Goal: Use online tool/utility: Utilize a website feature to perform a specific function

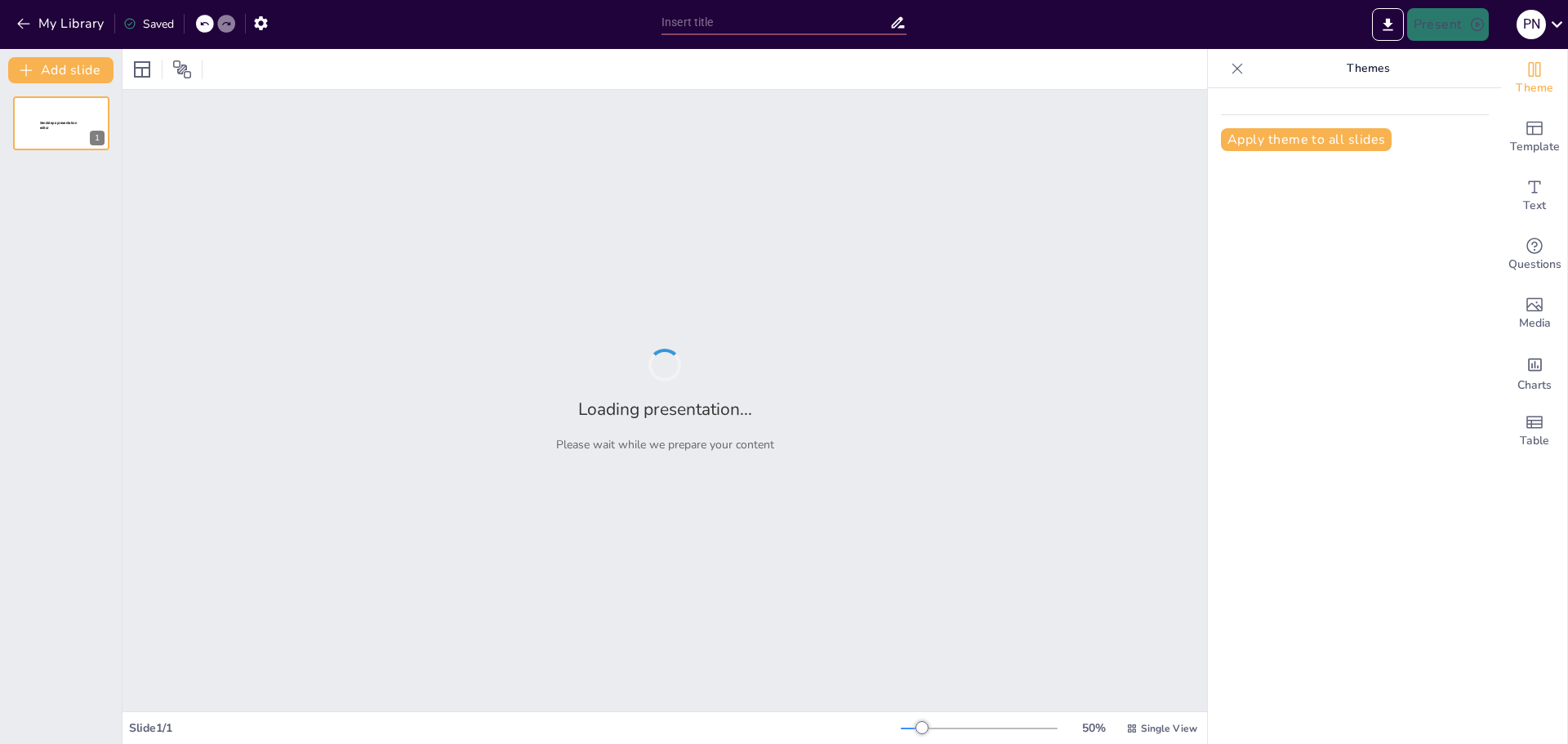
type input "Capítulo 3: La Fuerza de Decir 'Me Equivoqué'"
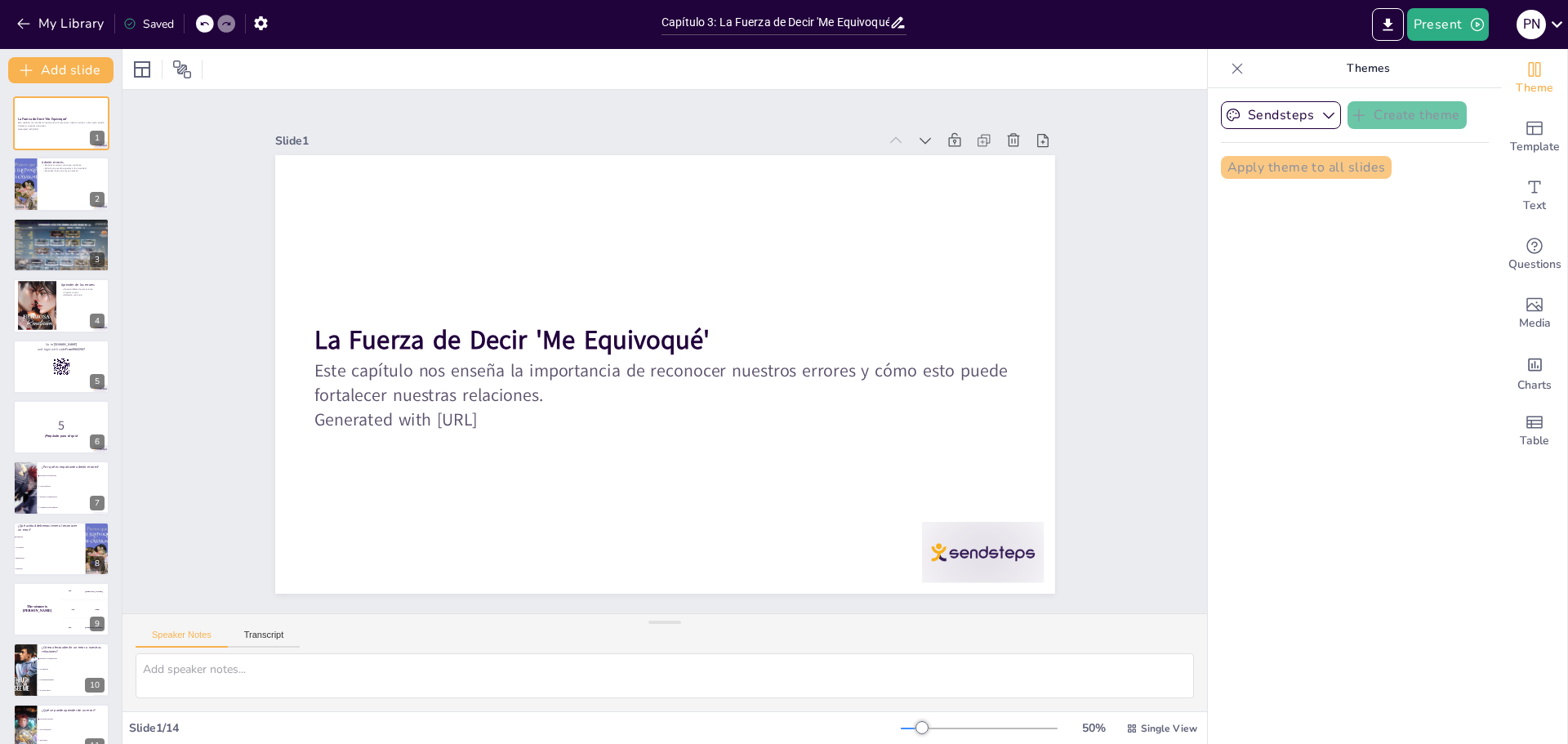
checkbox input "true"
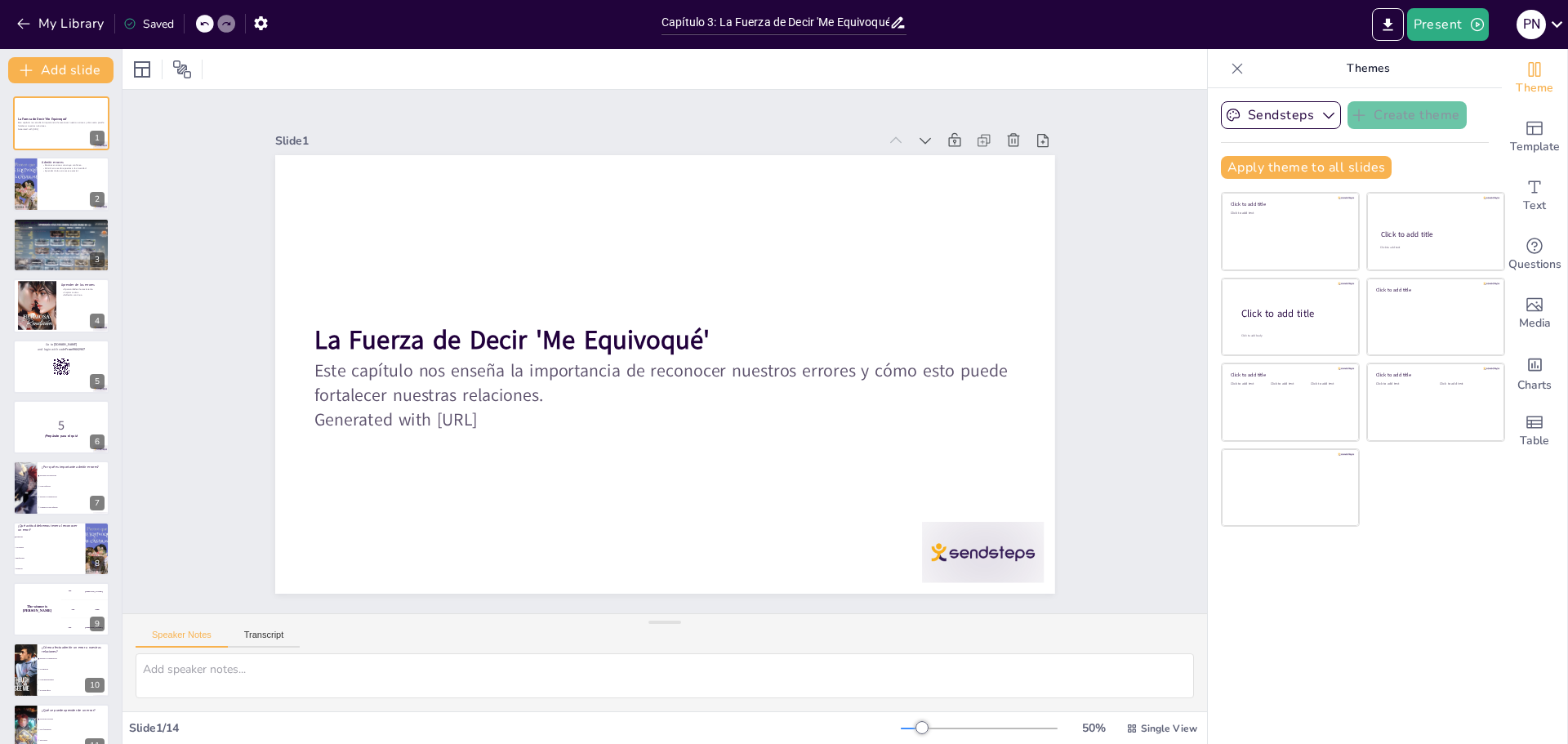
checkbox input "true"
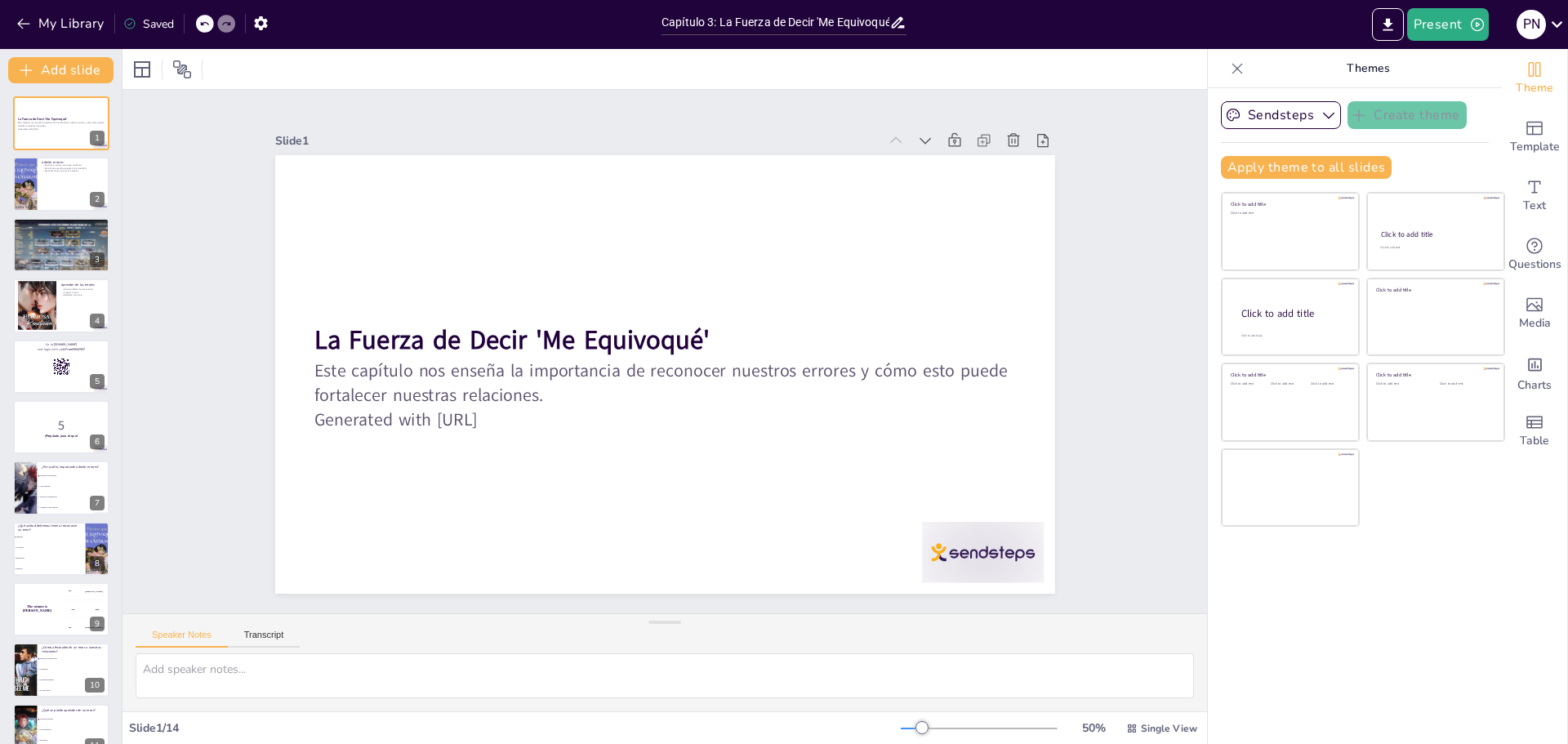
checkbox input "true"
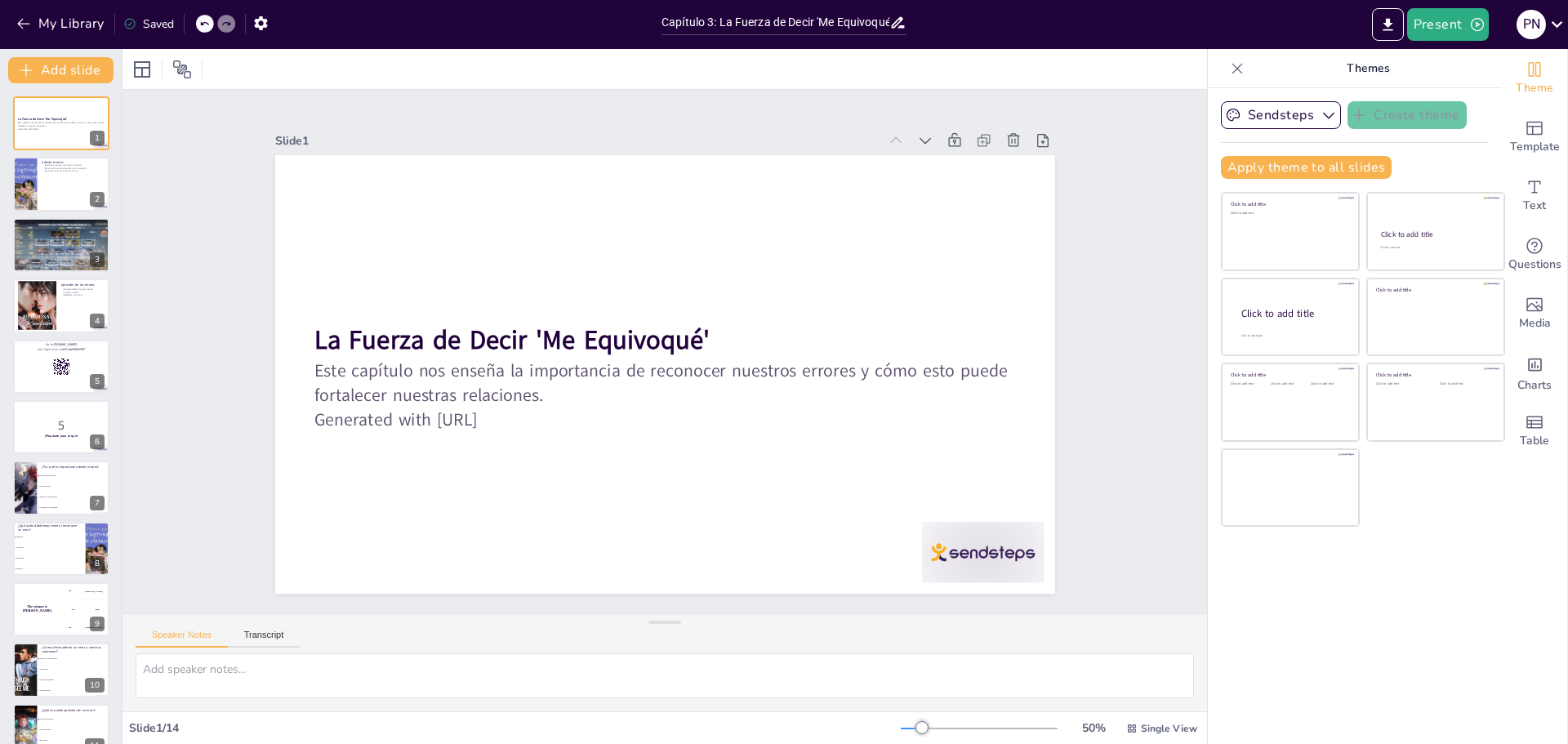
checkbox input "true"
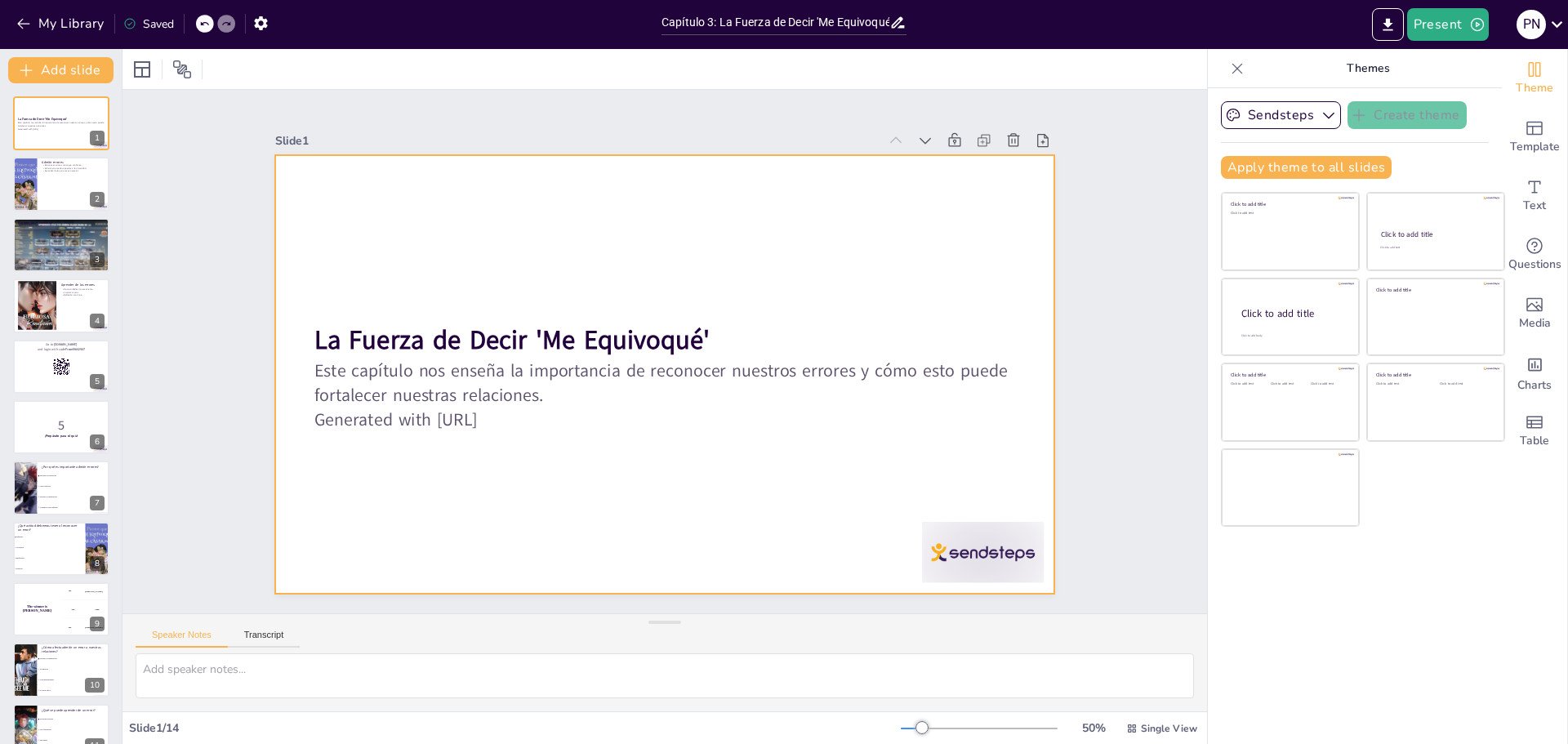
checkbox input "true"
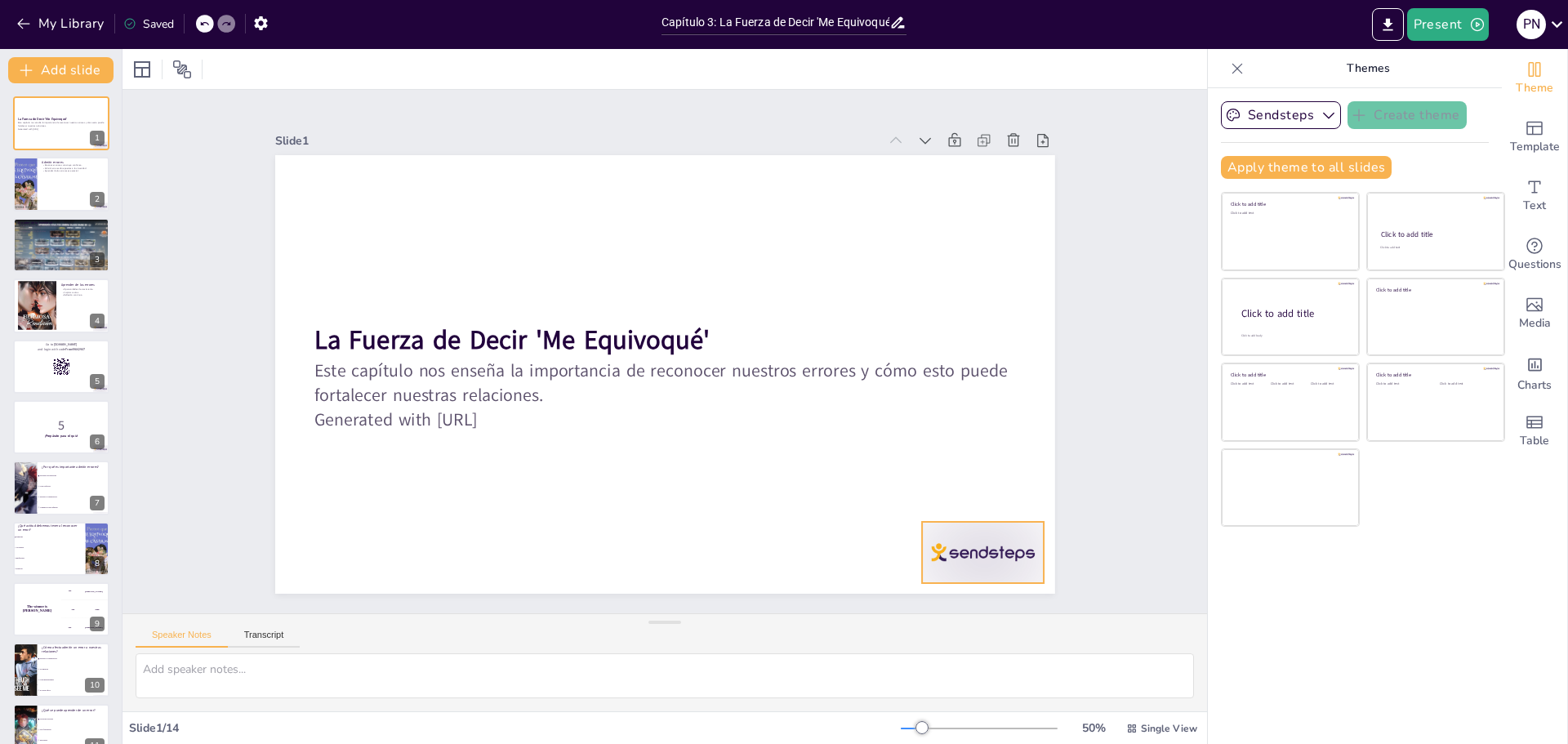
checkbox input "true"
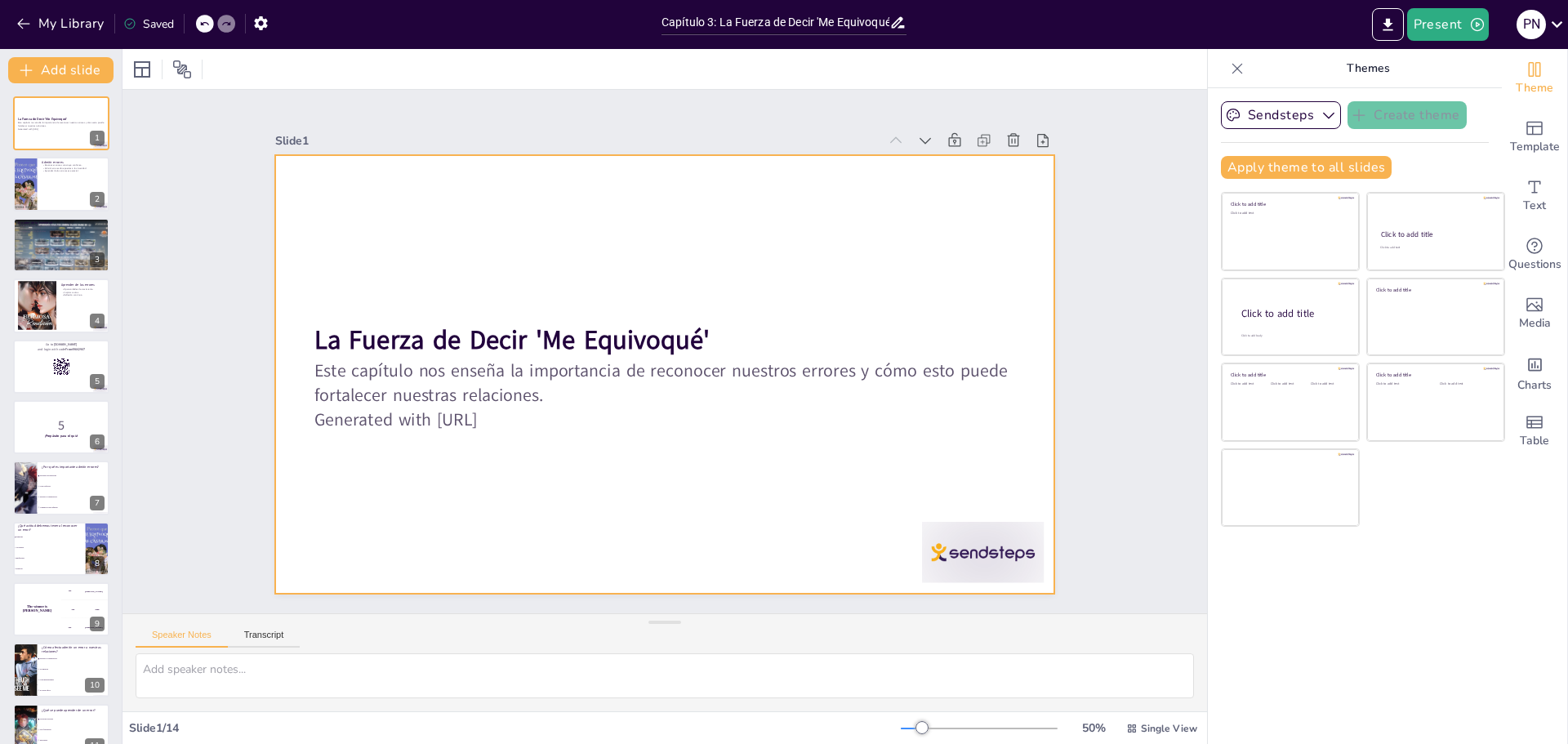
checkbox input "true"
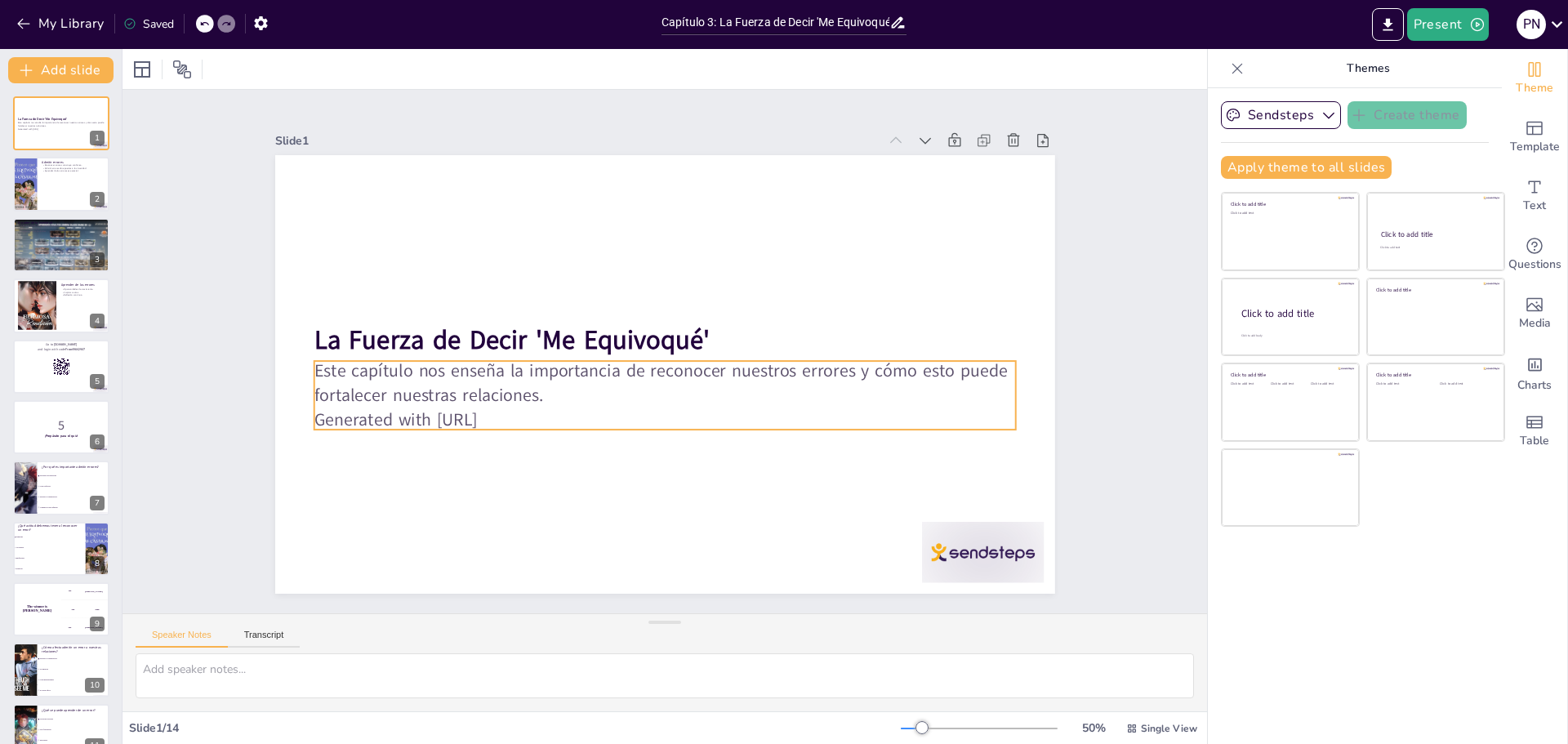
checkbox input "true"
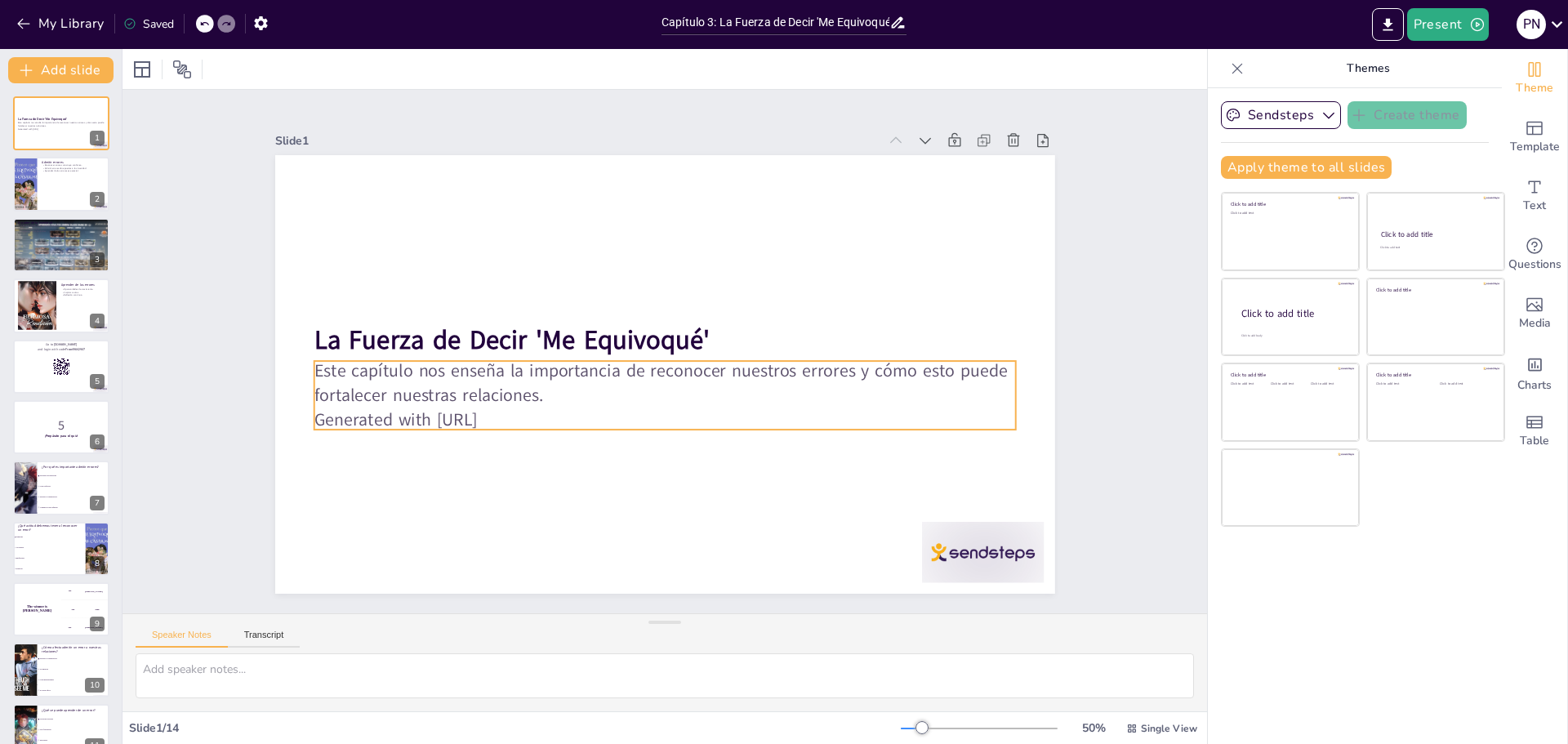
checkbox input "true"
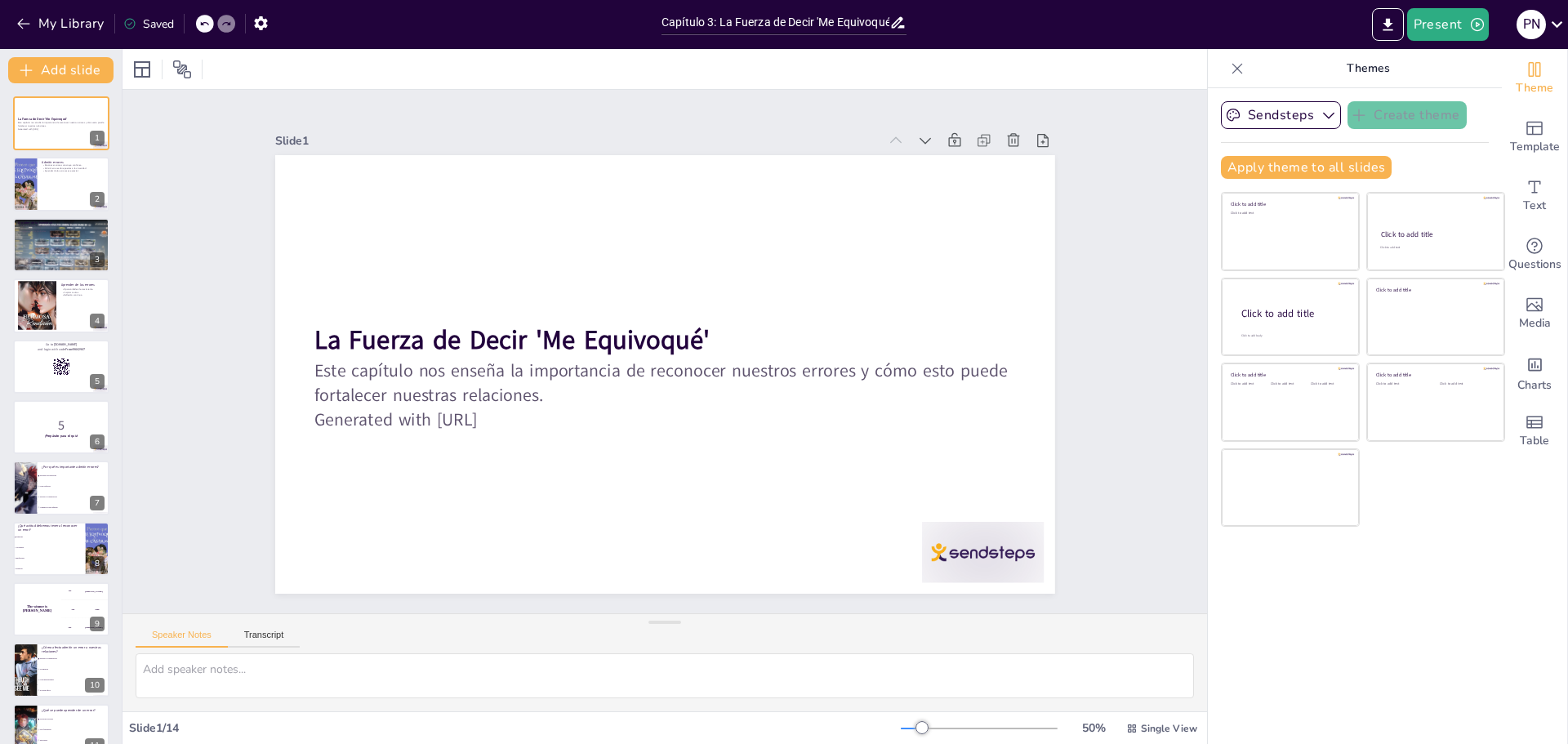
checkbox input "true"
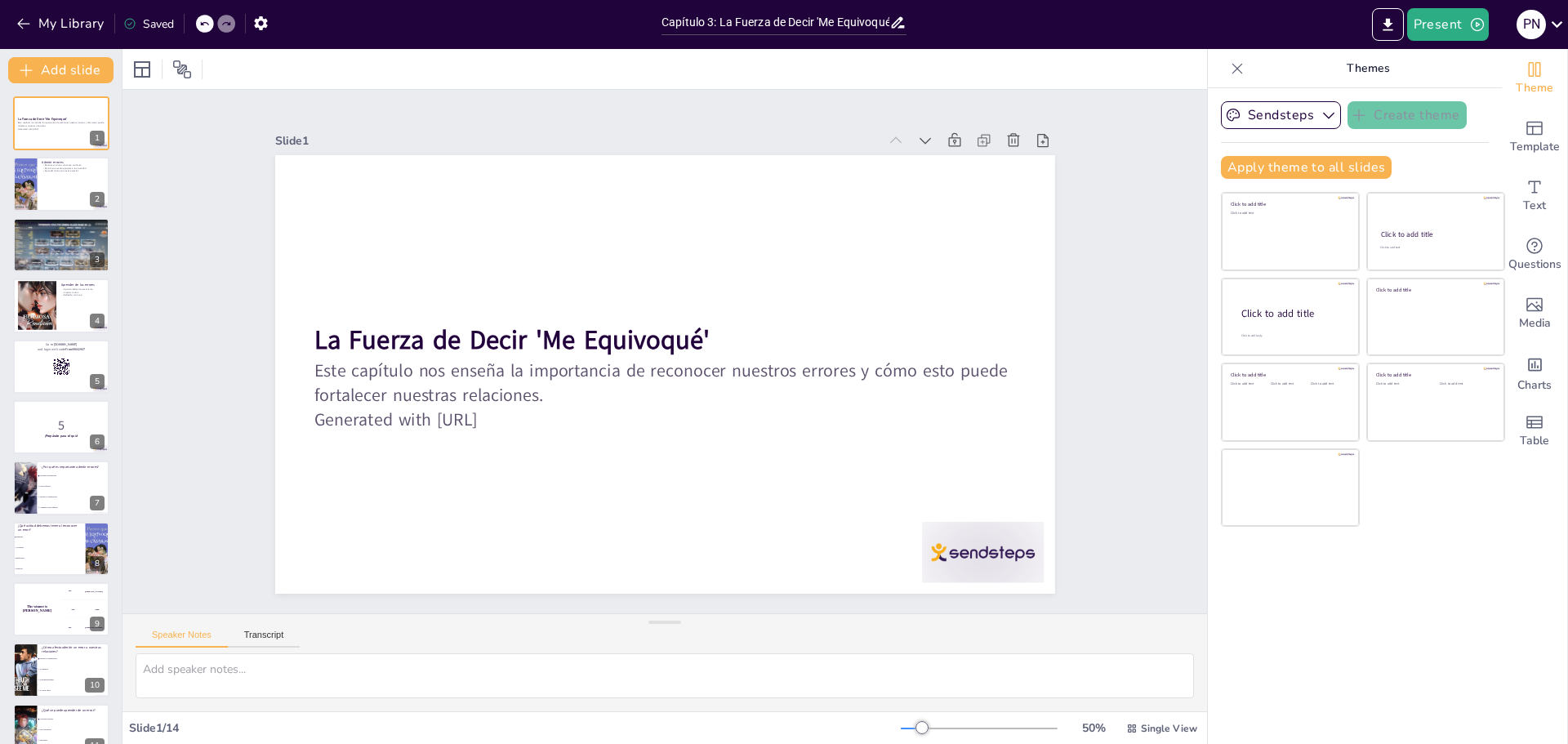
checkbox input "true"
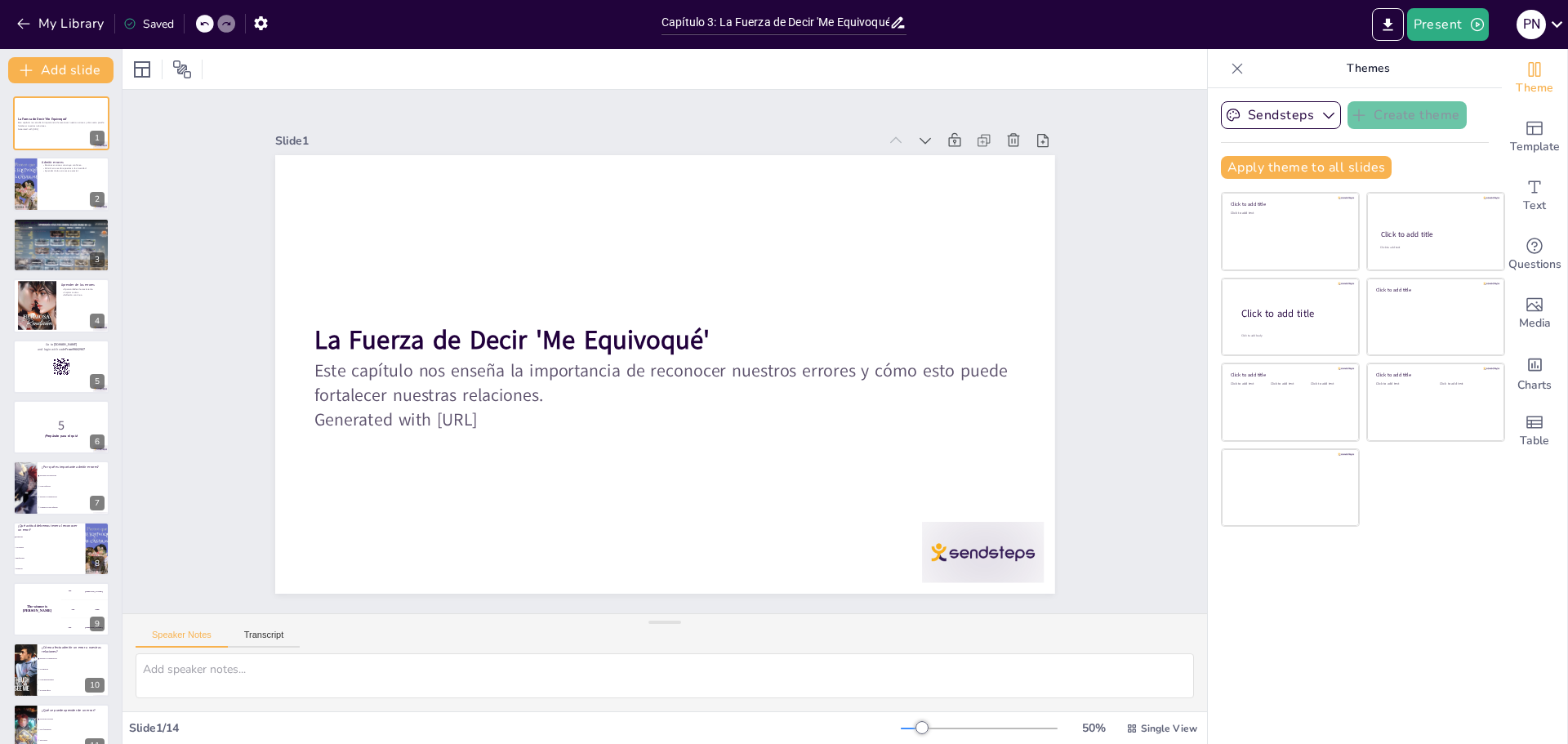
checkbox input "true"
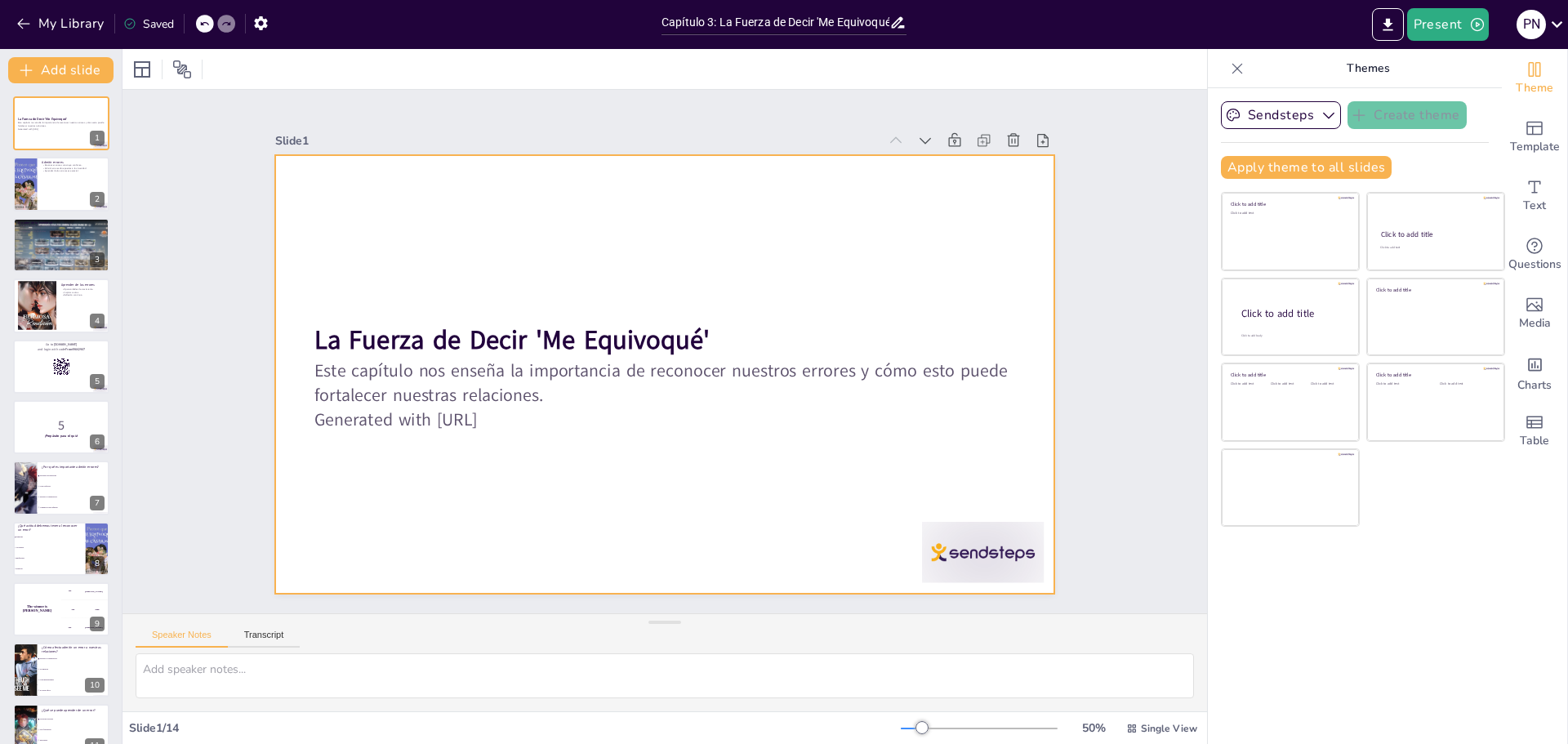
checkbox input "true"
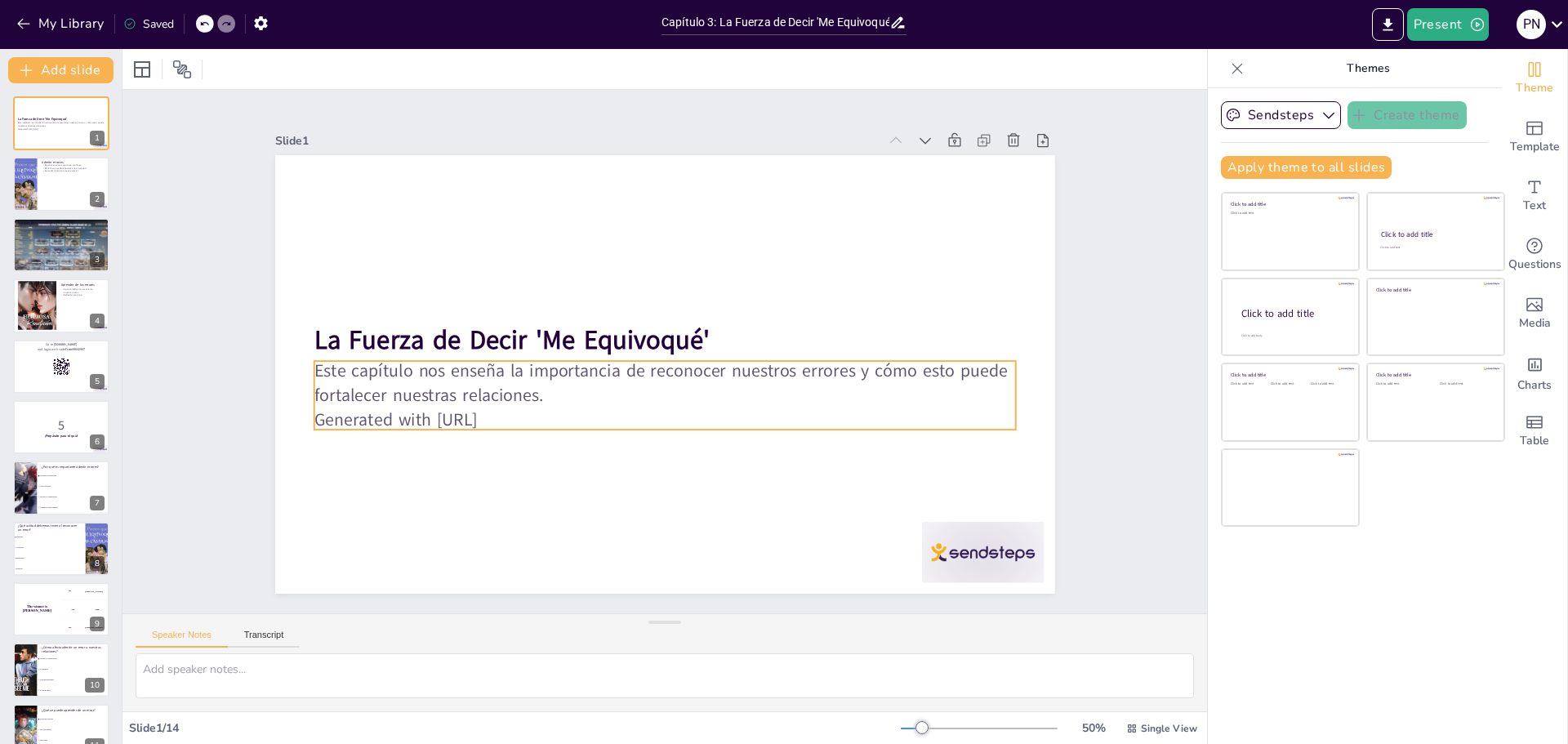
checkbox input "true"
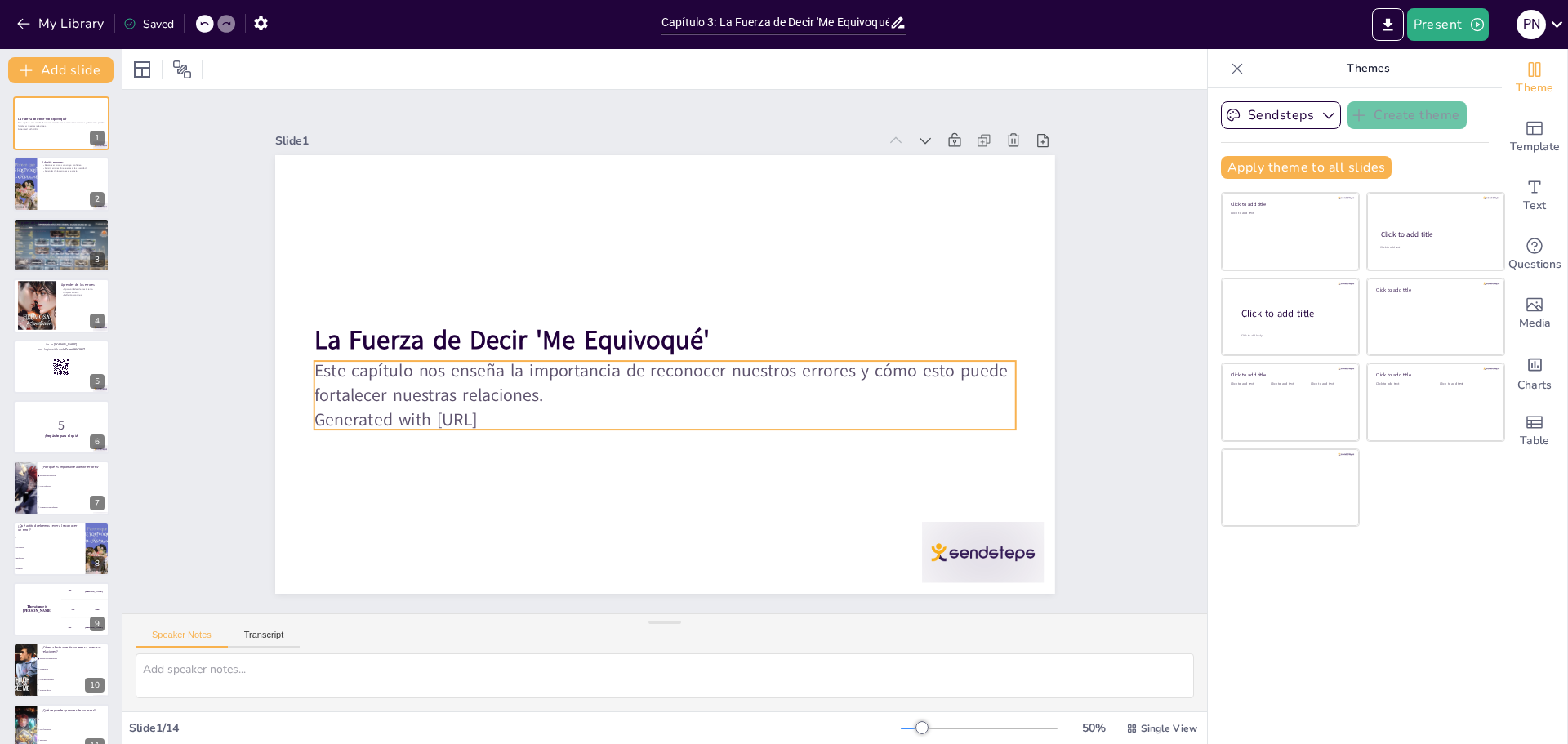
checkbox input "true"
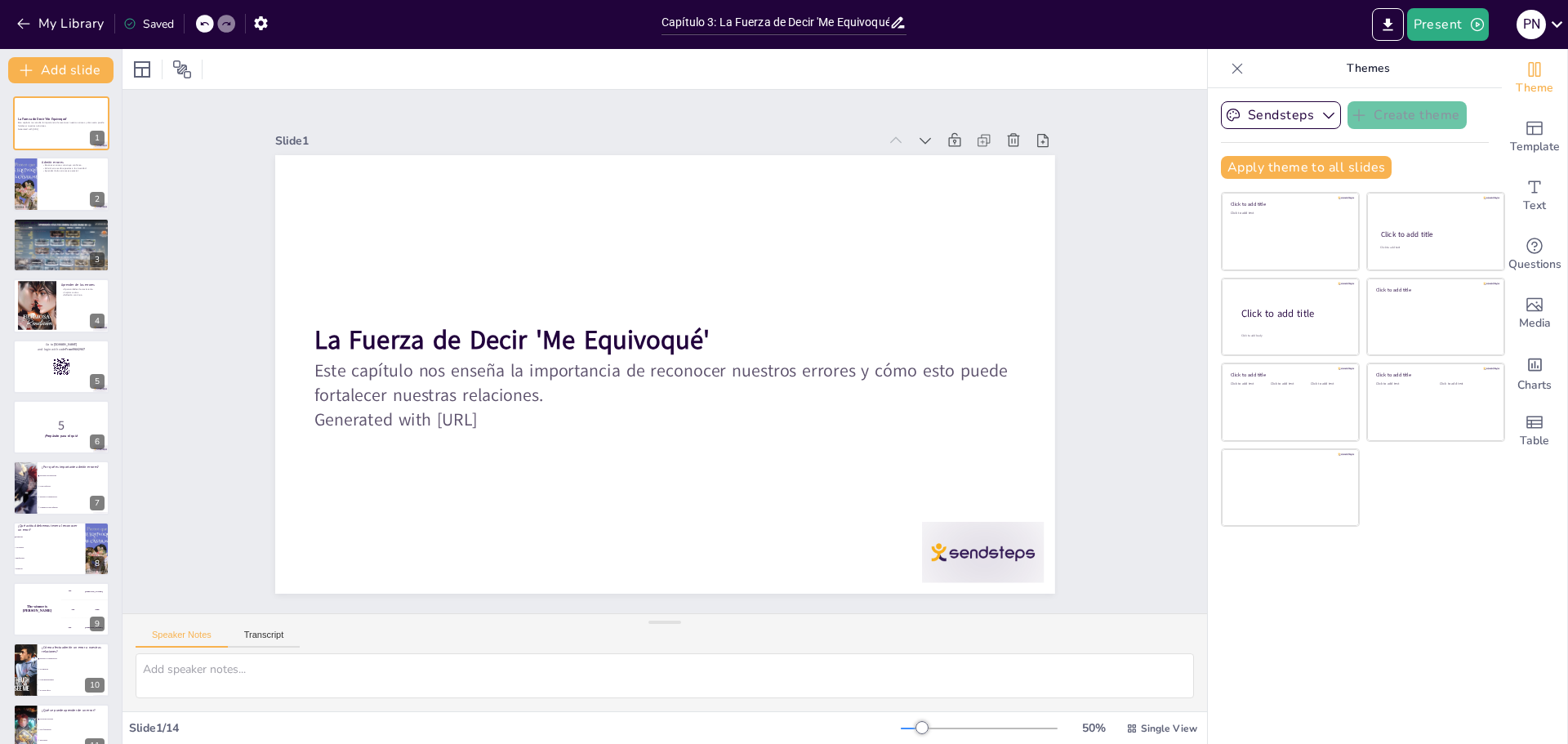
checkbox input "true"
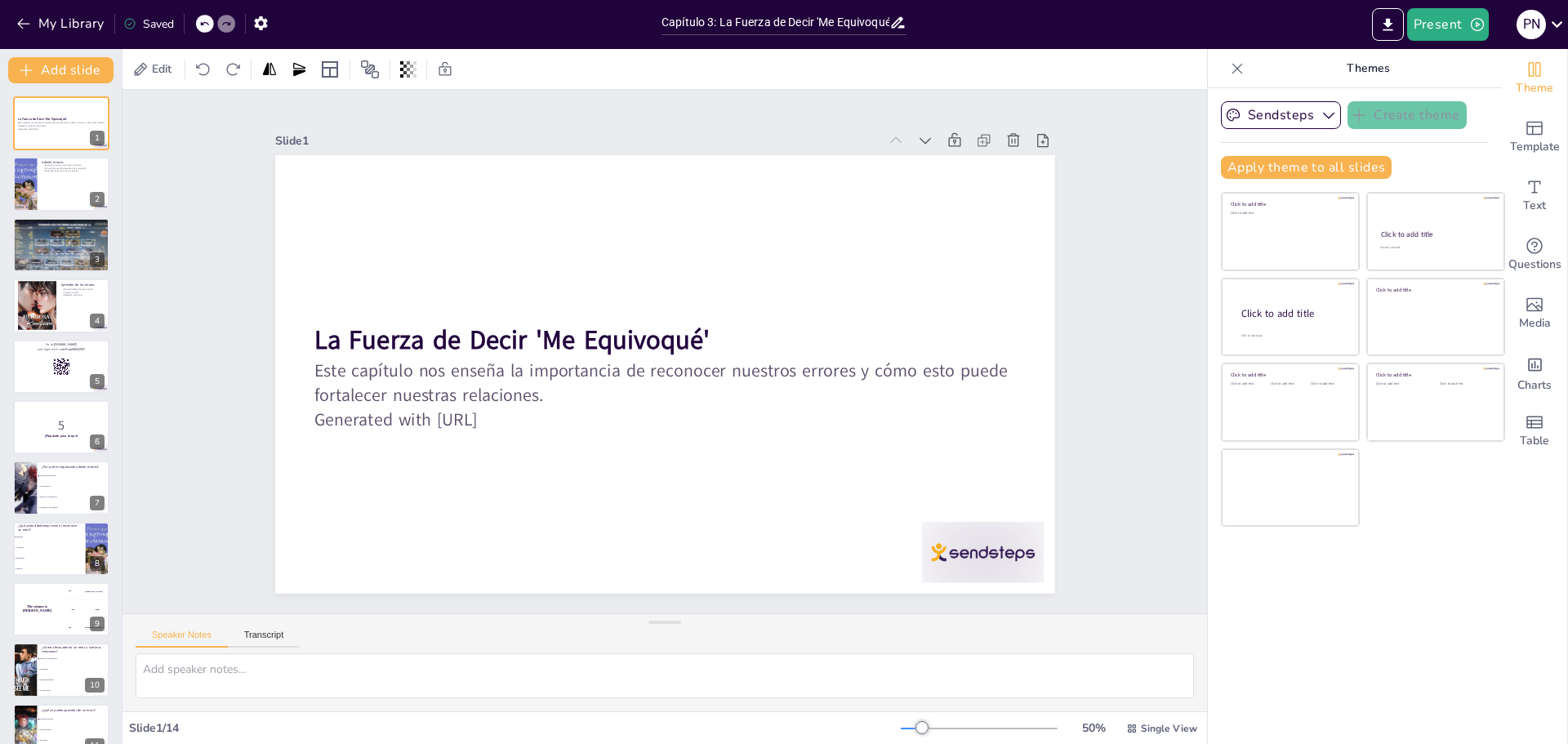
checkbox input "true"
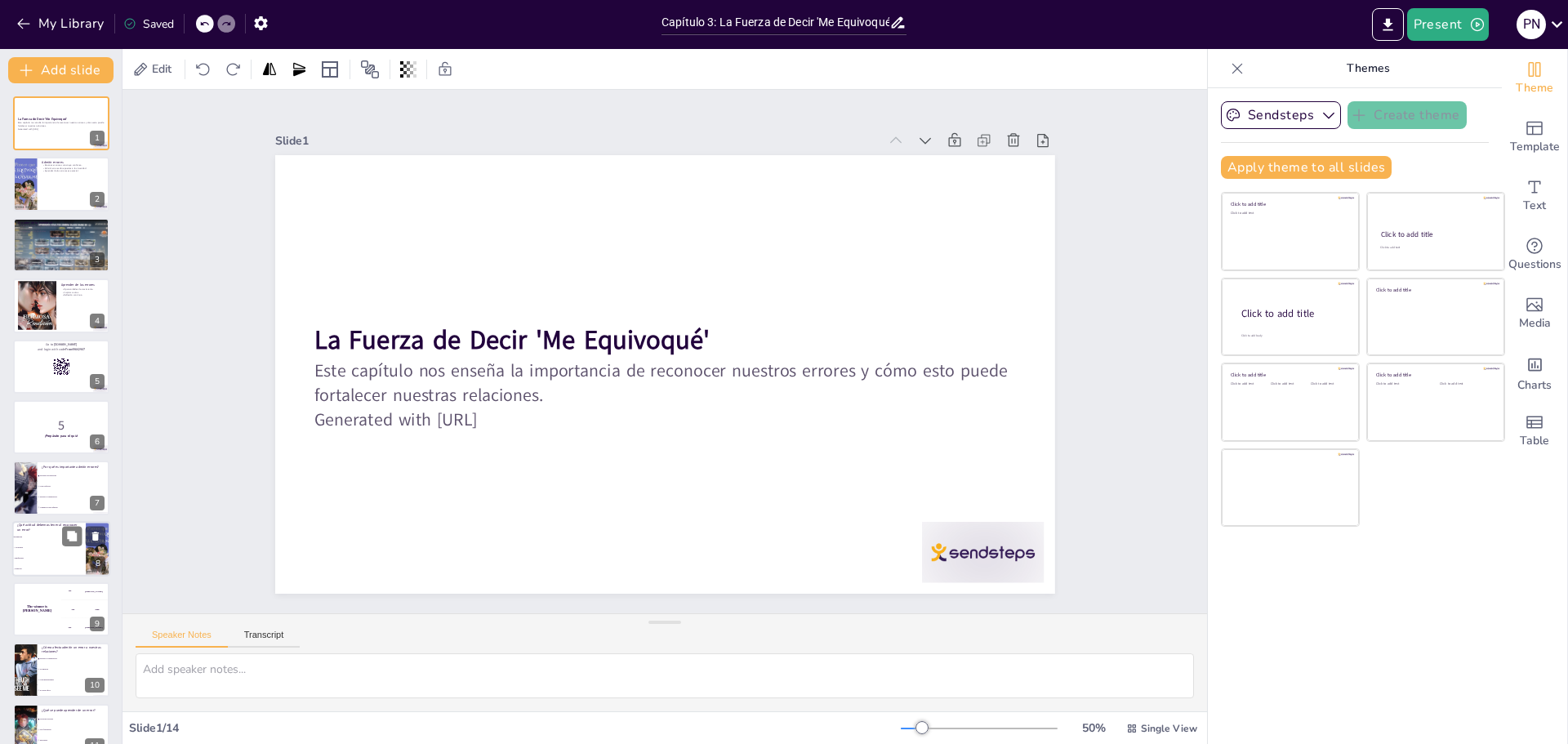
checkbox input "true"
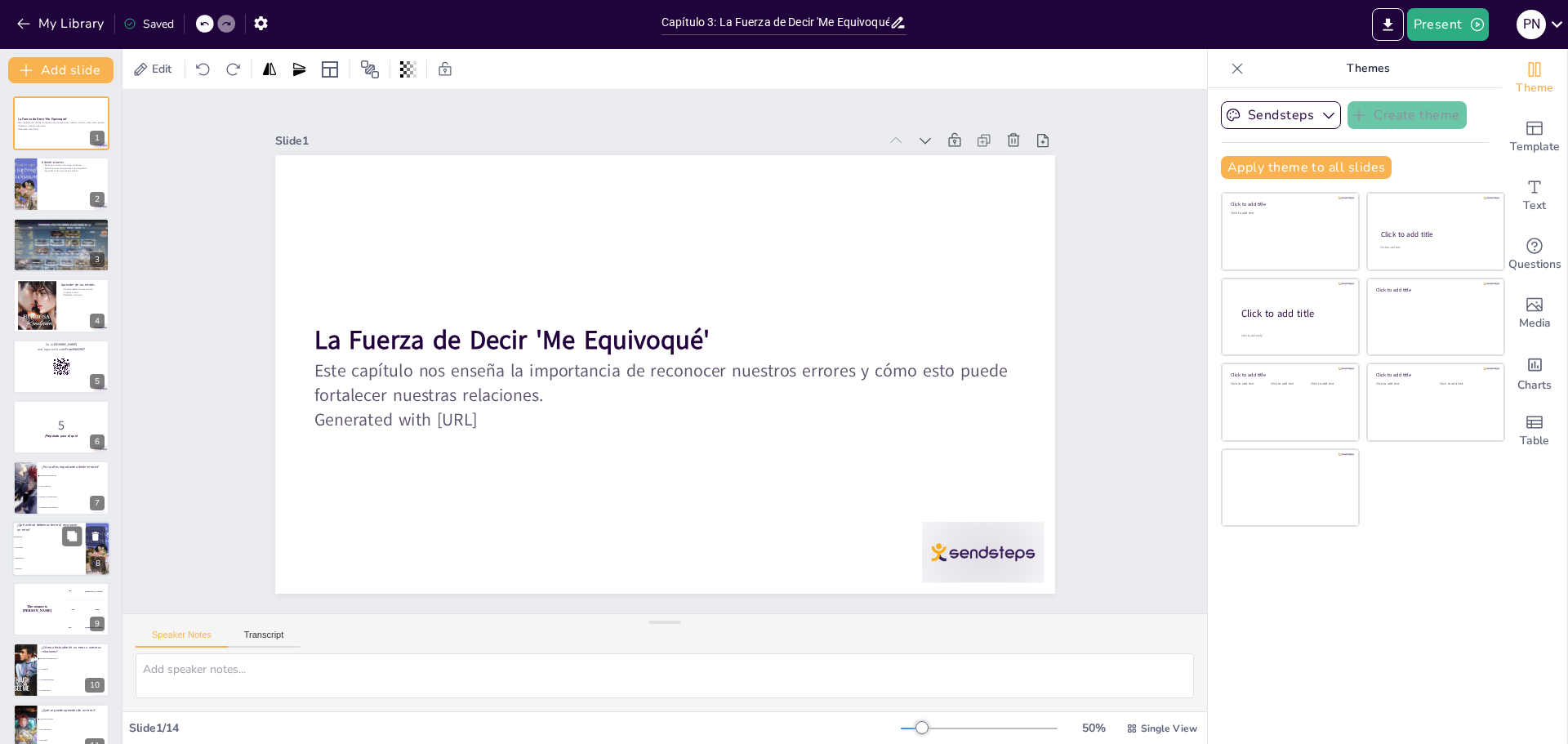
checkbox input "true"
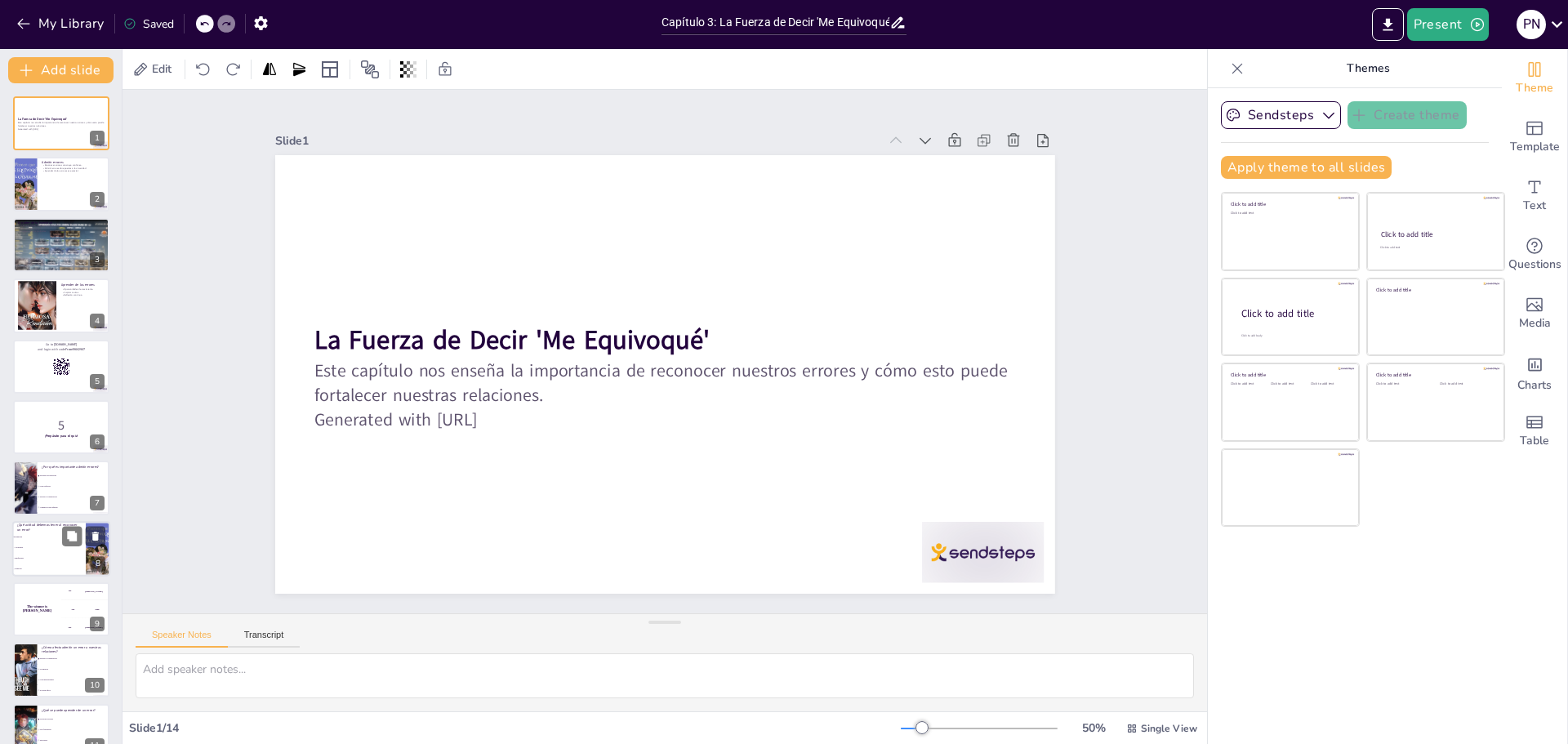
checkbox input "true"
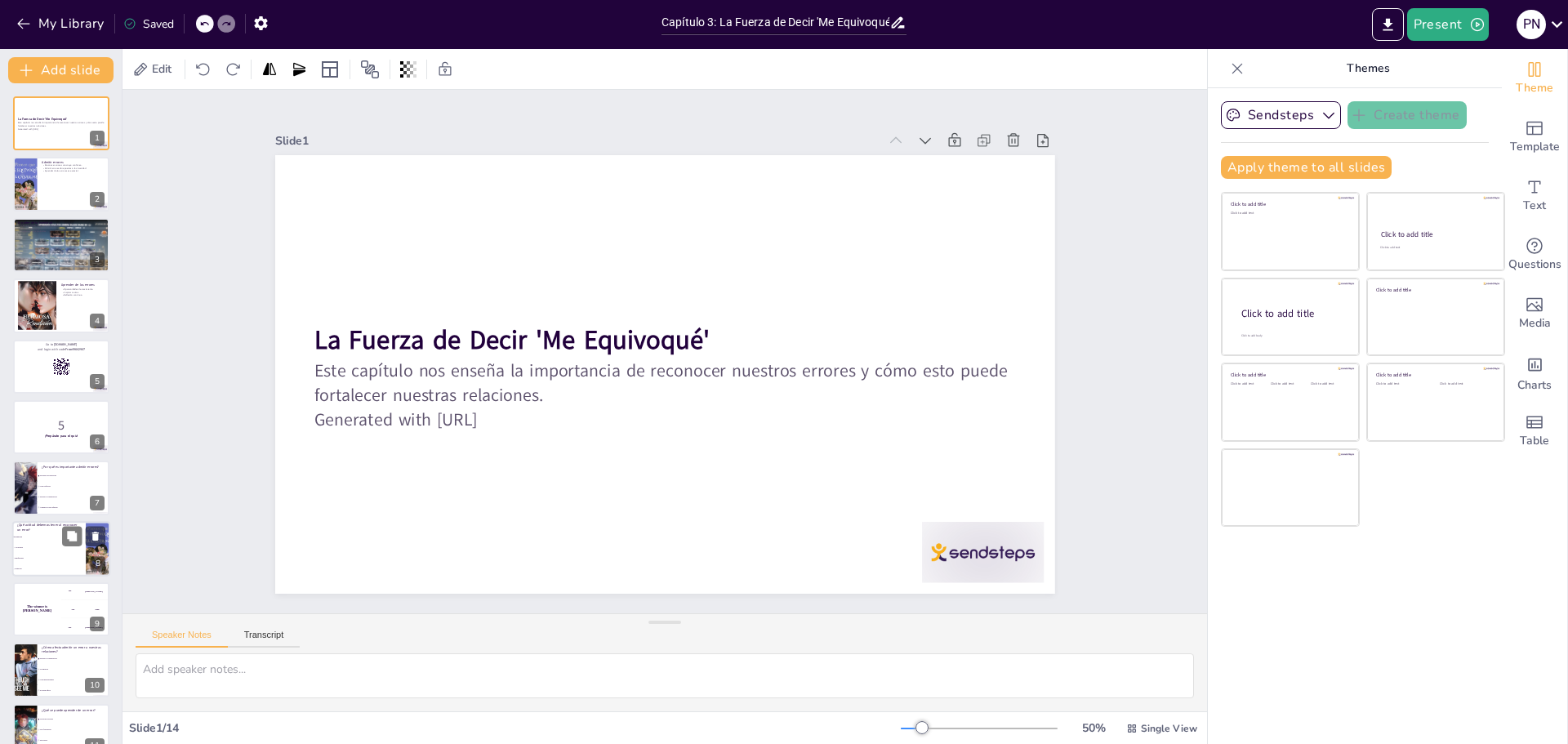
checkbox input "true"
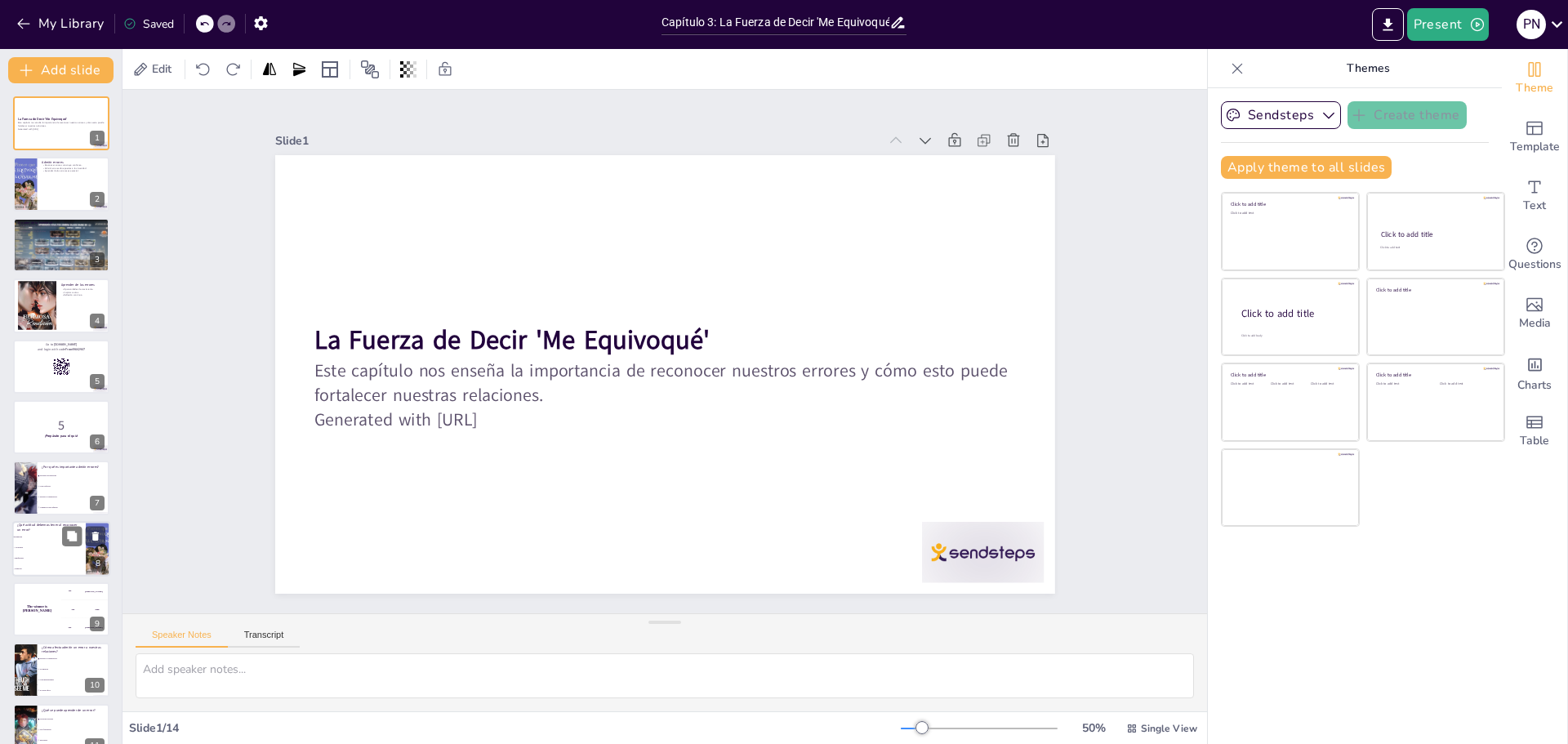
checkbox input "true"
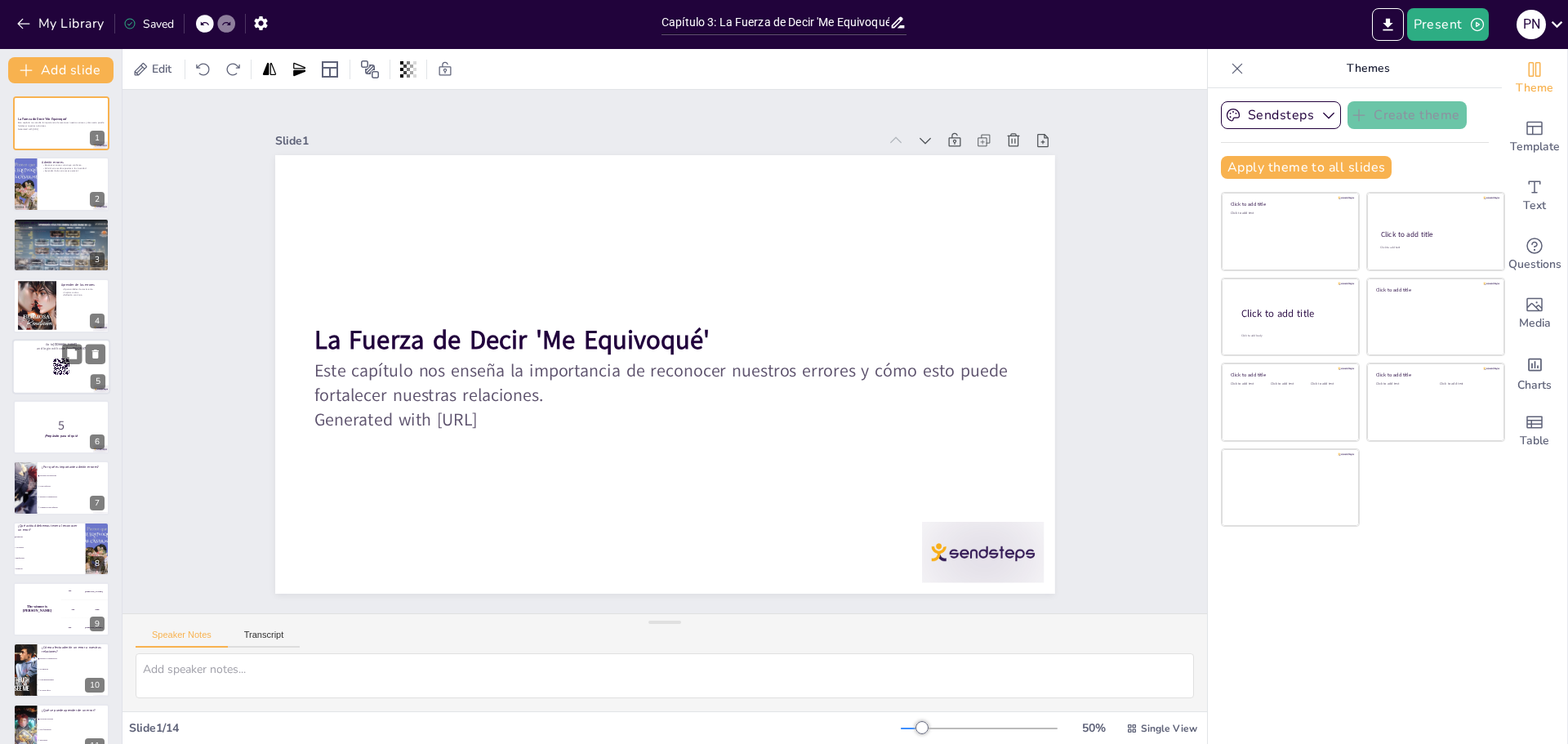
checkbox input "true"
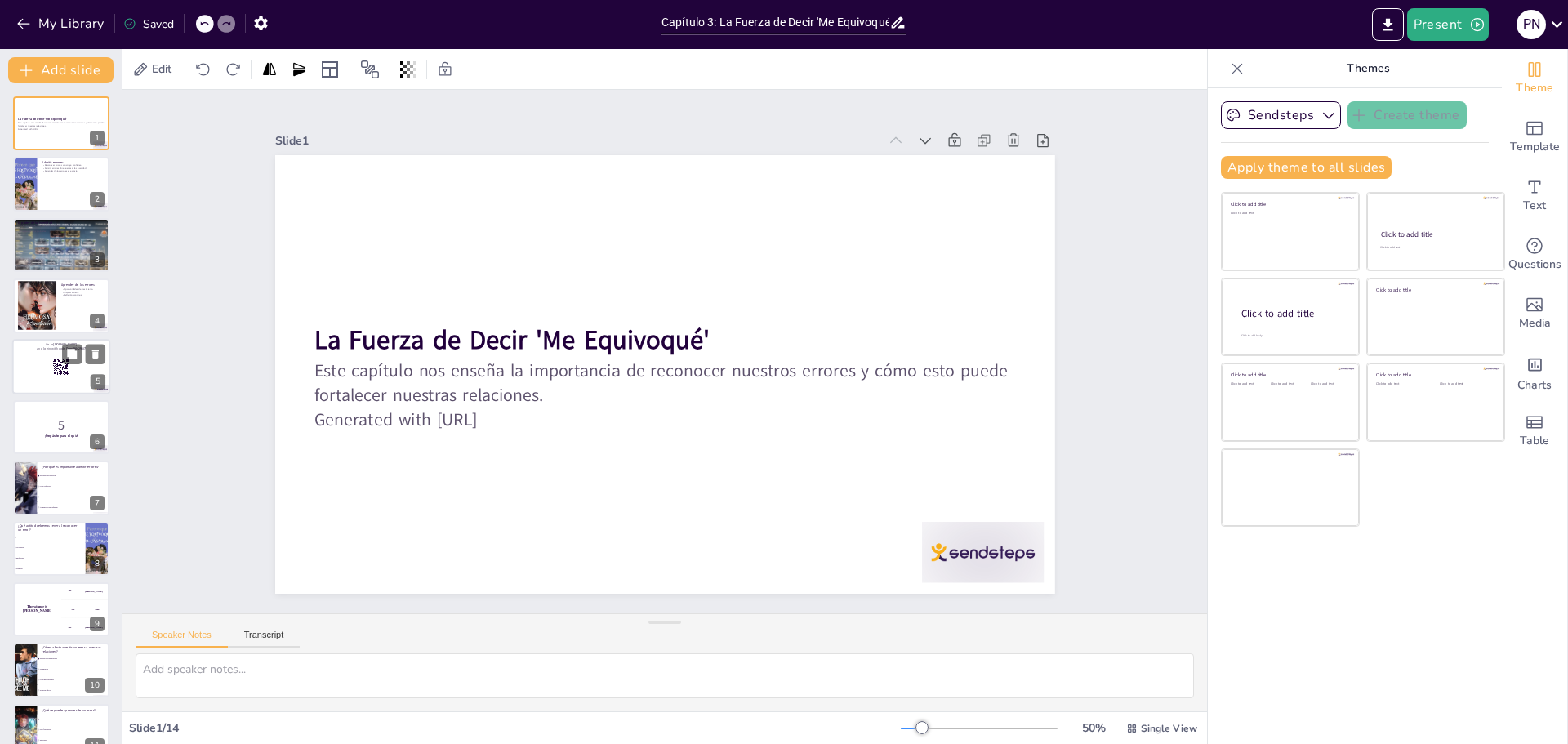
checkbox input "true"
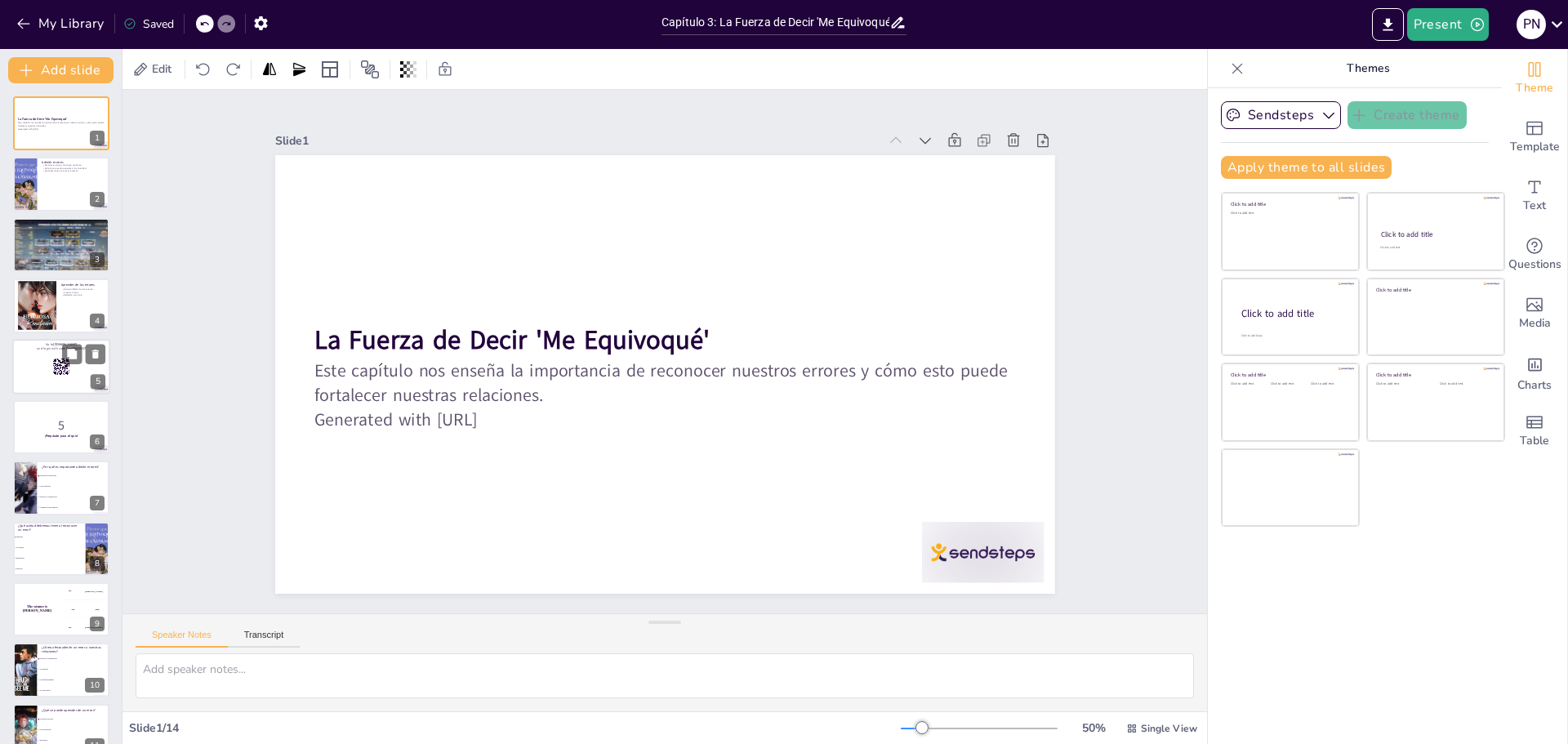
checkbox input "true"
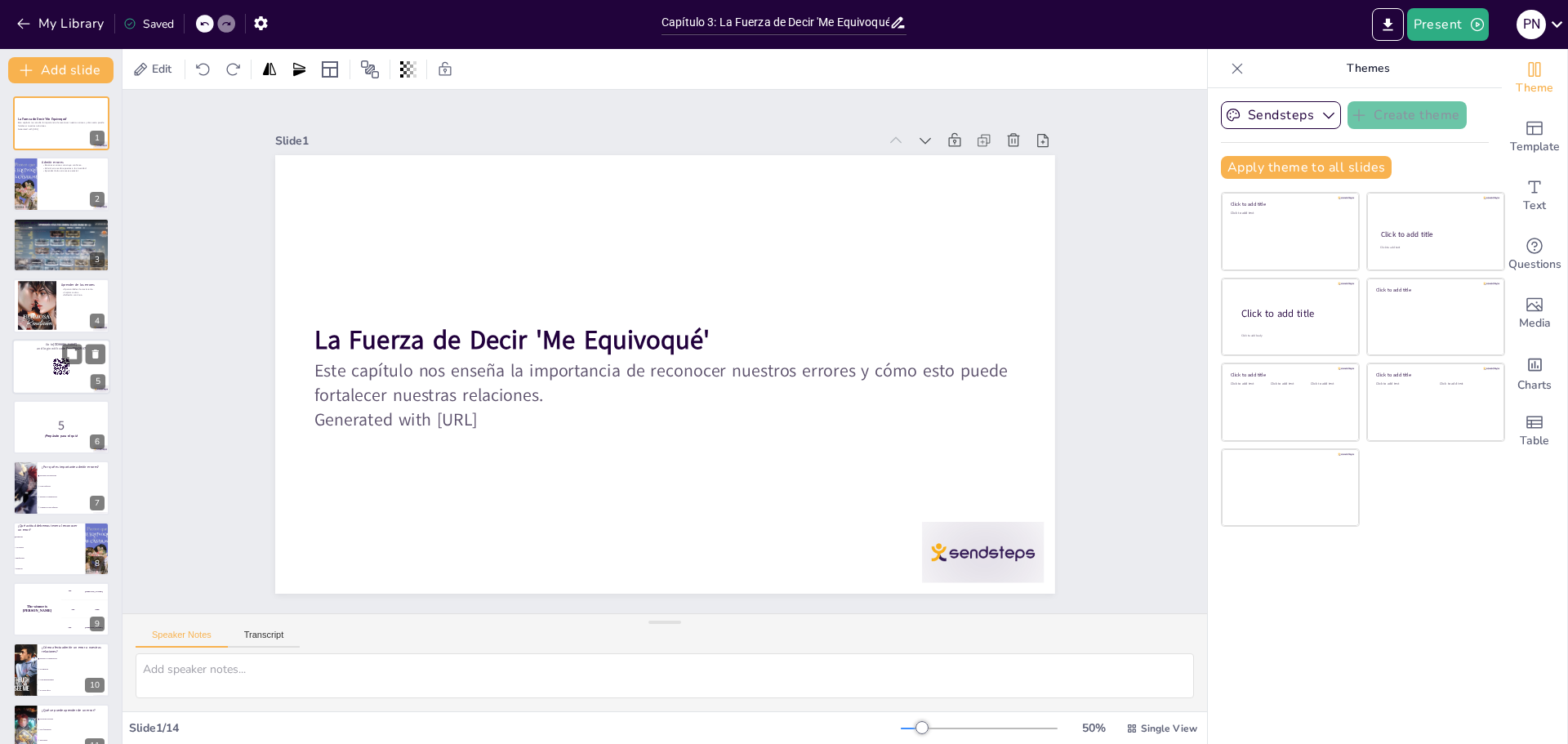
checkbox input "true"
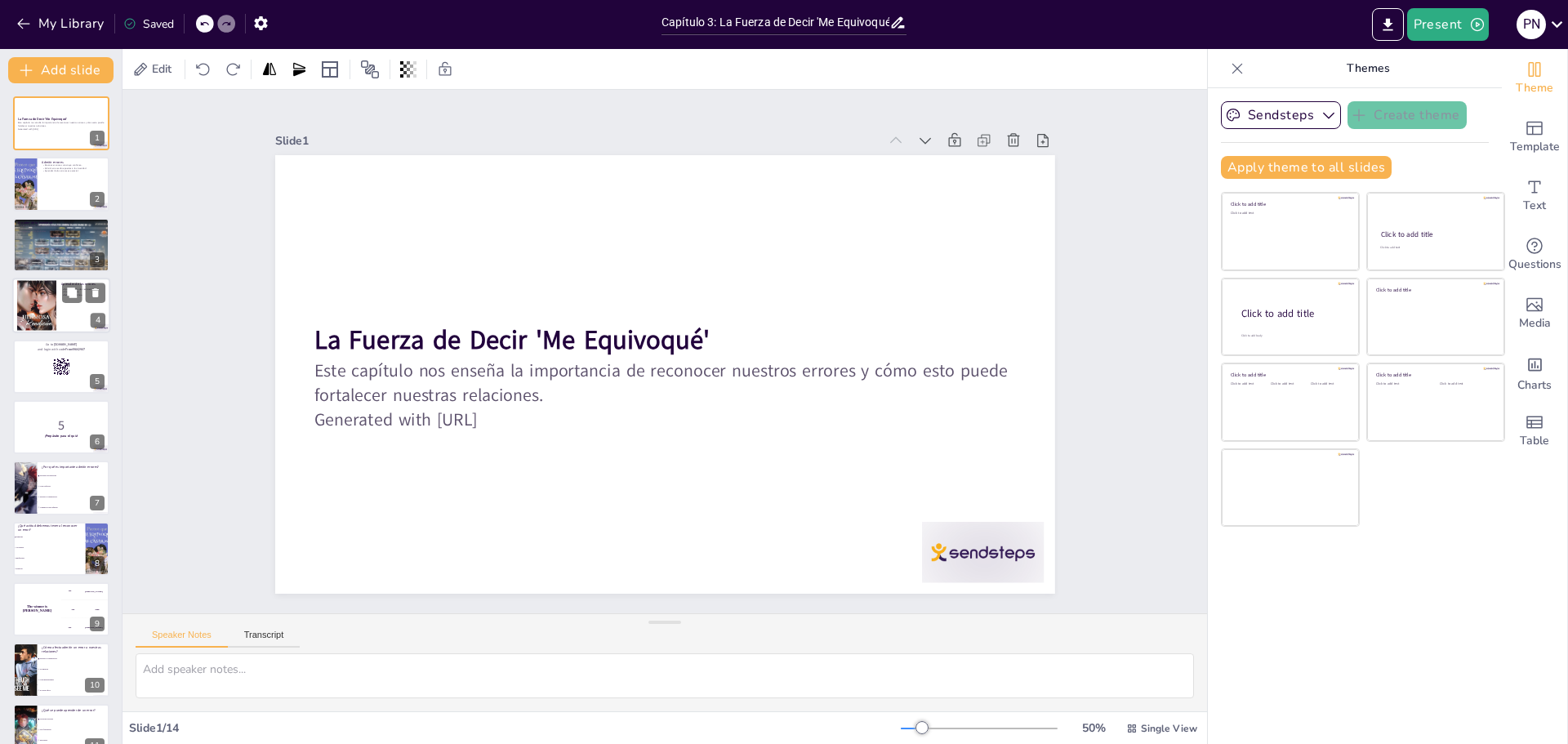
checkbox input "true"
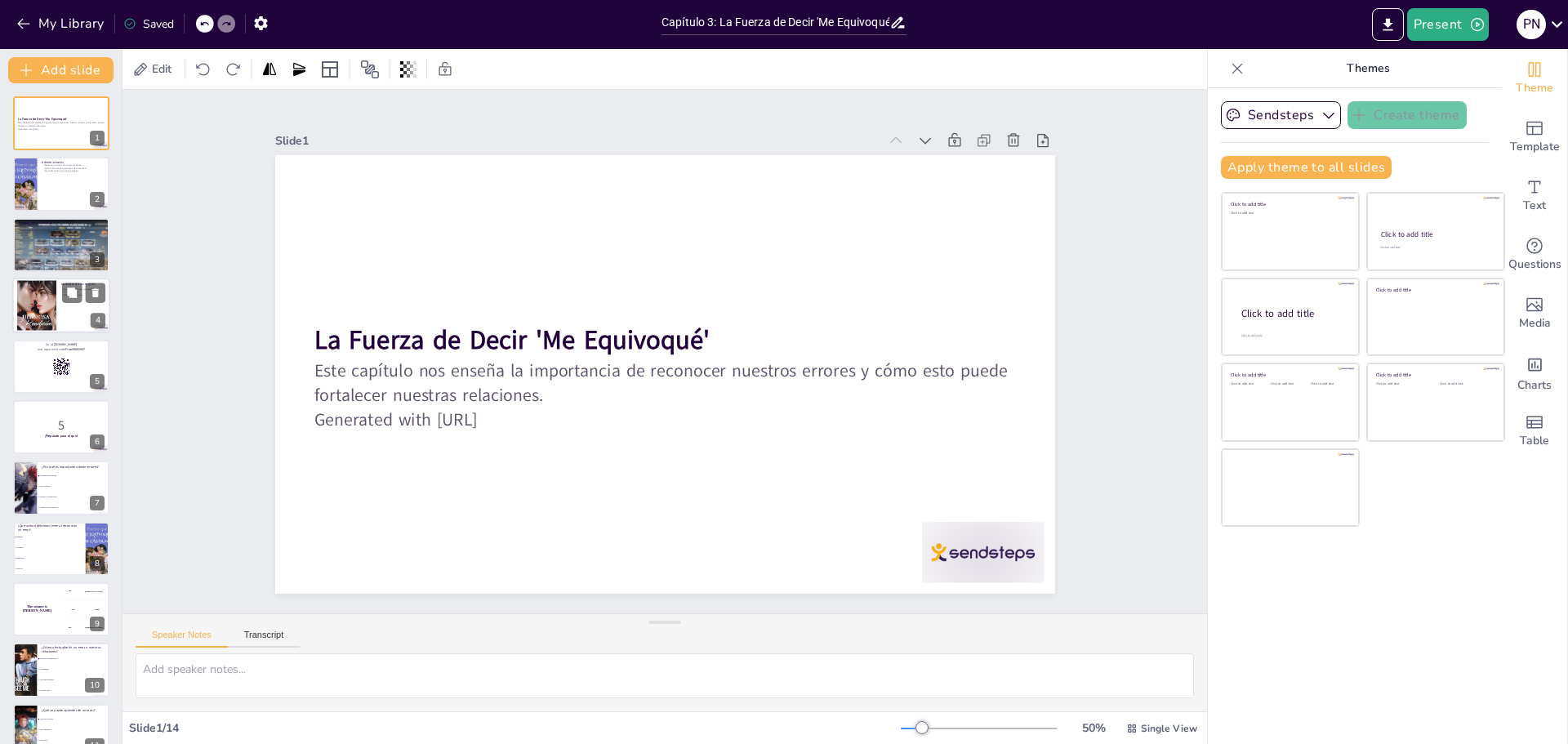
checkbox input "true"
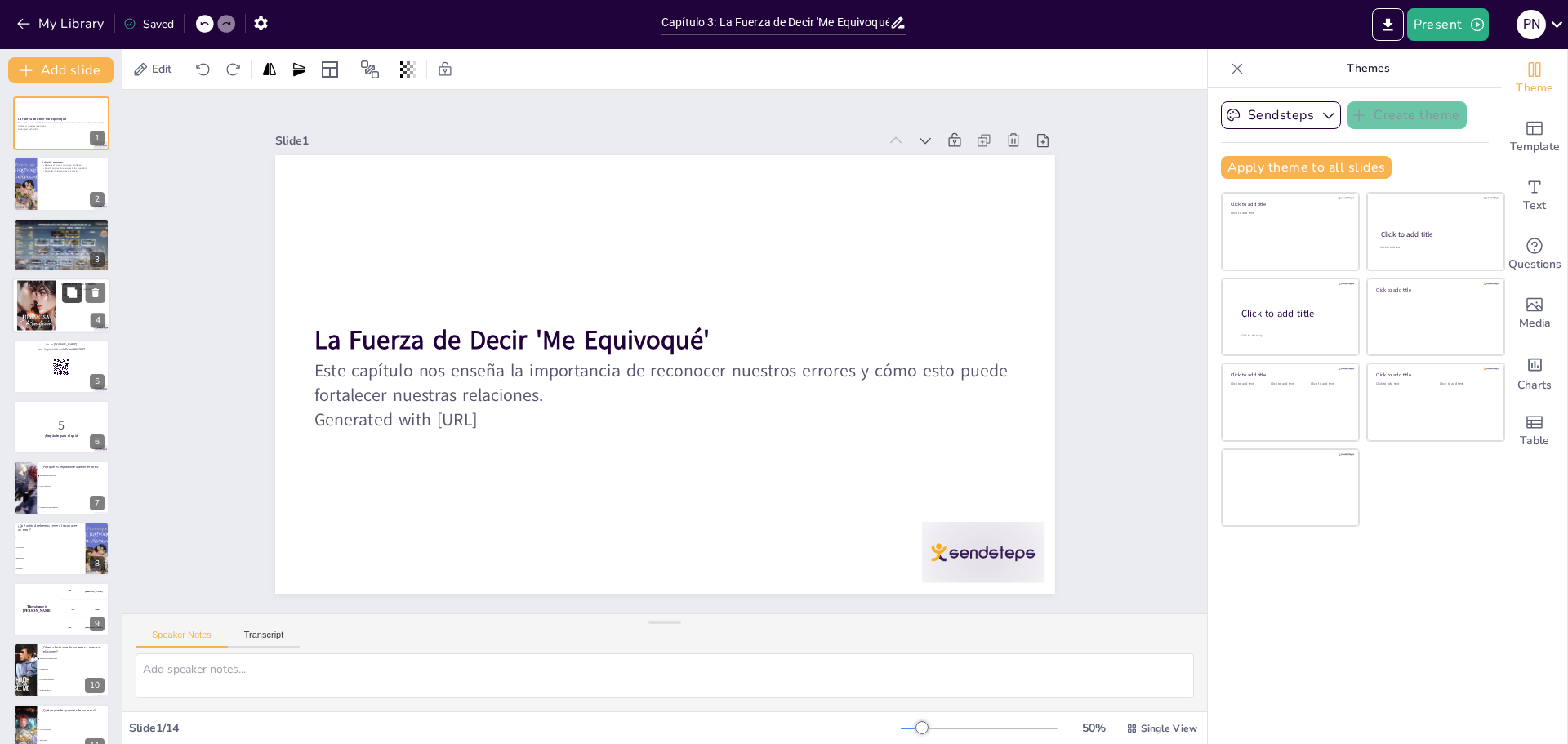
checkbox input "true"
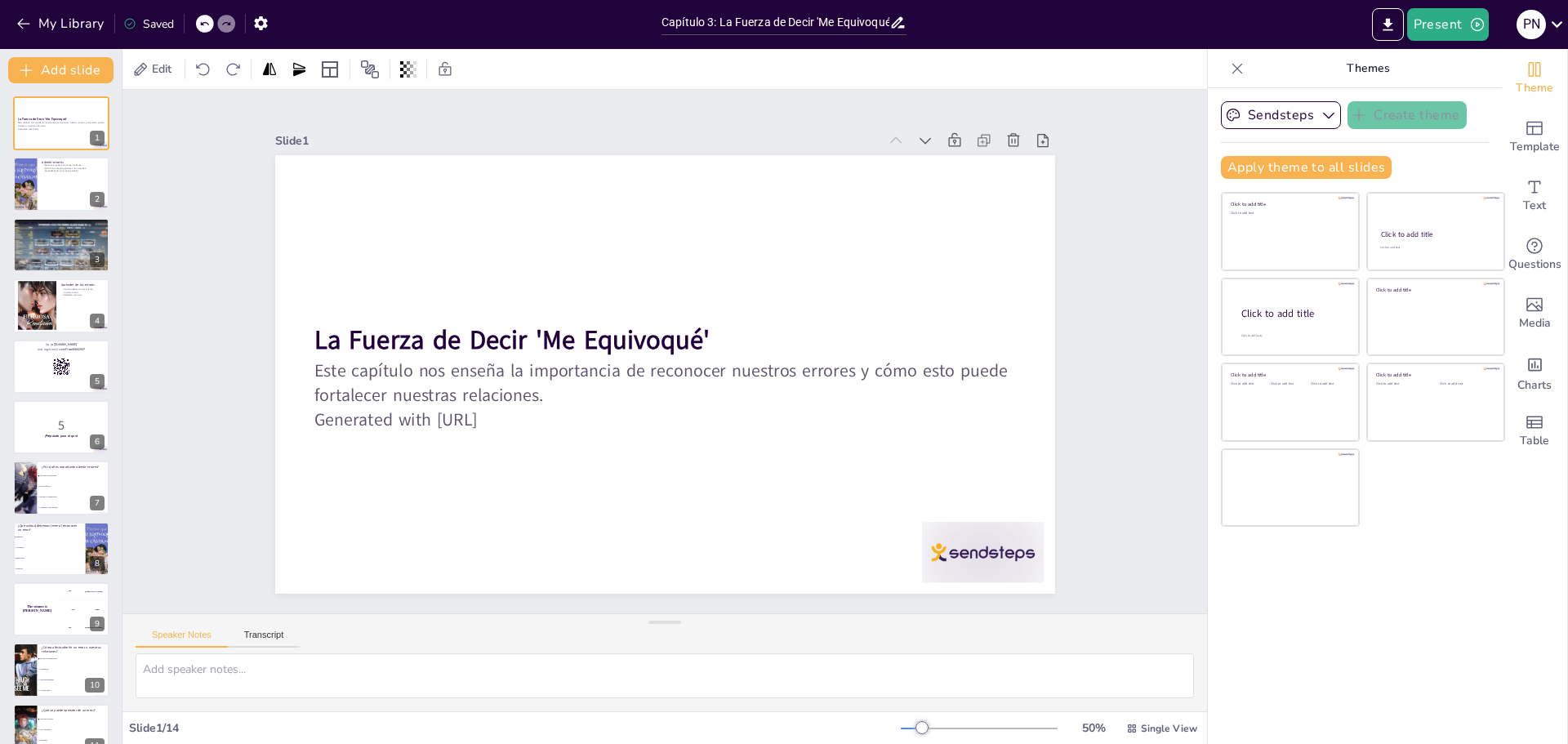
checkbox input "true"
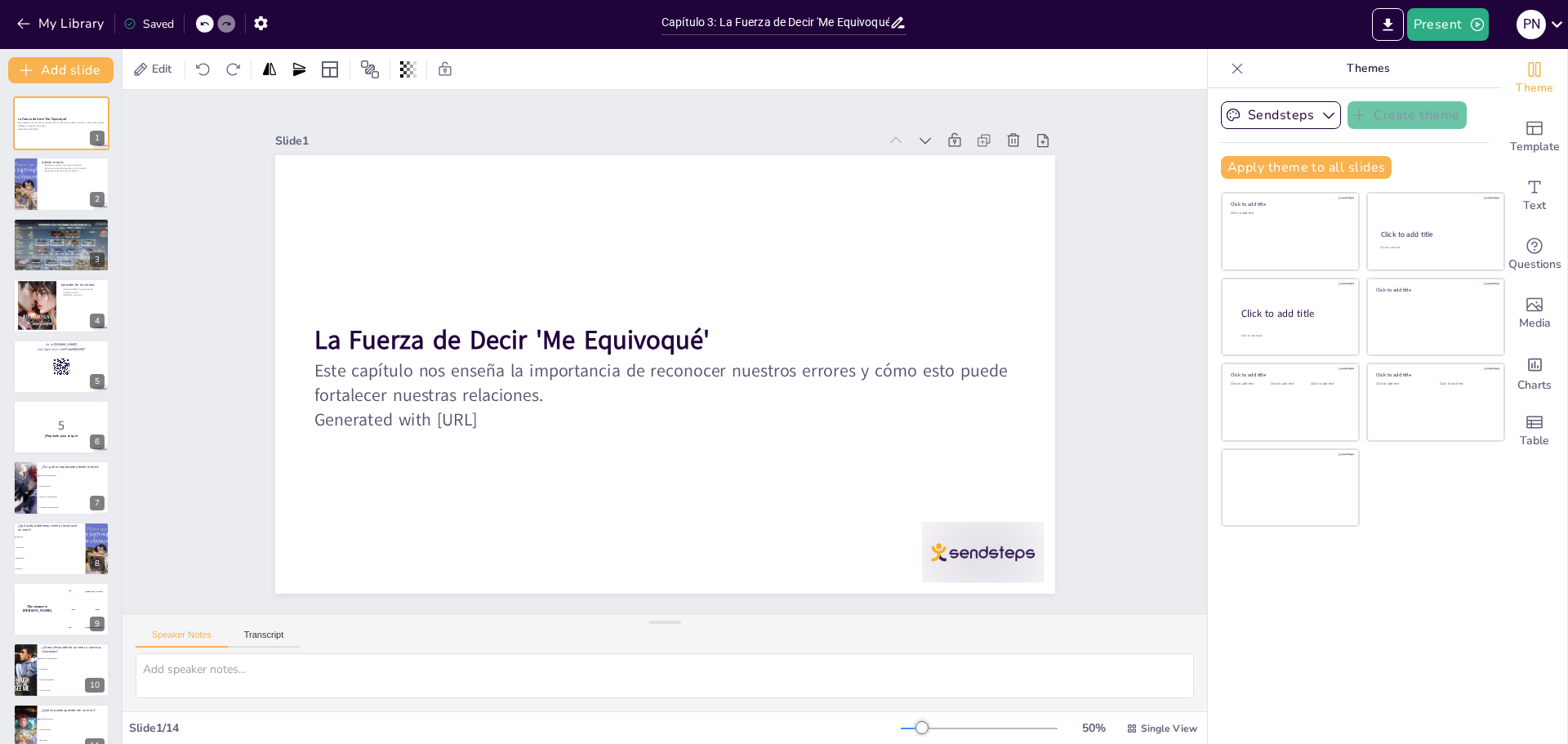
checkbox input "true"
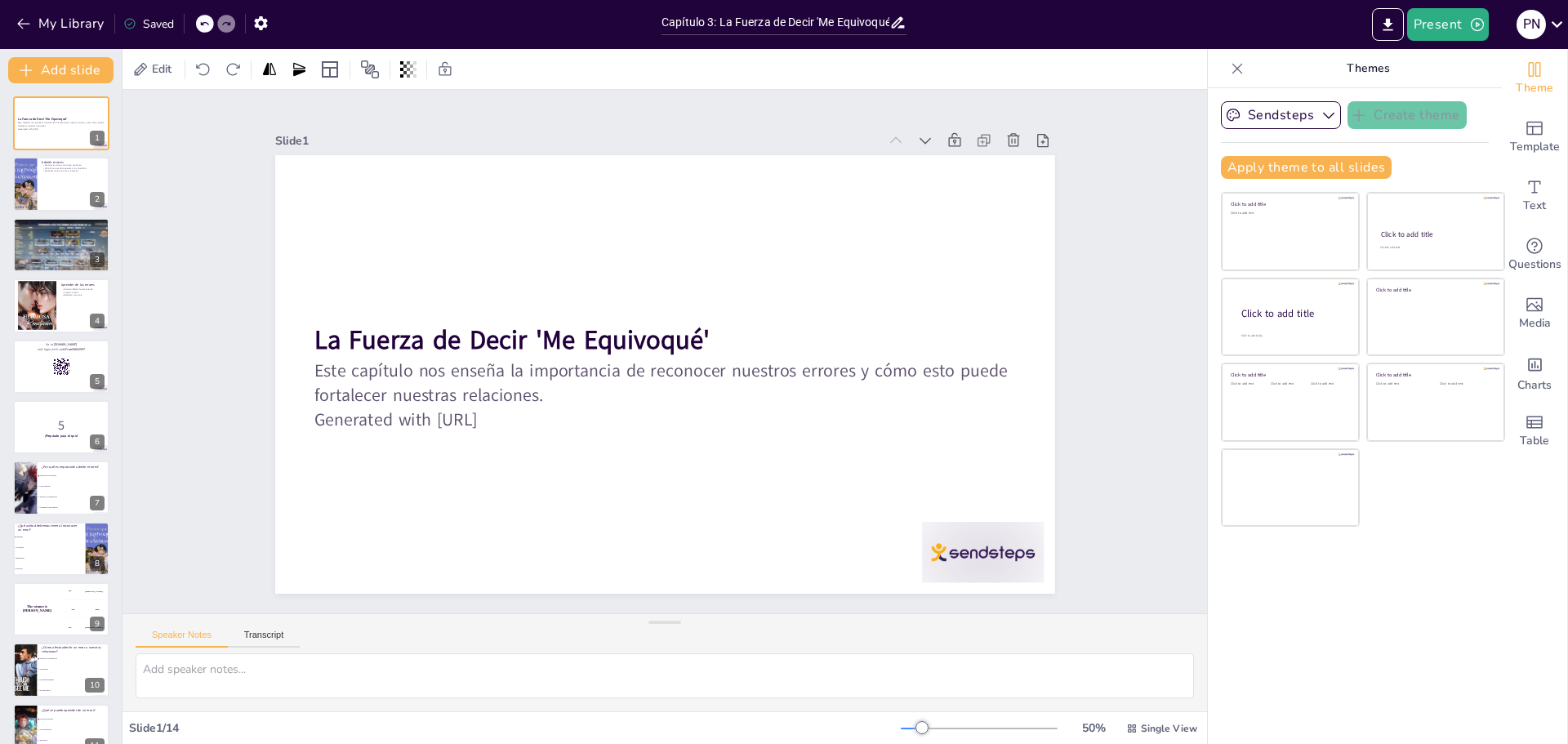
checkbox input "true"
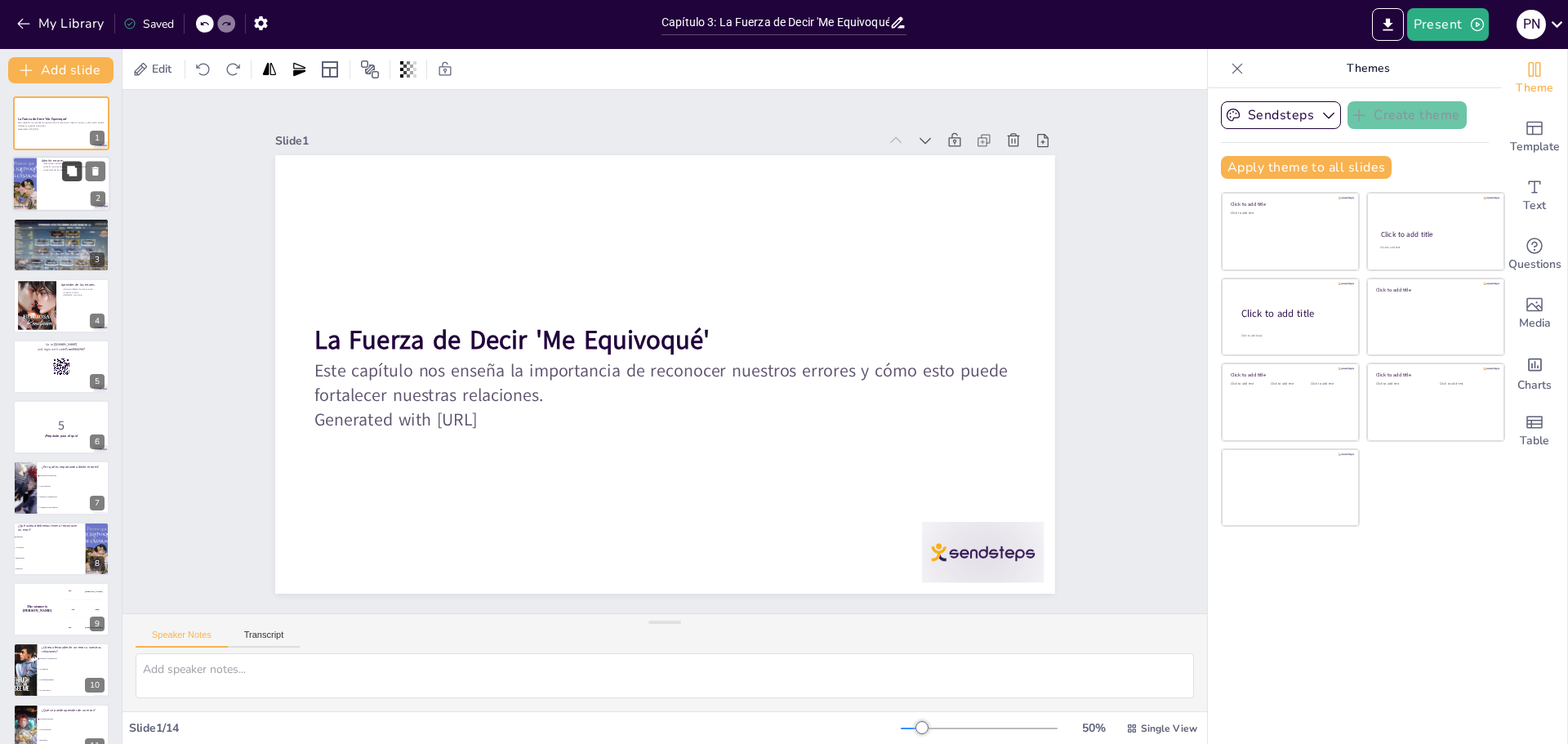
checkbox input "true"
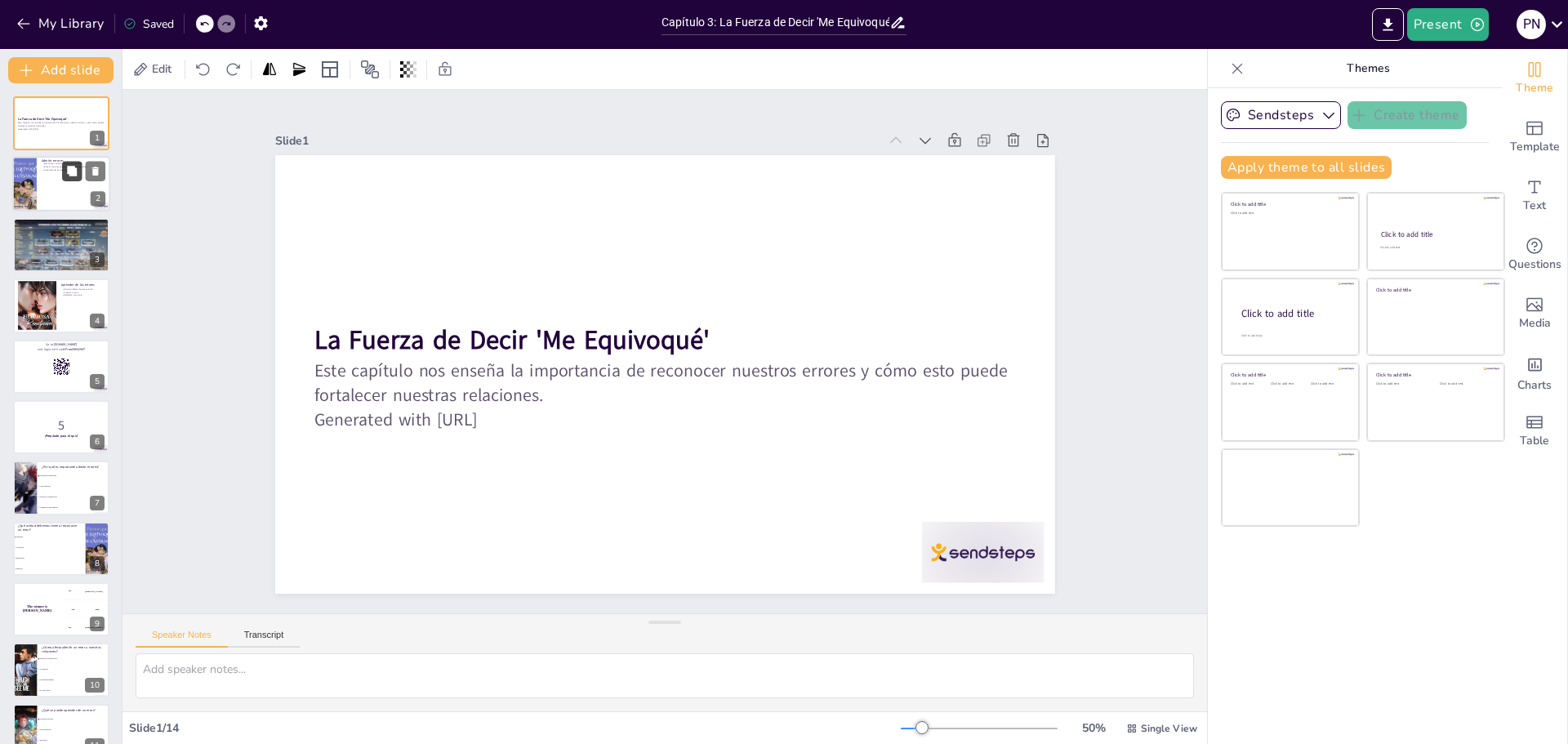
checkbox input "true"
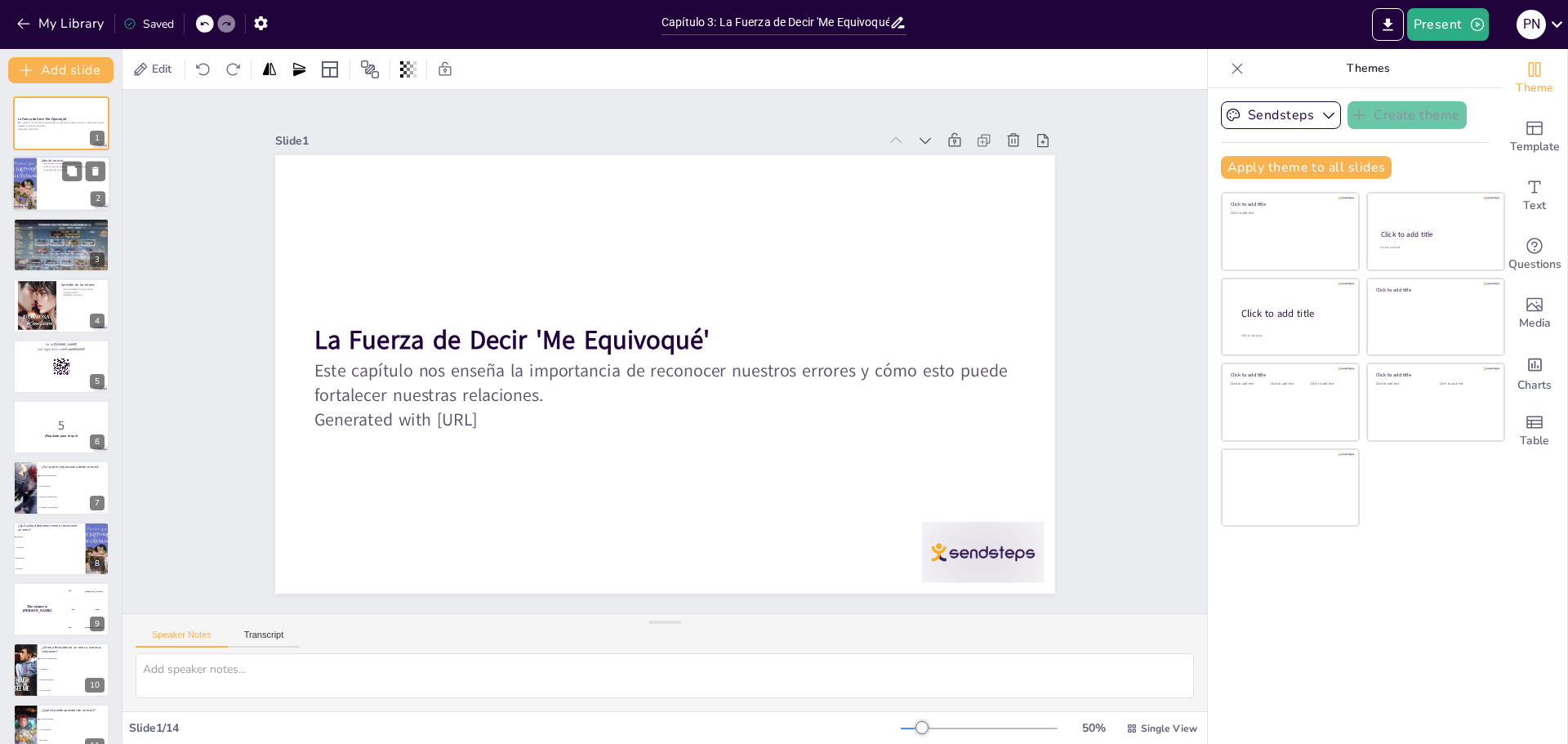
checkbox input "true"
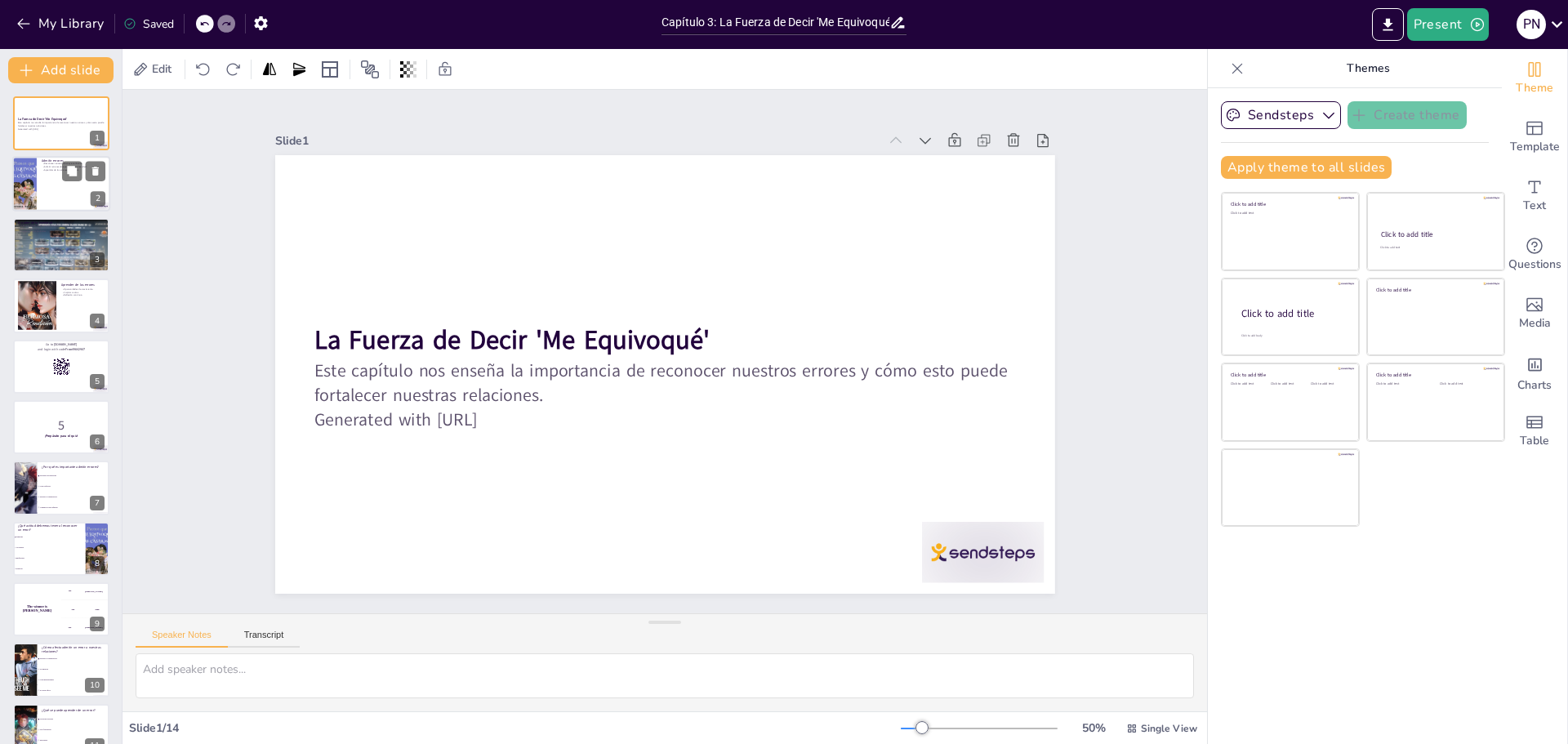
click at [59, 187] on div at bounding box center [61, 185] width 98 height 55
type textarea "Reconocer nuestros errores es fundamental para establecer la confianza en nuest…"
checkbox input "true"
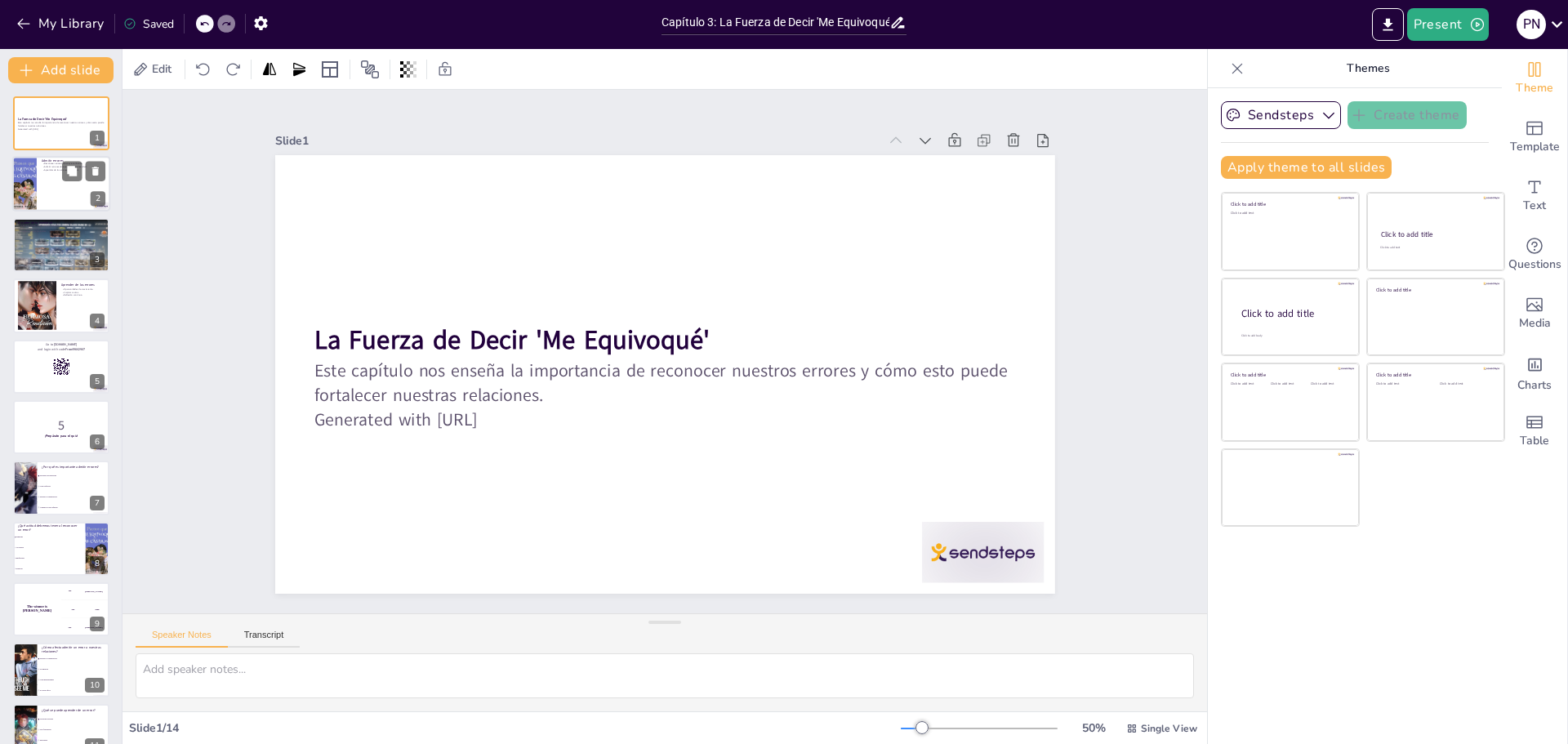
checkbox input "true"
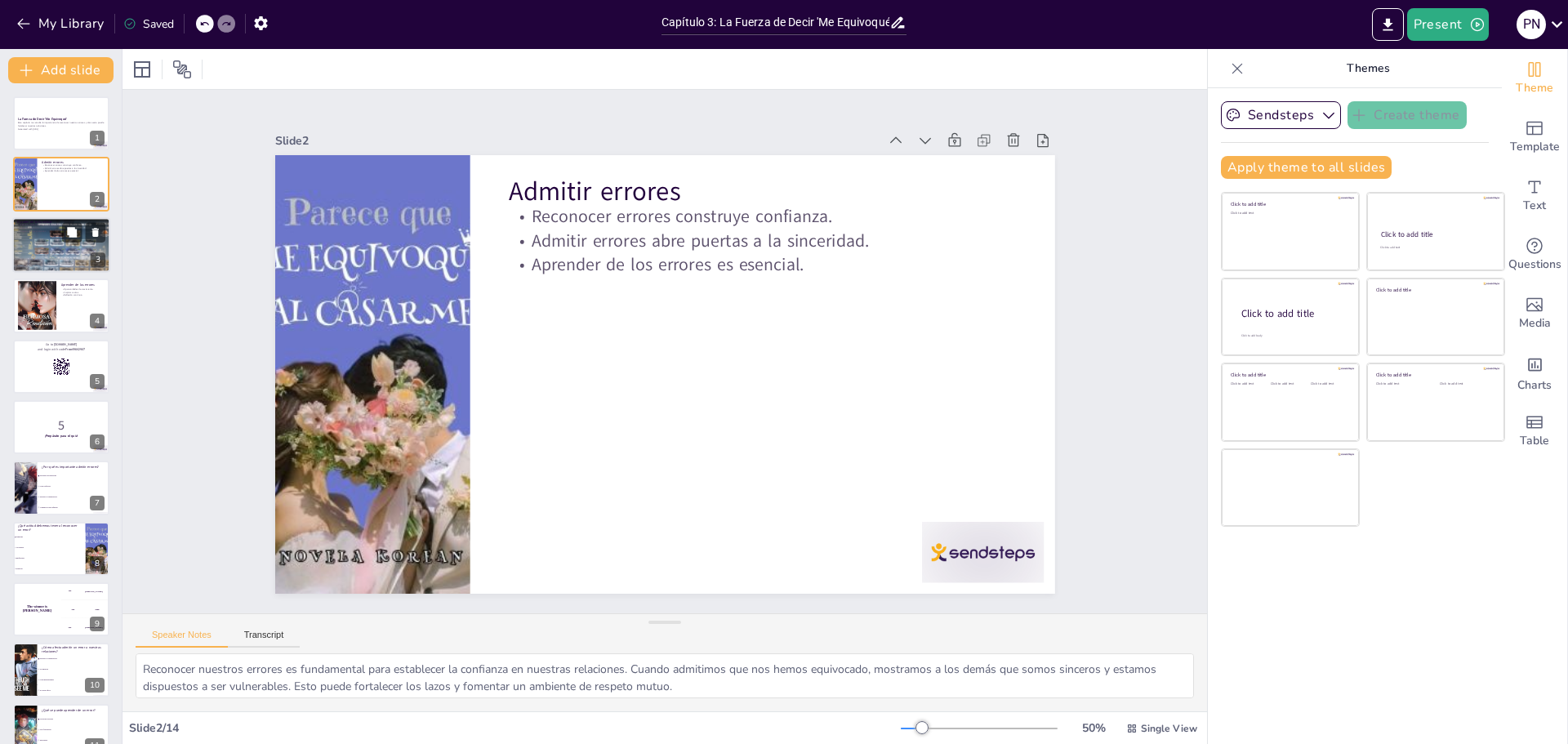
checkbox input "true"
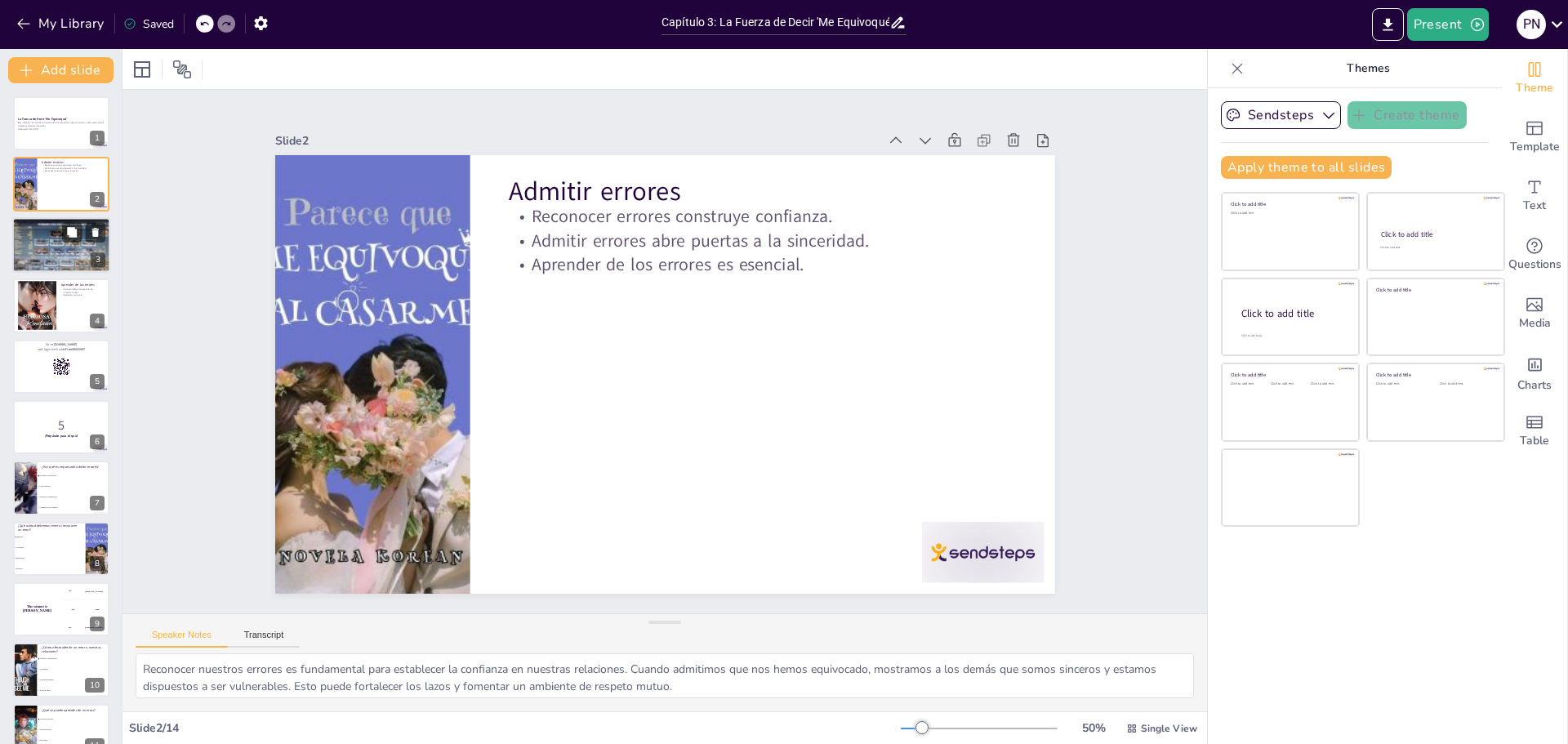
checkbox input "true"
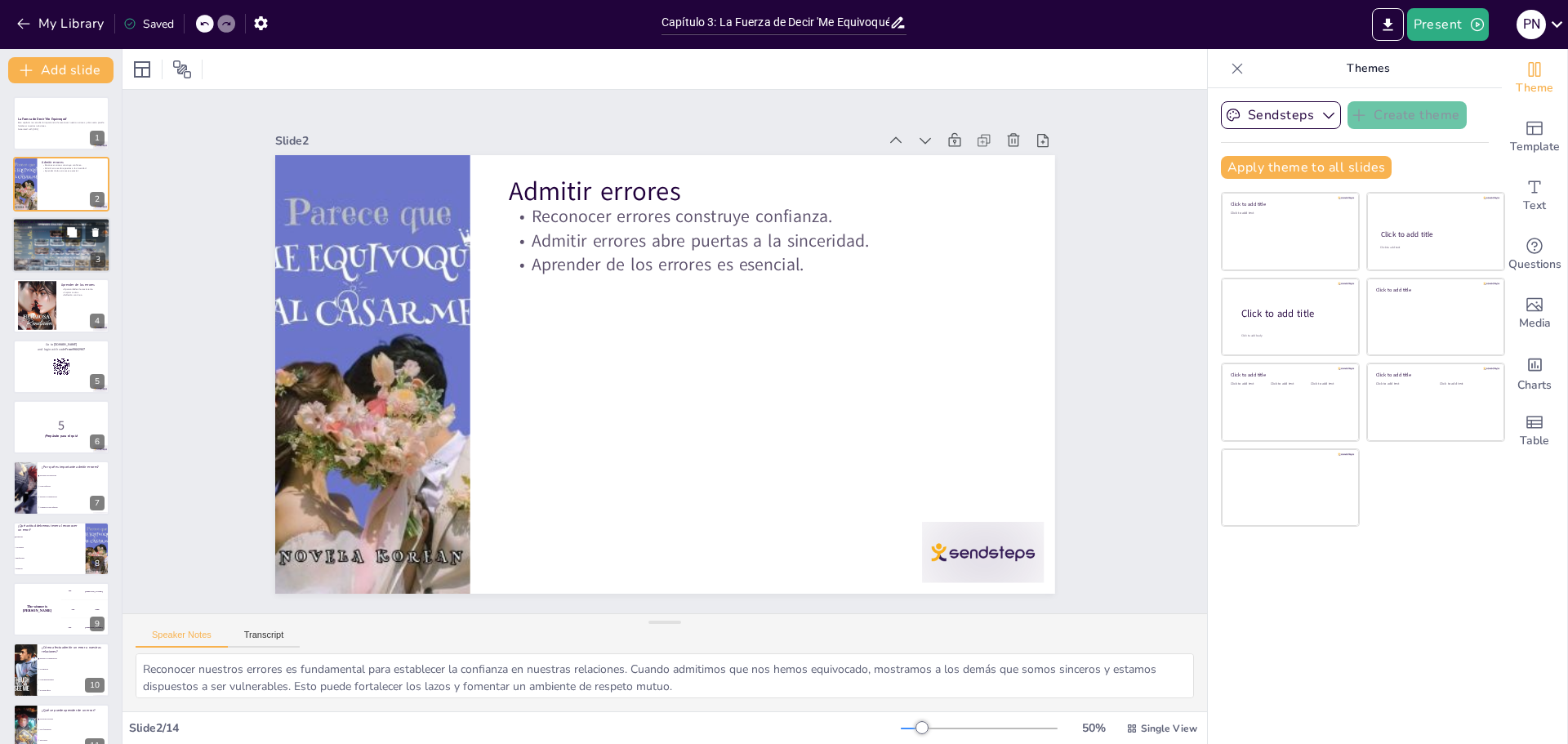
checkbox input "true"
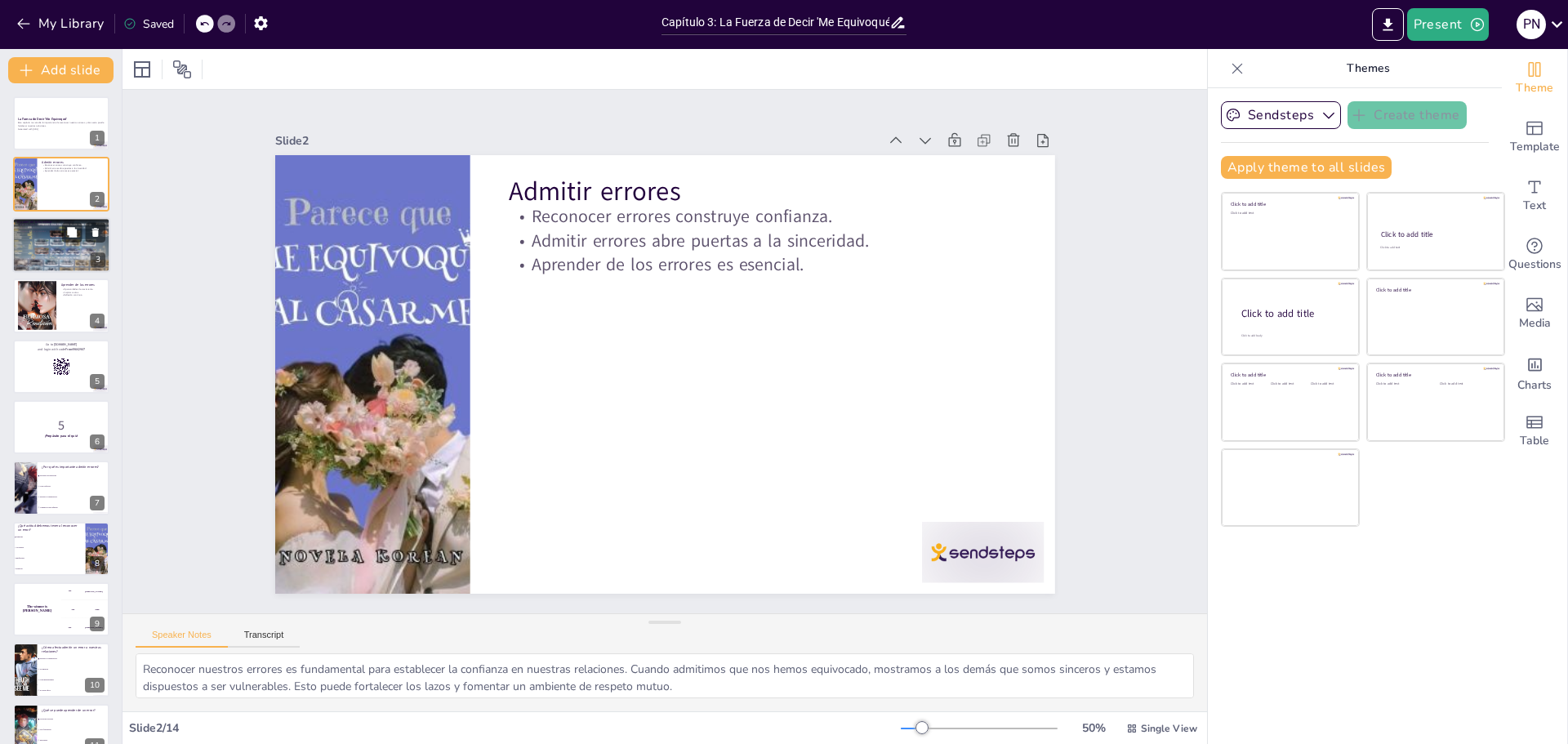
click at [58, 241] on div at bounding box center [61, 245] width 98 height 55
type textarea "La humildad es clave para mejorar nuestras habilidades de comunicación. Al ser …"
checkbox input "true"
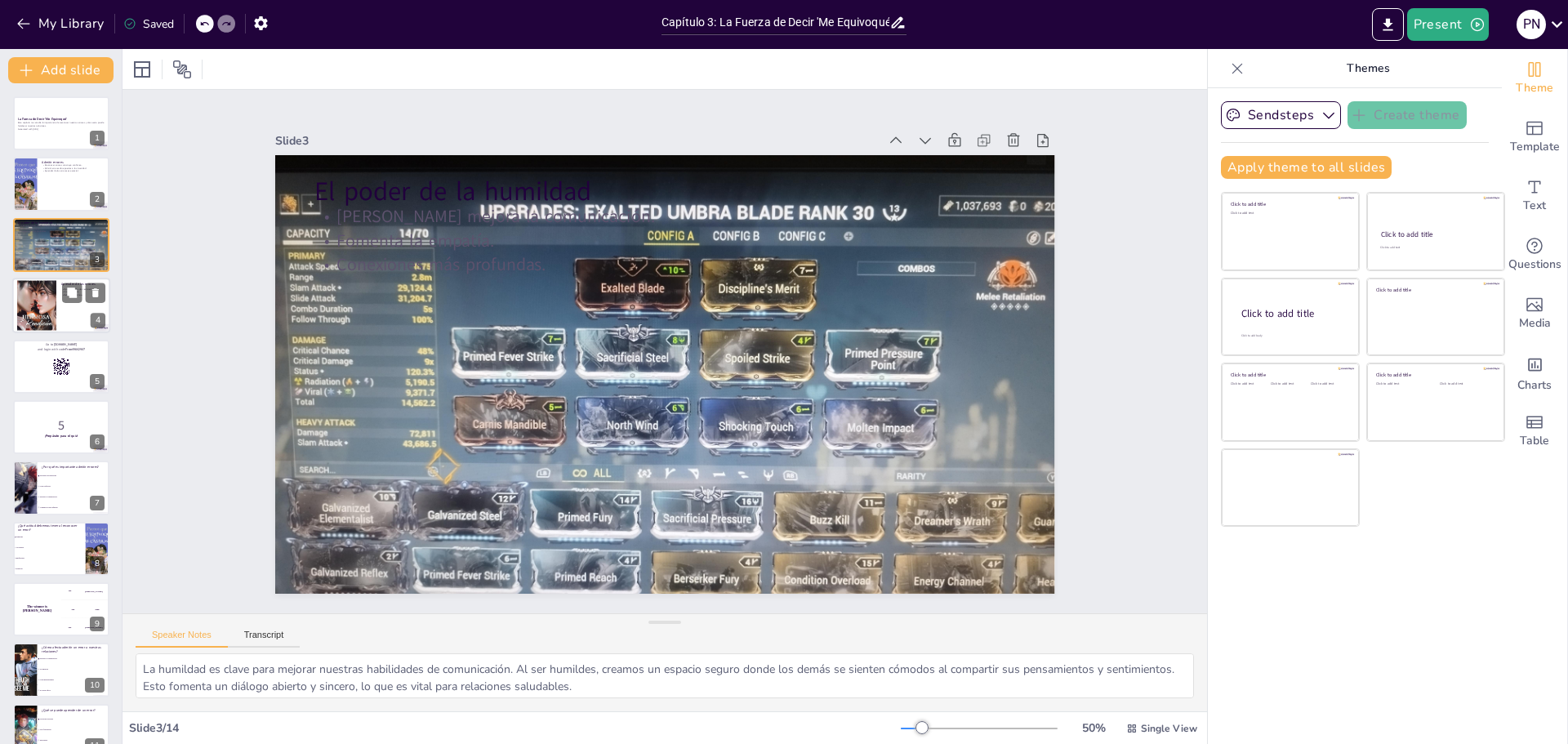
click at [65, 305] on div at bounding box center [61, 305] width 98 height 55
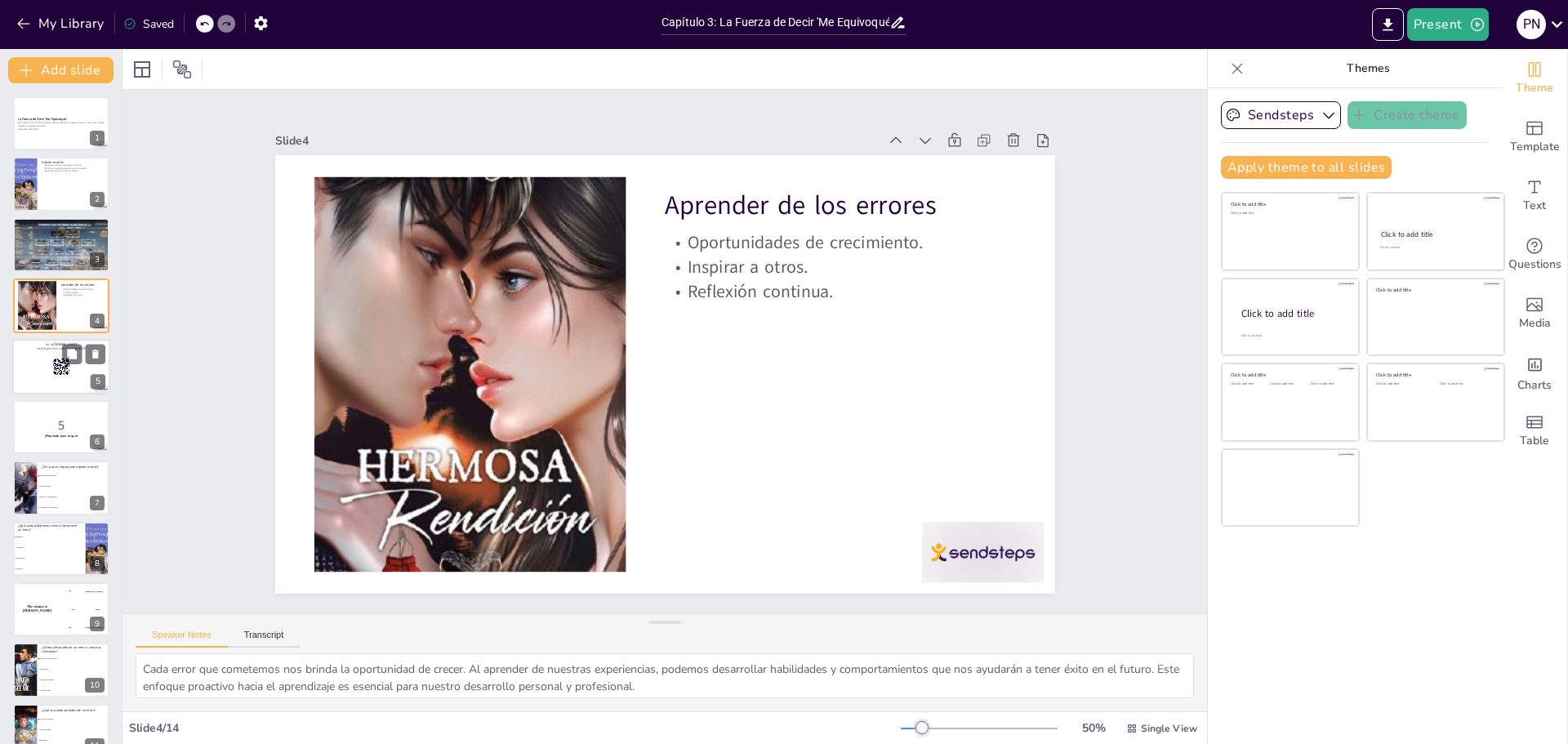
click at [35, 369] on div at bounding box center [61, 367] width 98 height 55
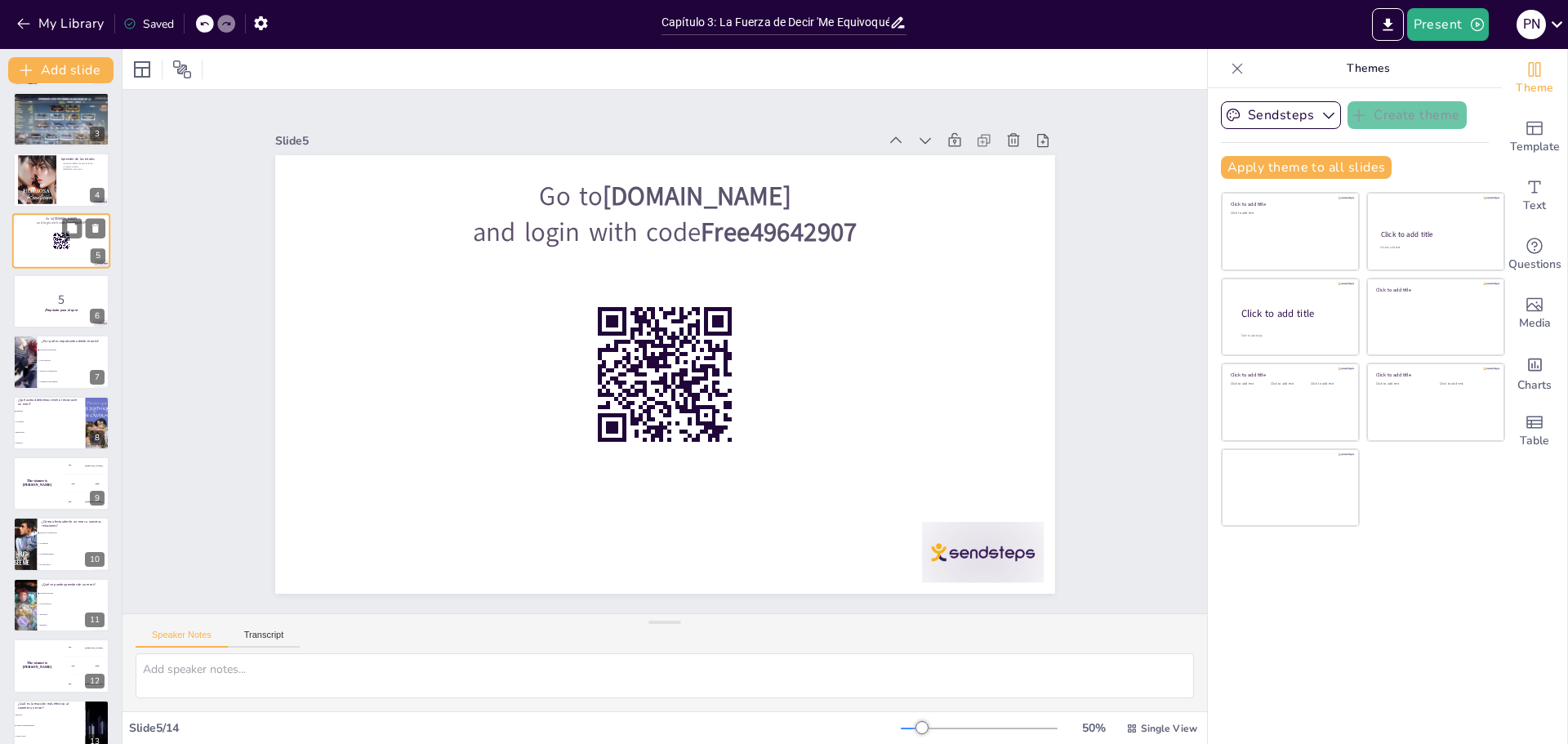
scroll to position [164, 0]
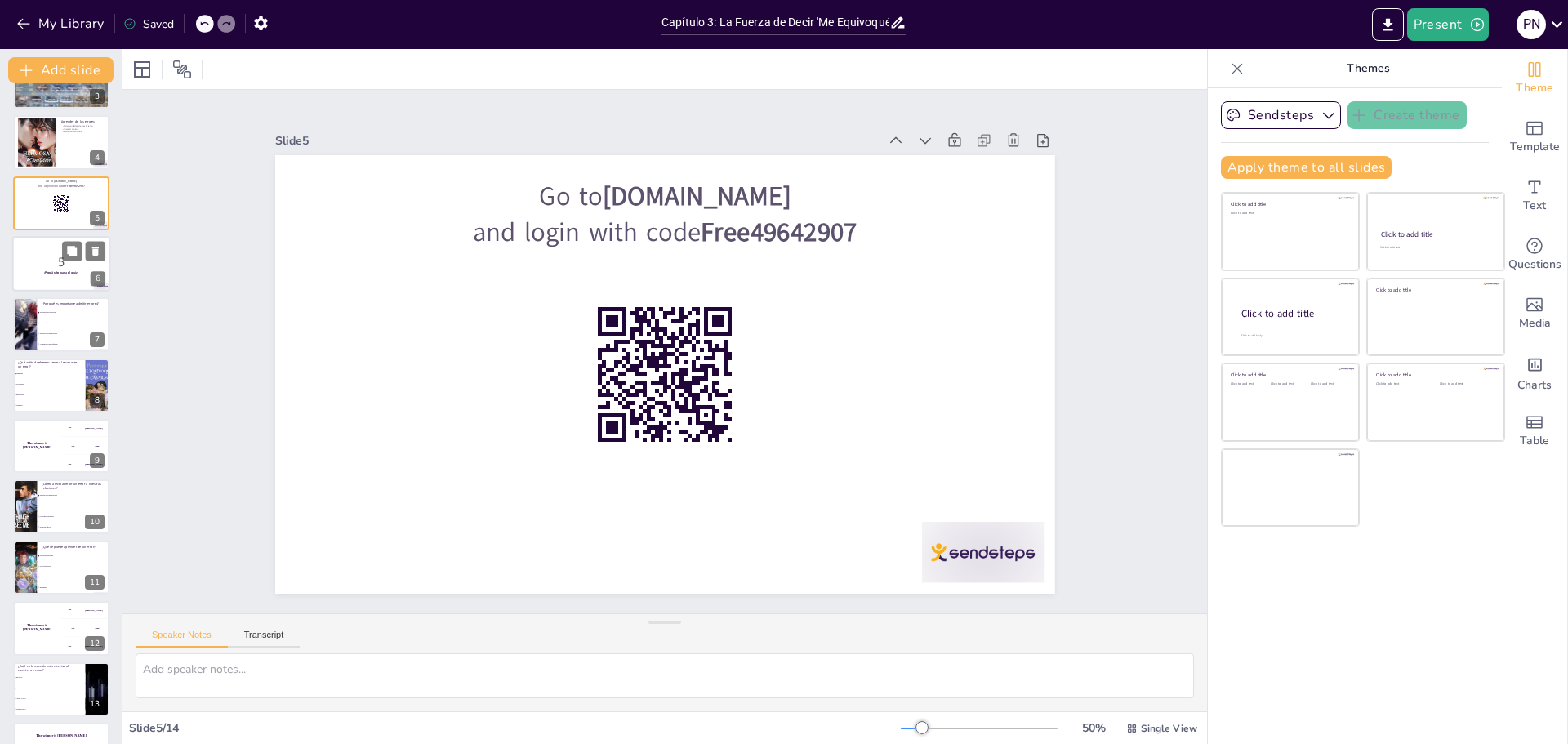
click at [53, 259] on p "5" at bounding box center [61, 262] width 88 height 18
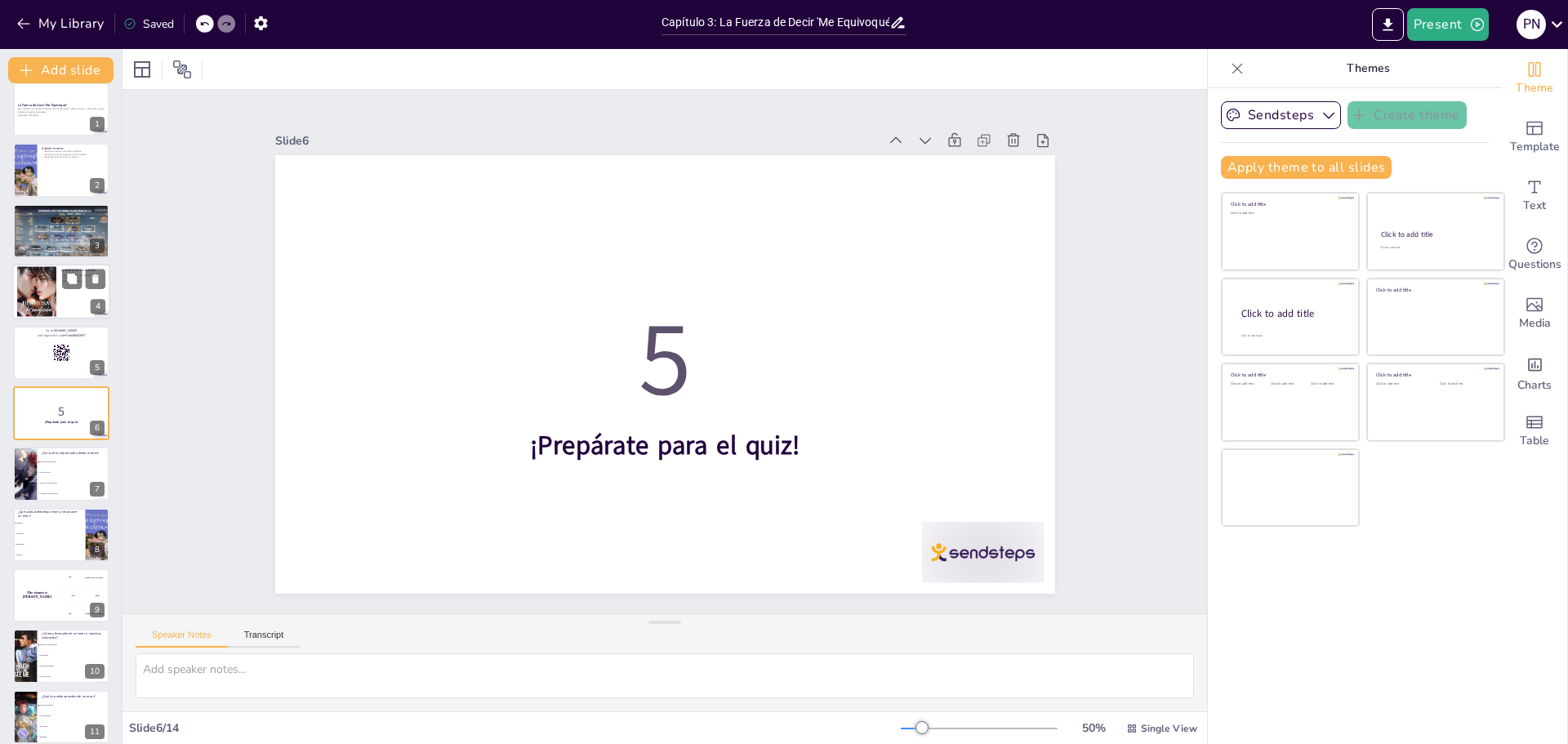
click at [74, 304] on div at bounding box center [61, 291] width 98 height 55
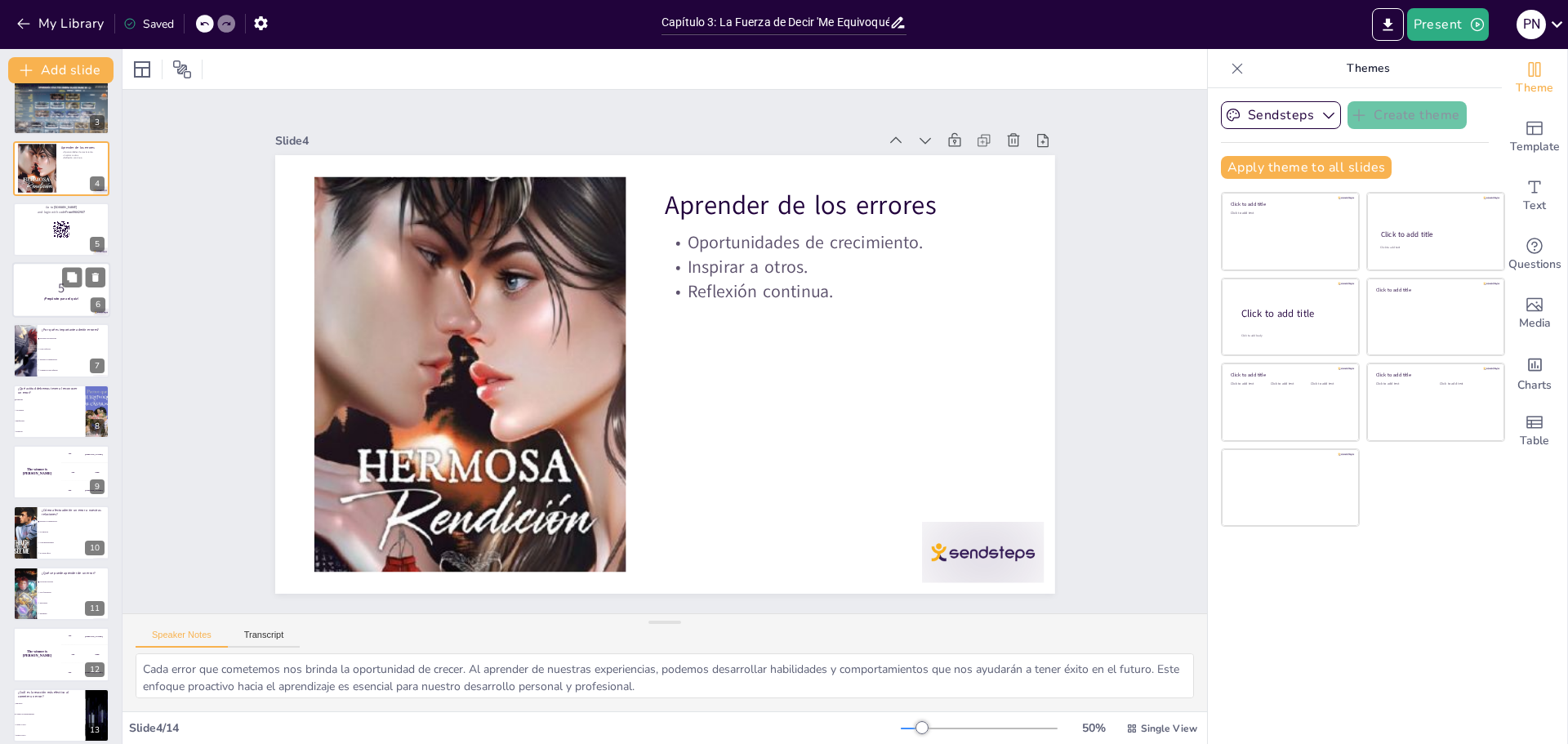
scroll to position [164, 0]
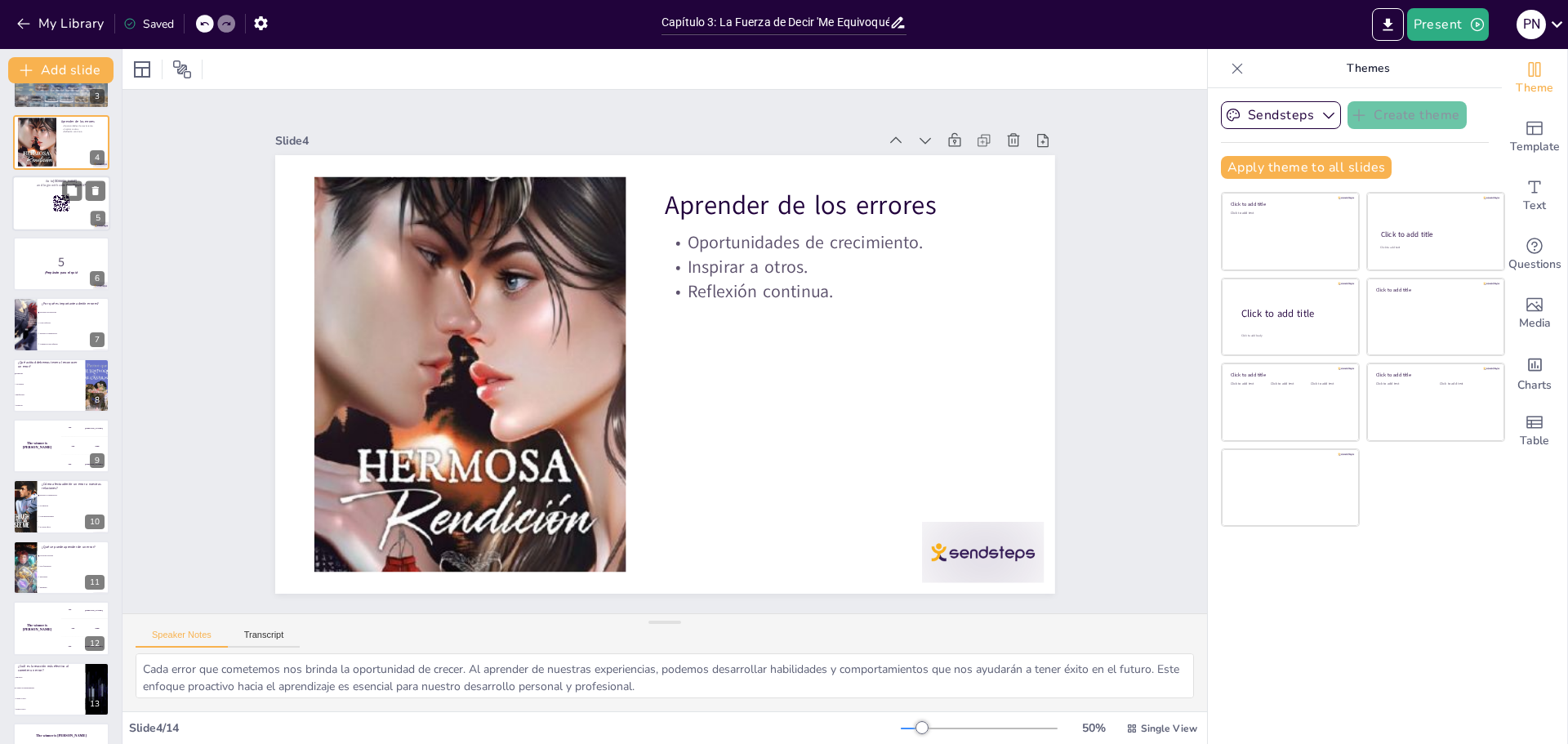
click at [41, 207] on div at bounding box center [61, 203] width 98 height 55
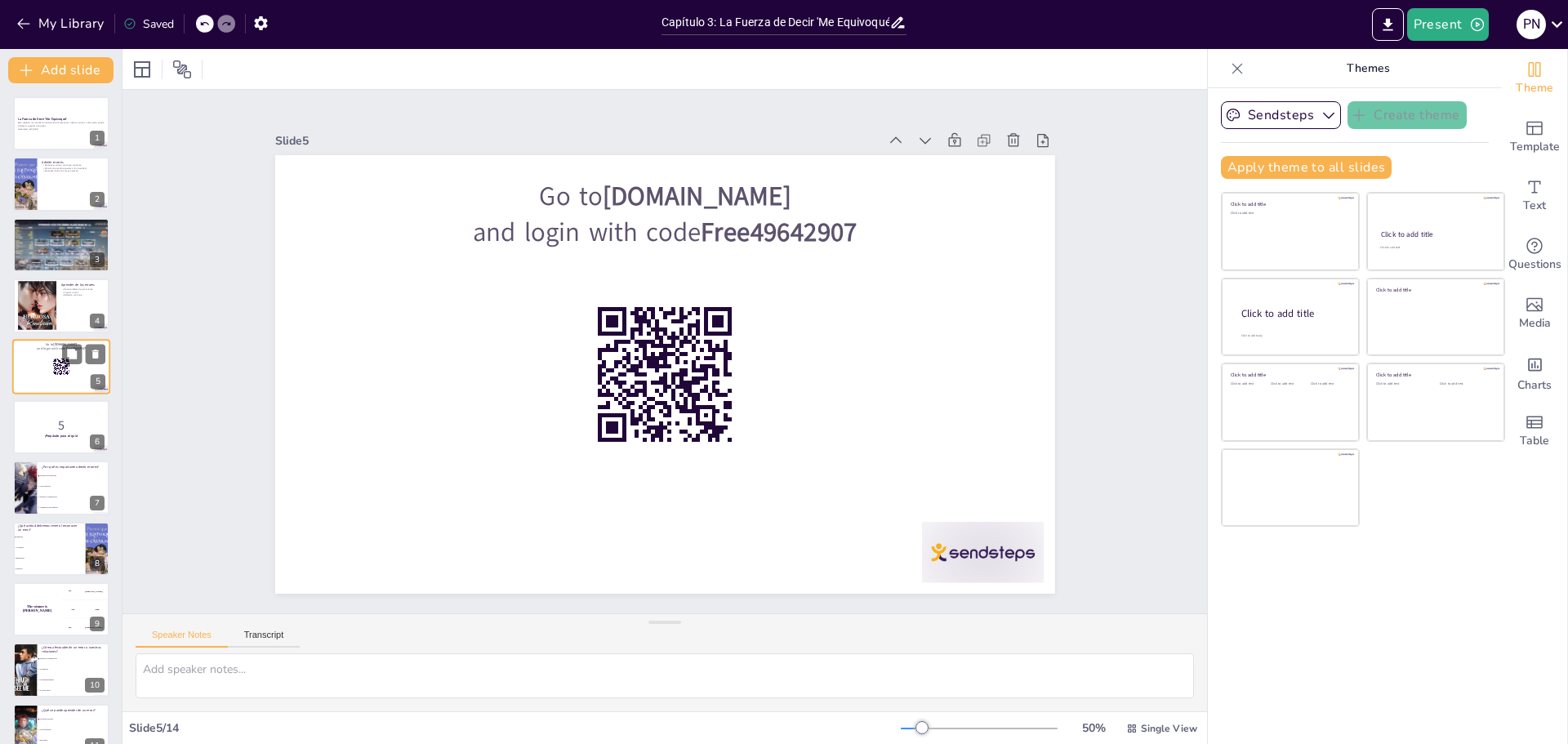
scroll to position [81, 0]
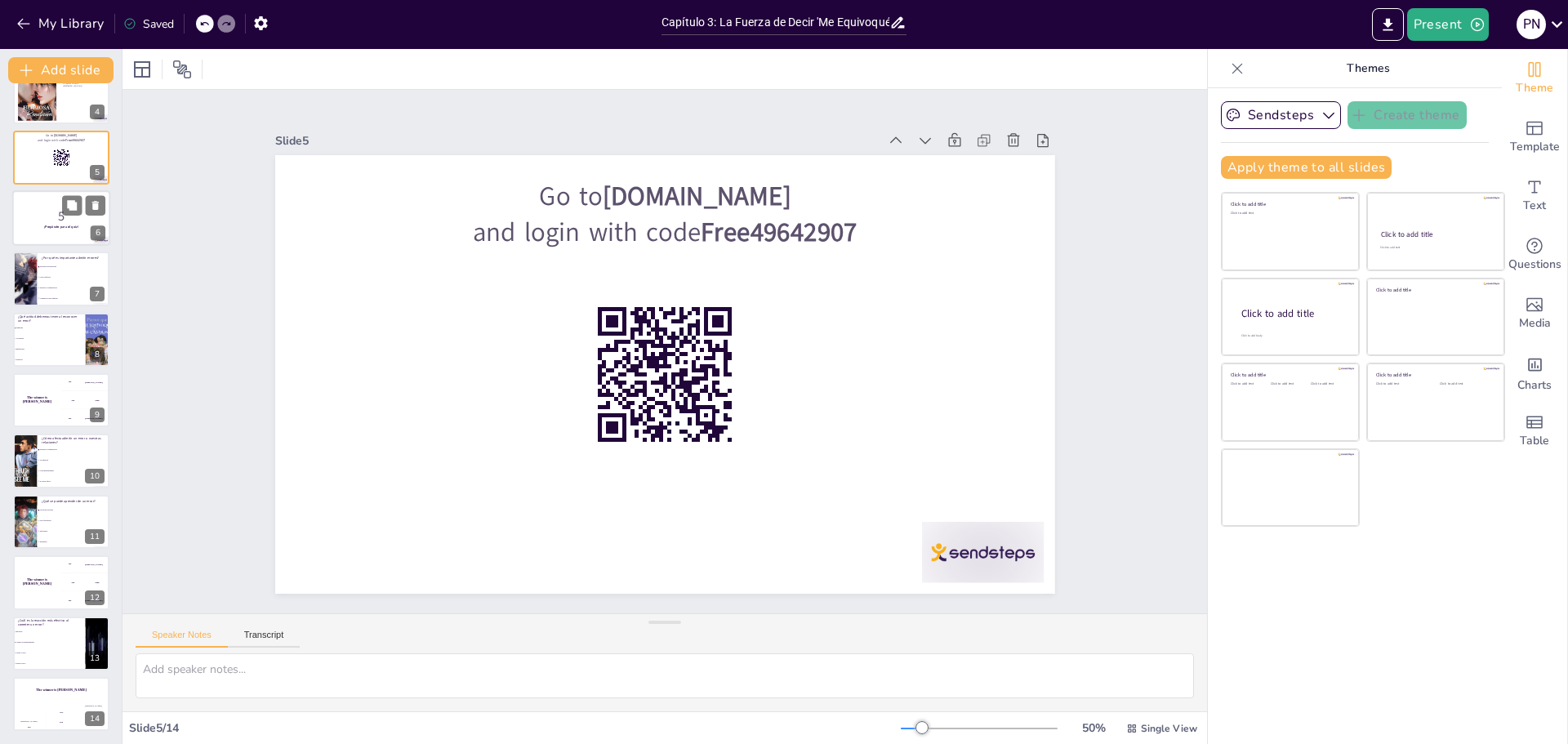
click at [33, 214] on p "5" at bounding box center [61, 215] width 88 height 18
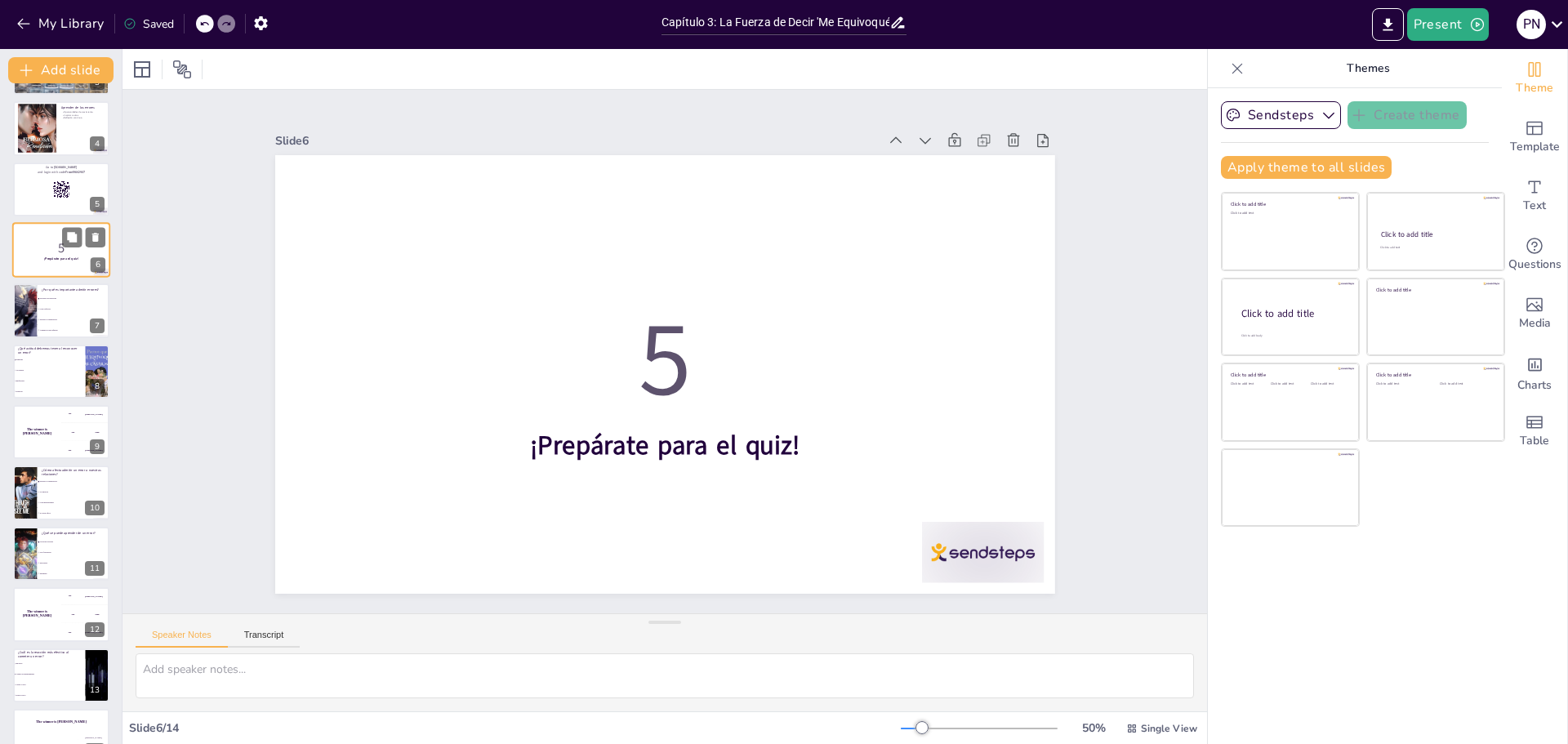
scroll to position [209, 0]
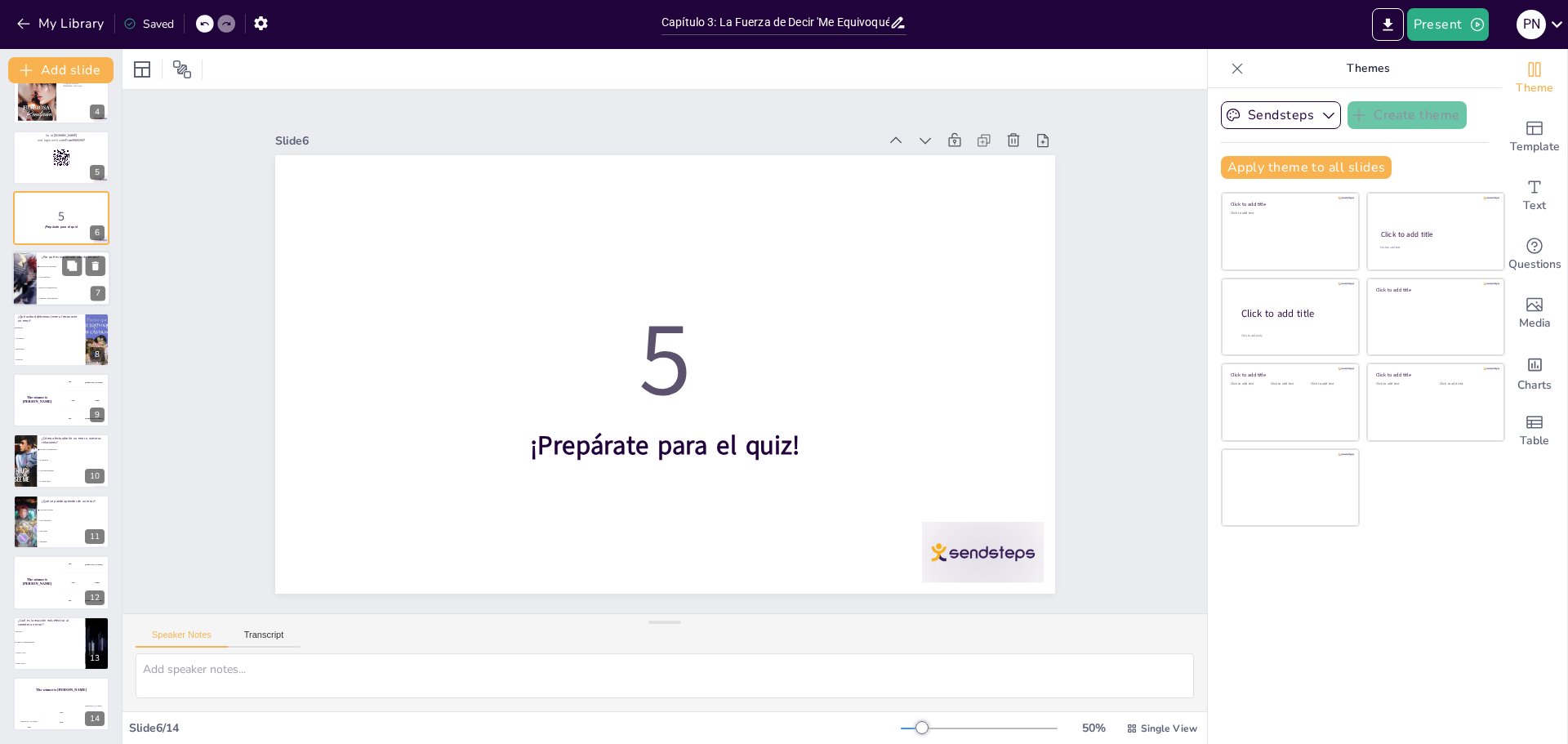
click at [53, 284] on li "Mejora la comunicación" at bounding box center [73, 288] width 73 height 10
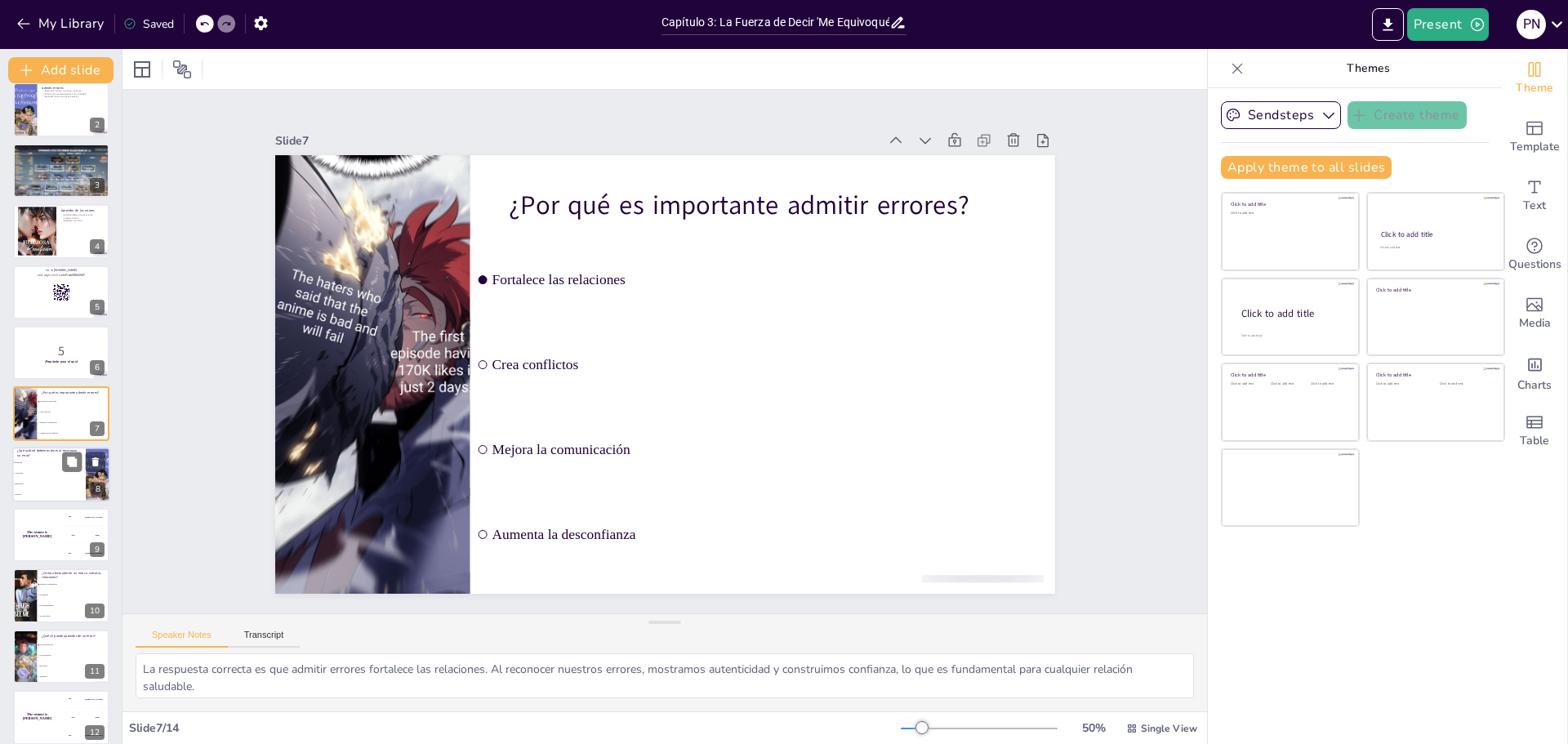
click at [31, 472] on span "Arrogancia" at bounding box center [50, 473] width 70 height 3
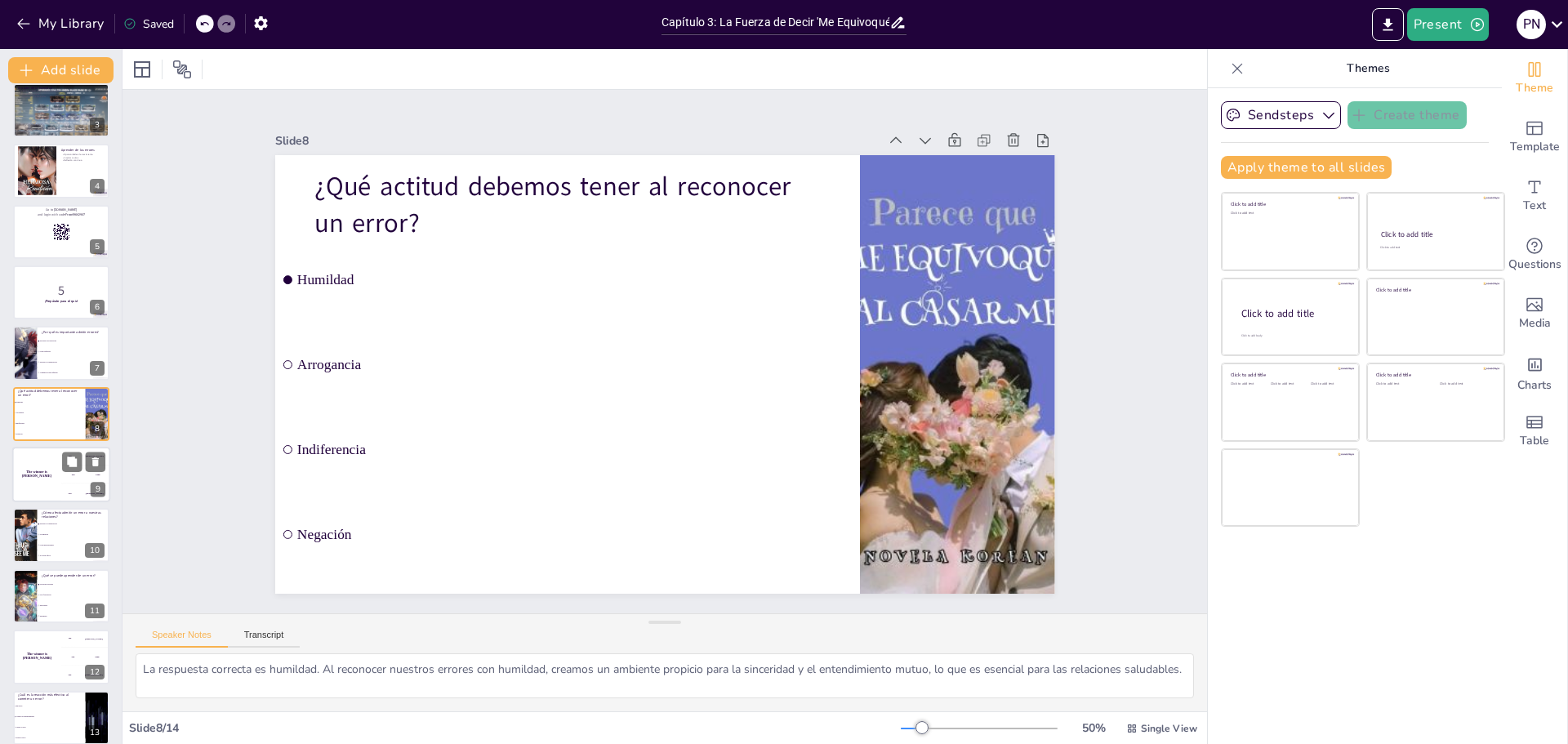
click at [40, 479] on div "The winner is [PERSON_NAME]" at bounding box center [36, 474] width 49 height 55
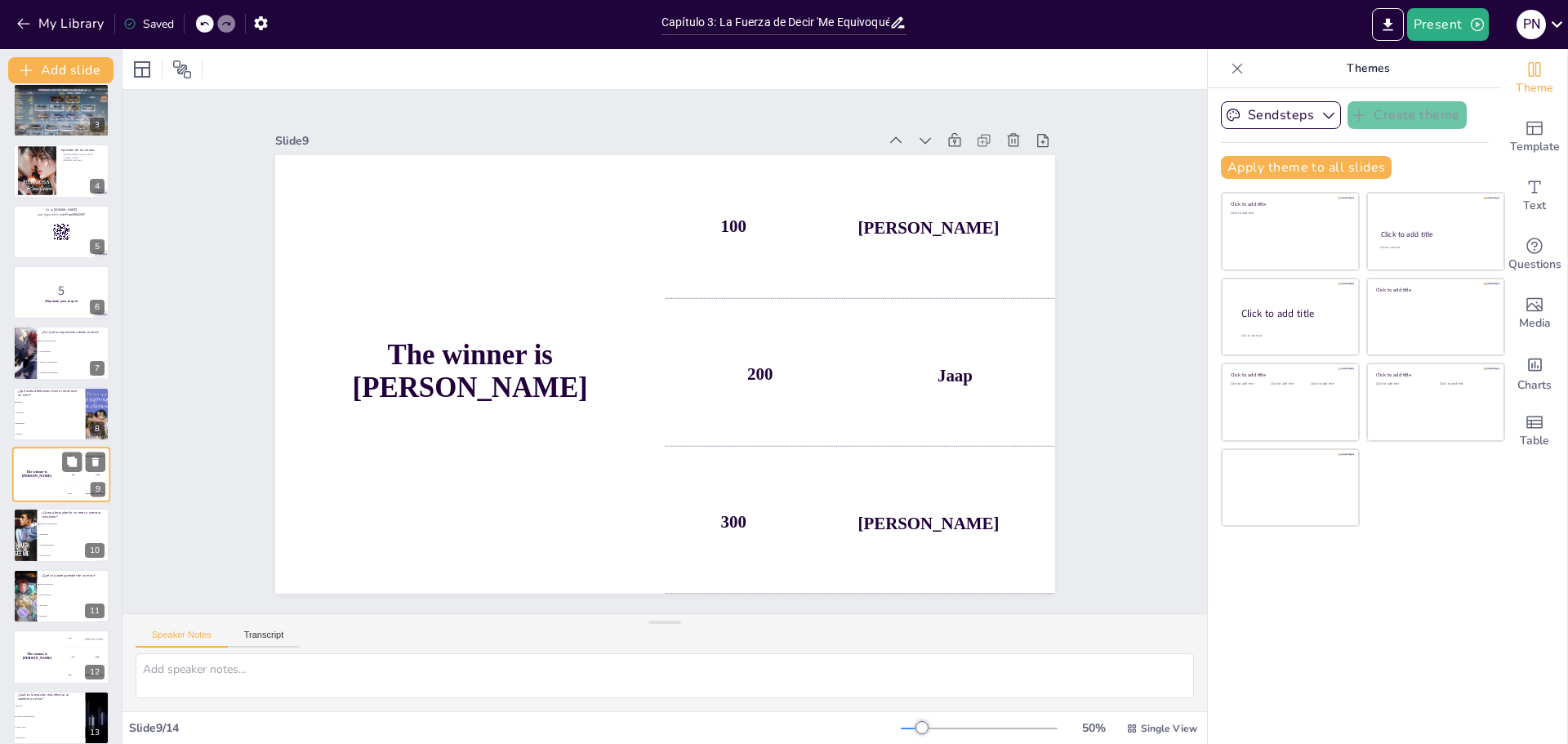
scroll to position [196, 0]
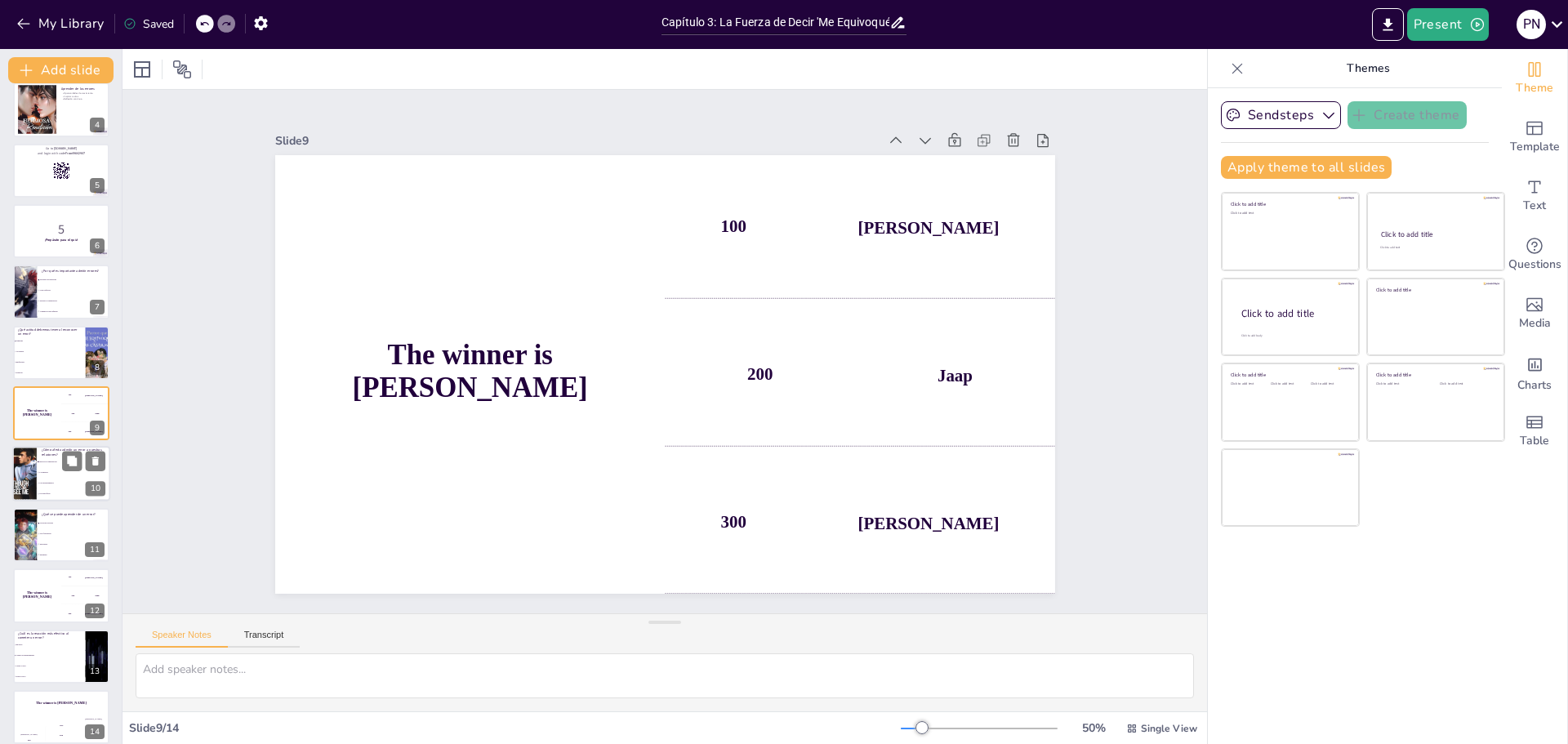
click at [57, 489] on li "No tiene efecto" at bounding box center [73, 494] width 73 height 10
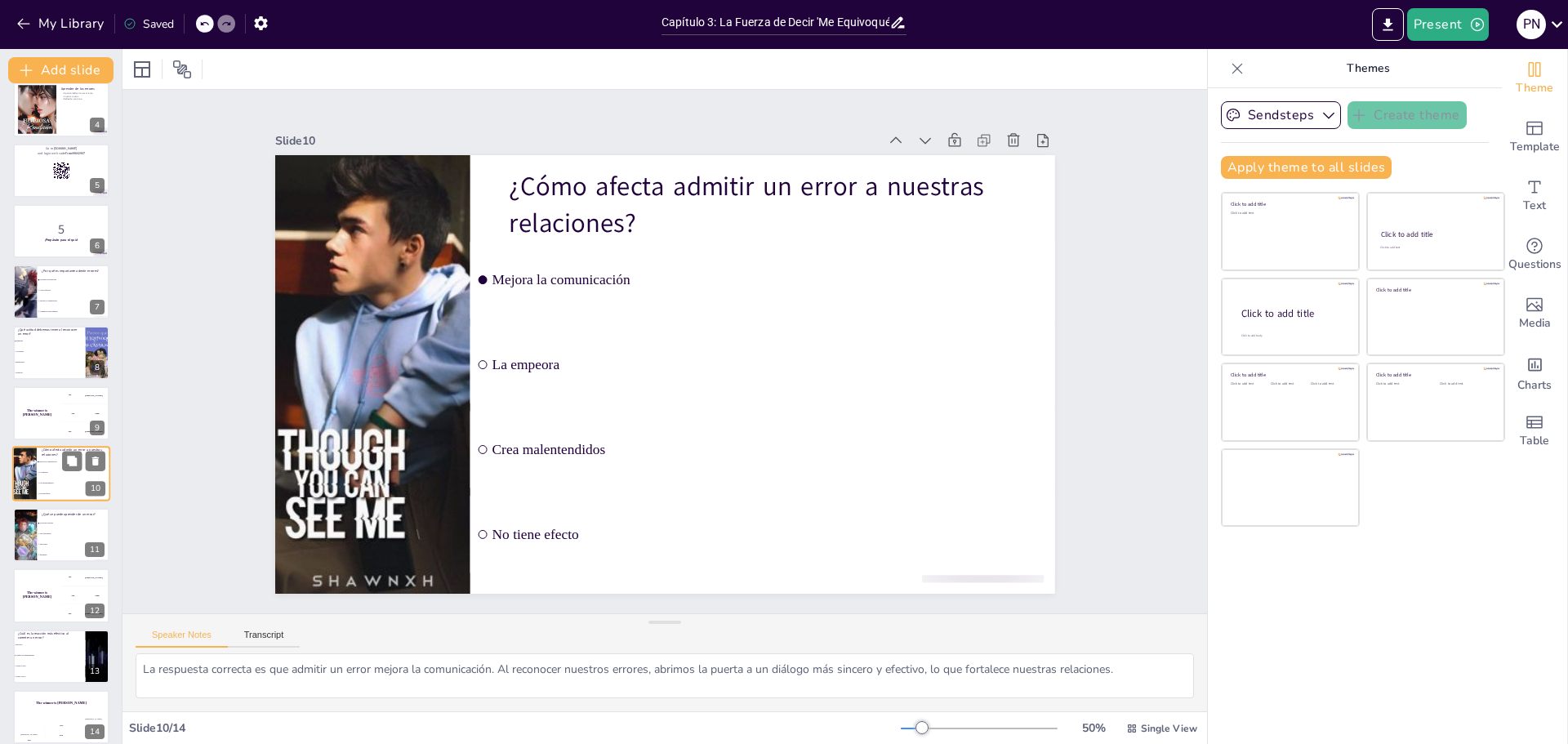
scroll to position [209, 0]
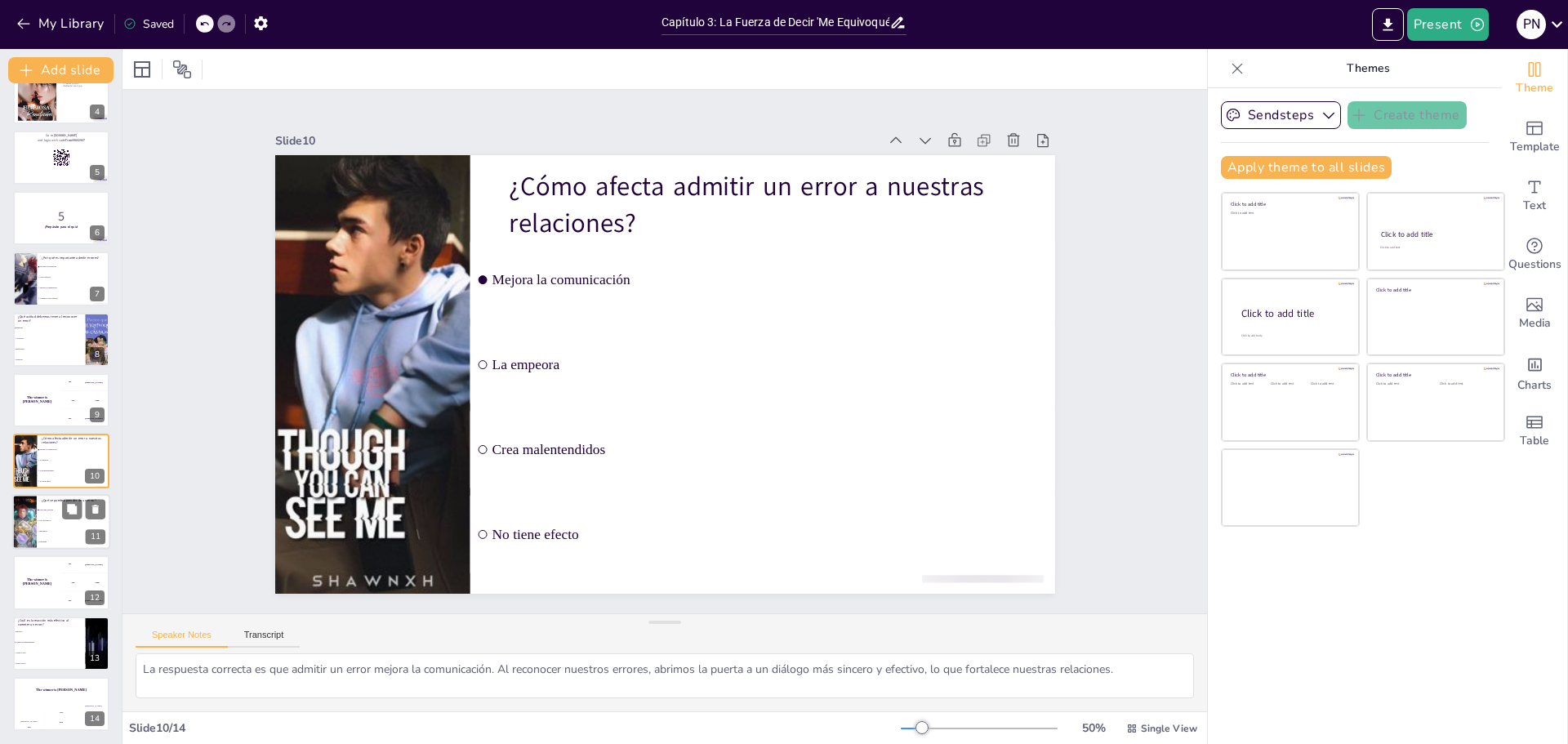
click at [52, 528] on li "Ignorancia" at bounding box center [73, 531] width 73 height 10
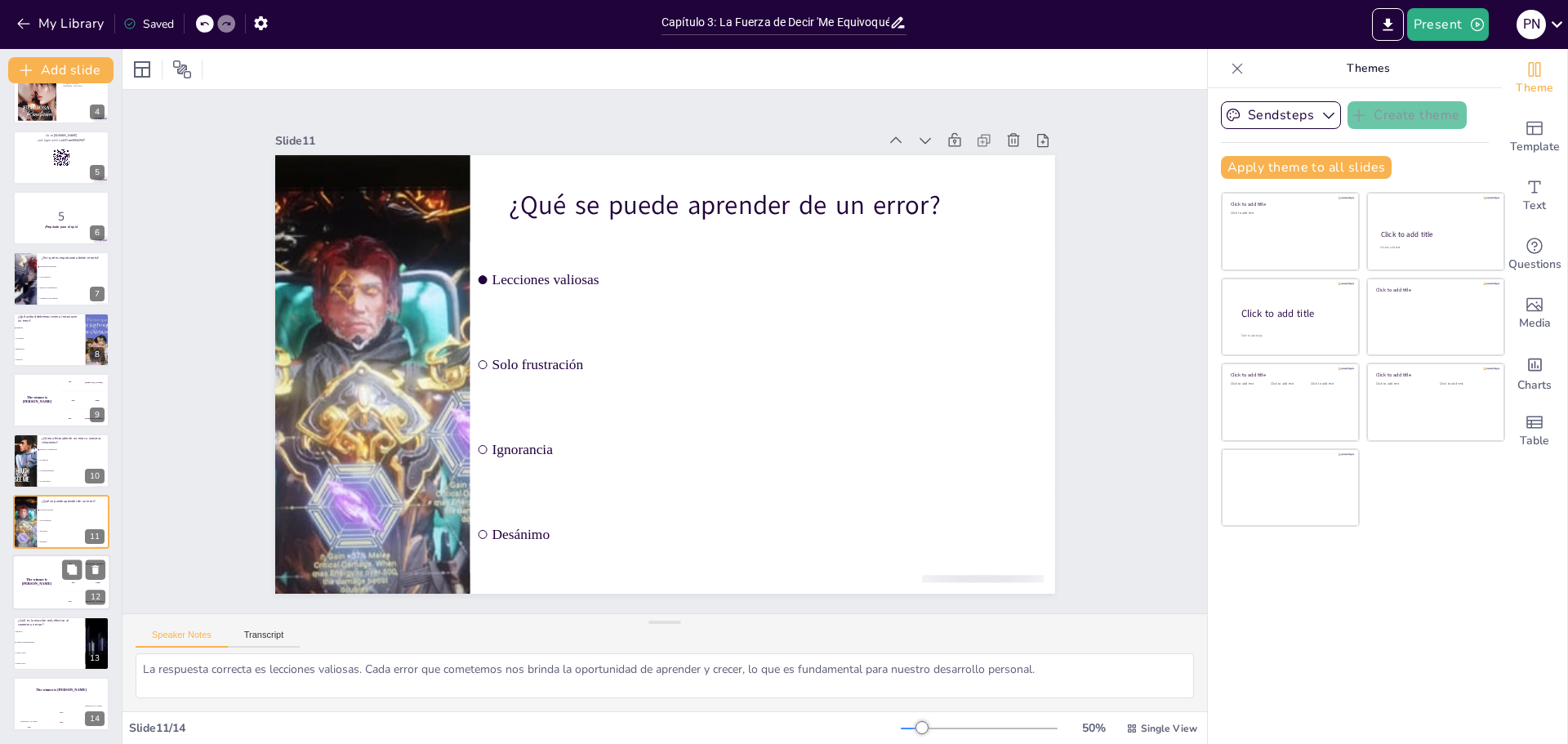
click at [39, 589] on div "The winner is [PERSON_NAME]" at bounding box center [36, 582] width 49 height 55
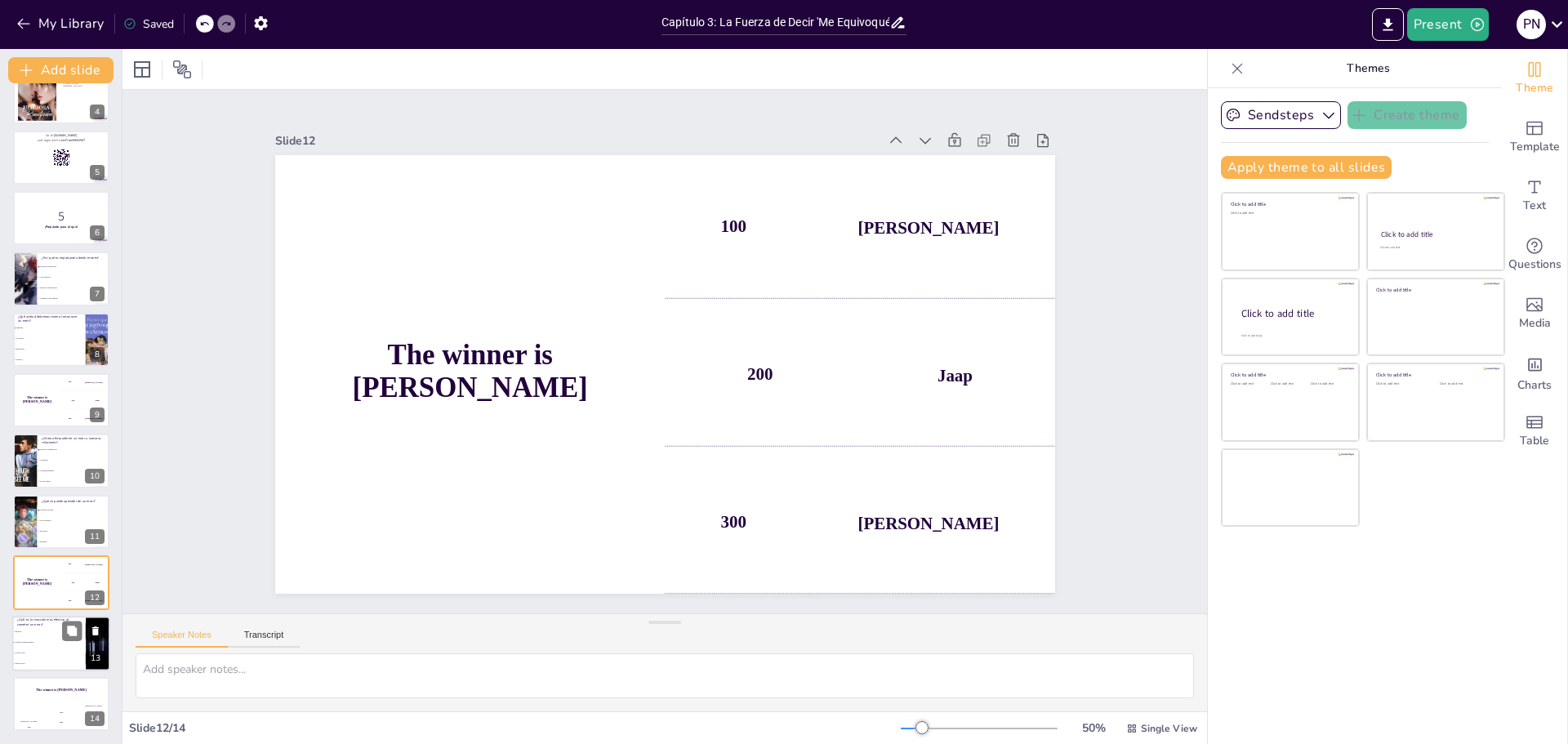
click at [40, 641] on span "Asumir la responsabilidad" at bounding box center [50, 641] width 70 height 3
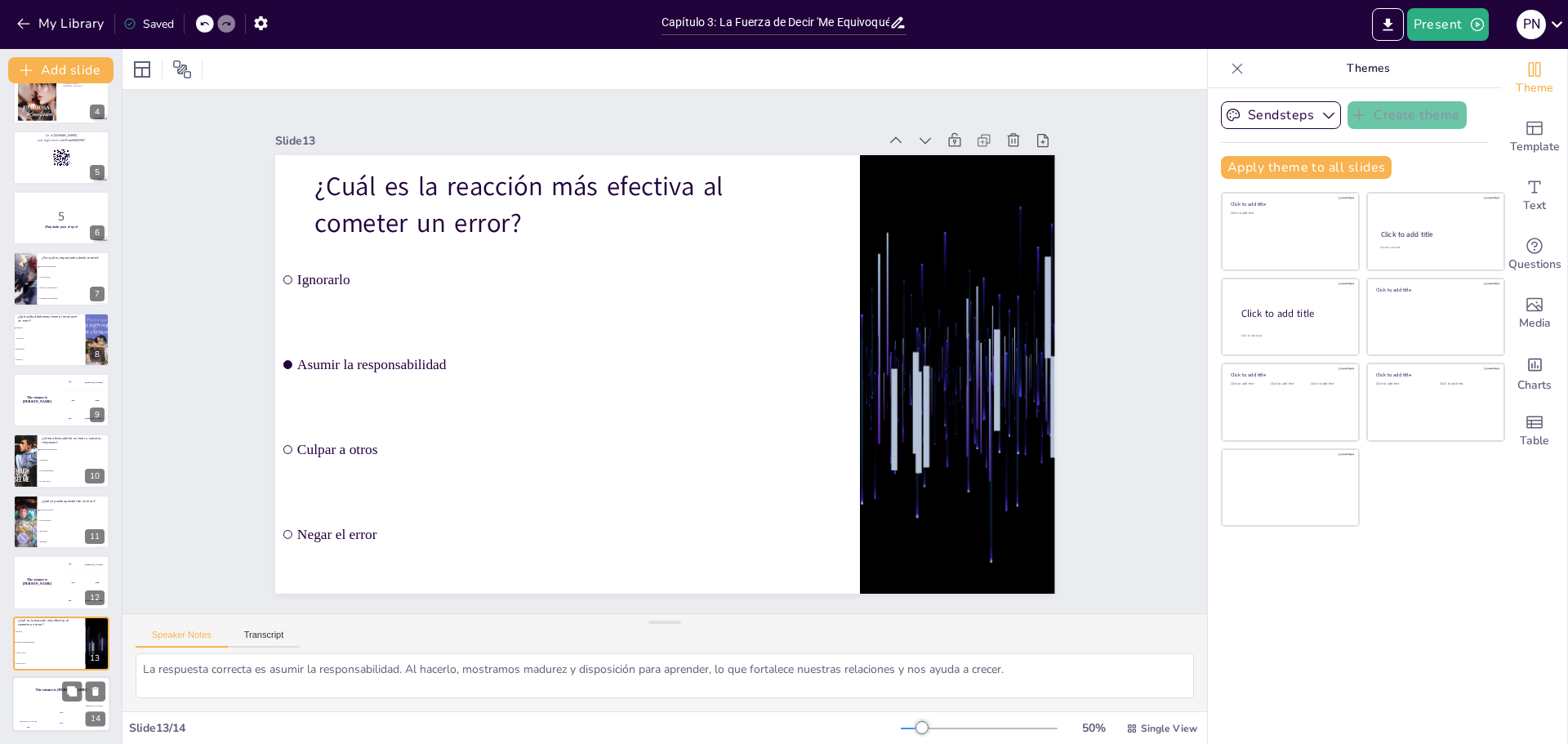
click at [51, 691] on h4 "The winner is [PERSON_NAME]" at bounding box center [61, 689] width 98 height 4
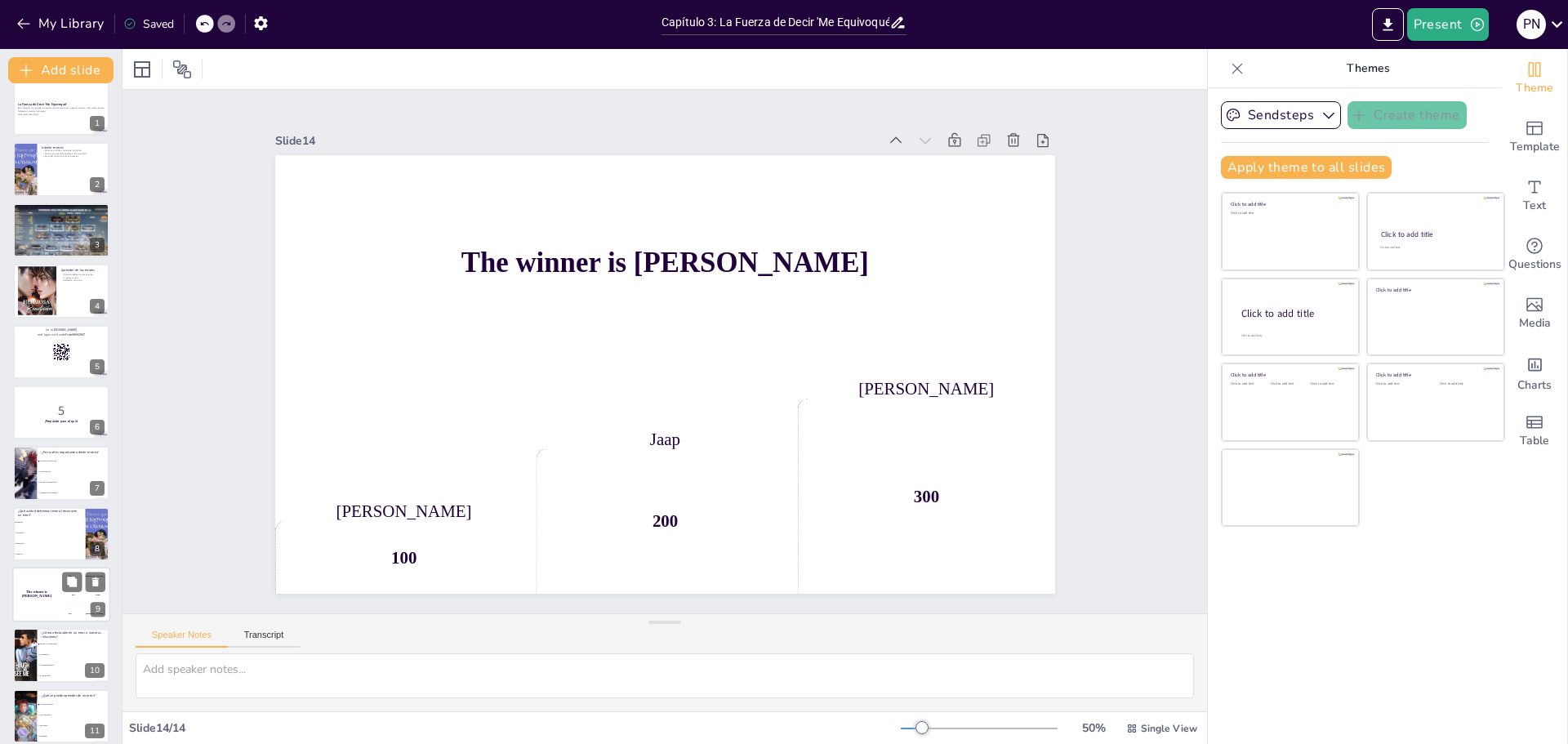
scroll to position [0, 0]
